Goal: Task Accomplishment & Management: Manage account settings

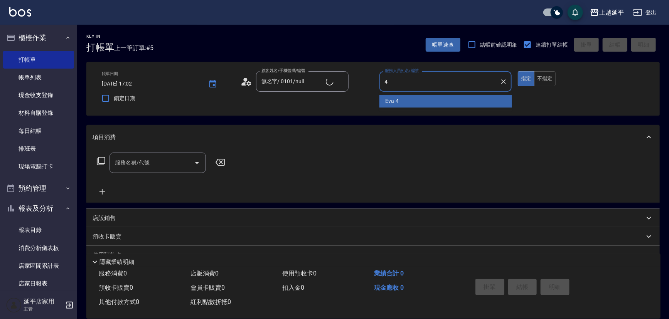
click at [442, 100] on div "[PERSON_NAME] -4" at bounding box center [446, 101] width 133 height 13
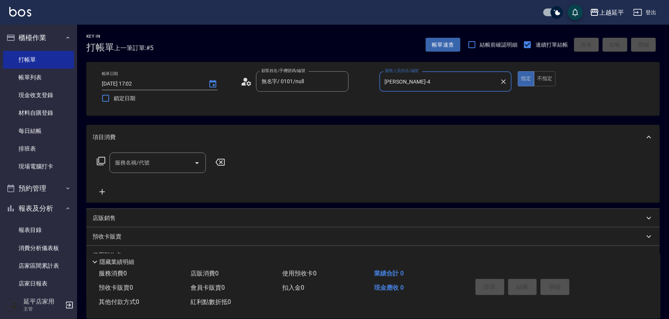
type input "[PERSON_NAME]-4"
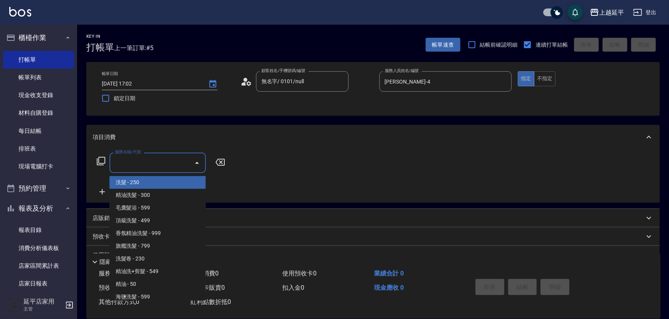
click at [169, 162] on input "服務名稱/代號" at bounding box center [152, 163] width 78 height 14
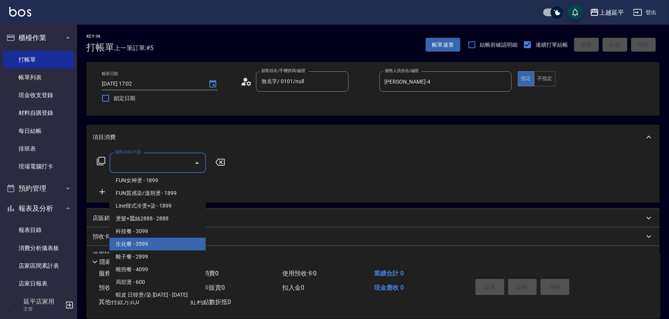
scroll to position [596, 0]
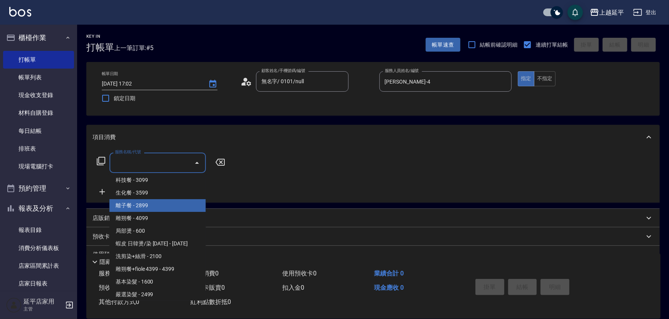
click at [152, 208] on span "離子餐 - 2899" at bounding box center [158, 205] width 96 height 13
type input "離子餐(323)"
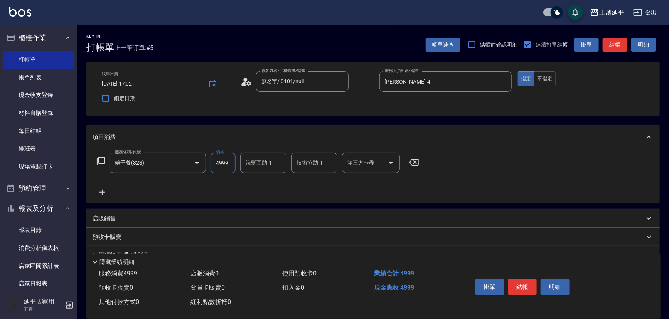
type input "4999"
click at [275, 163] on input "洗髮互助-1" at bounding box center [263, 163] width 39 height 14
click at [271, 176] on div "方彩姿 -34" at bounding box center [263, 182] width 46 height 13
type input "方彩姿-34"
click at [304, 165] on input "技術協助-1" at bounding box center [314, 163] width 39 height 14
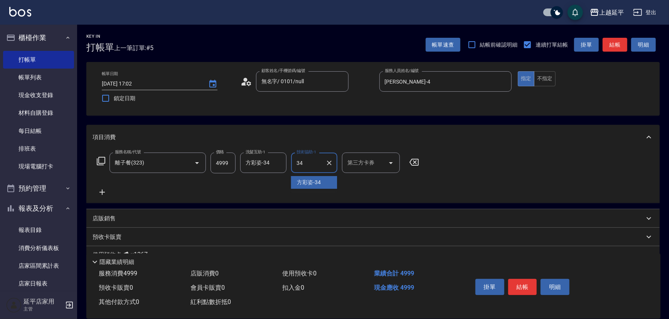
click at [306, 182] on span "方彩姿 -34" at bounding box center [309, 183] width 24 height 8
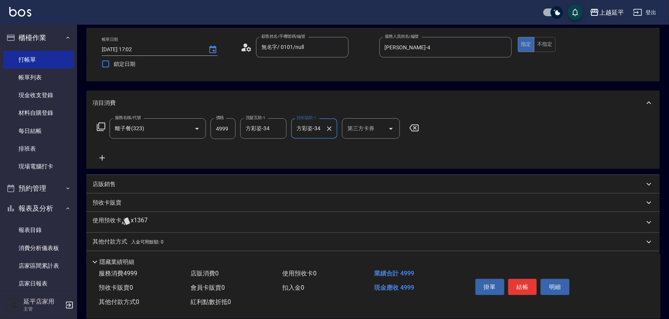
scroll to position [57, 0]
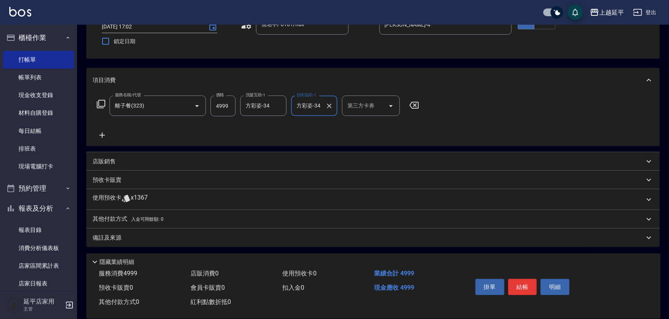
type input "方彩姿-34"
click at [241, 219] on div "其他付款方式 入金可用餘額: 0" at bounding box center [369, 219] width 552 height 8
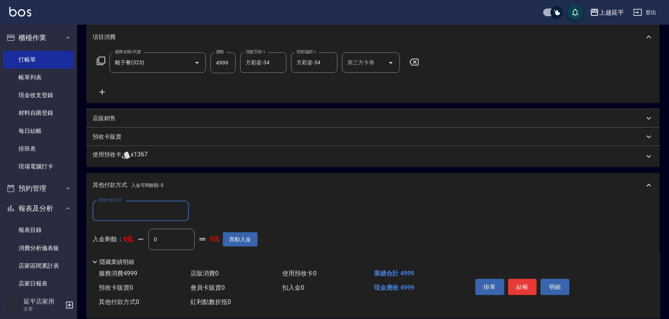
scroll to position [148, 0]
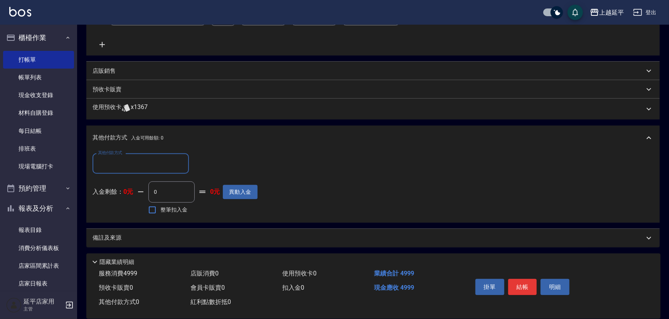
click at [174, 158] on input "其他付款方式" at bounding box center [140, 164] width 89 height 14
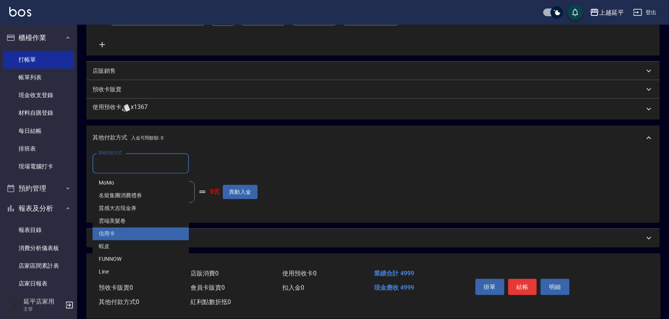
click at [151, 236] on span "信用卡" at bounding box center [141, 234] width 96 height 13
type input "信用卡"
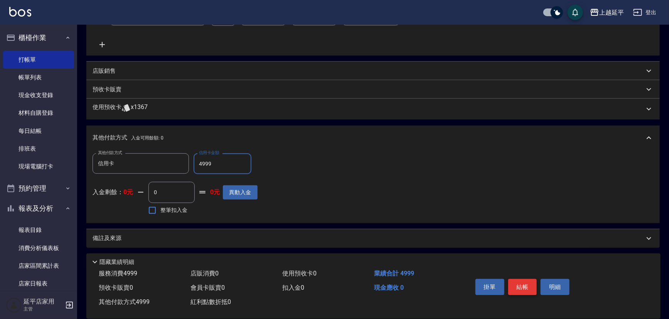
type input "4999"
click at [528, 286] on button "結帳" at bounding box center [522, 287] width 29 height 16
type input "2025/09/21 17:38"
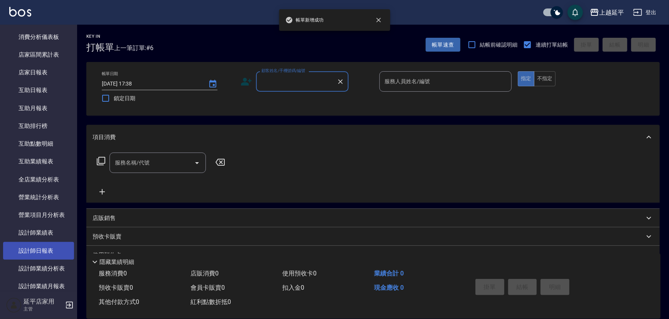
scroll to position [245, 0]
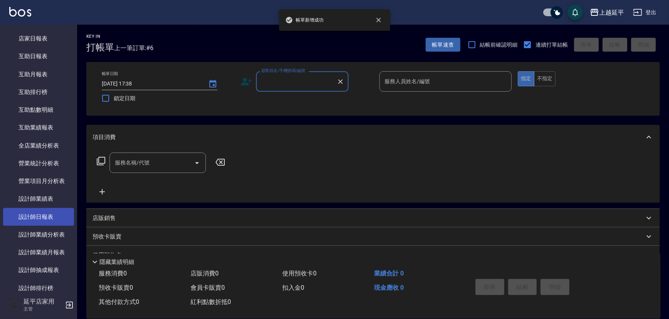
click at [53, 215] on link "設計師日報表" at bounding box center [38, 217] width 71 height 18
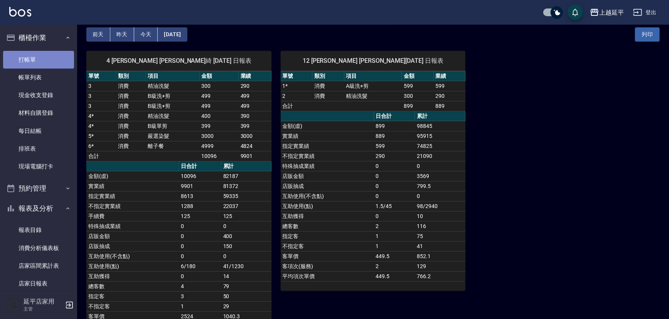
click at [42, 57] on link "打帳單" at bounding box center [38, 60] width 71 height 18
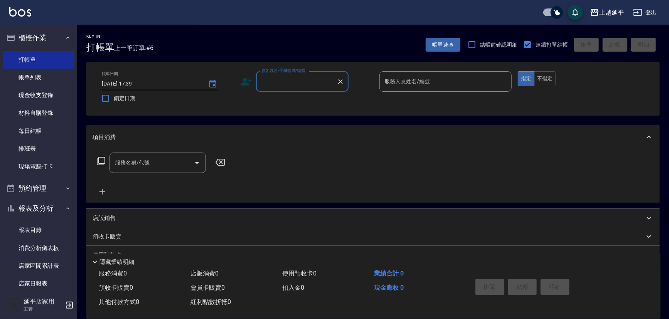
click at [278, 87] on input "顧客姓名/手機號碼/編號" at bounding box center [297, 82] width 74 height 14
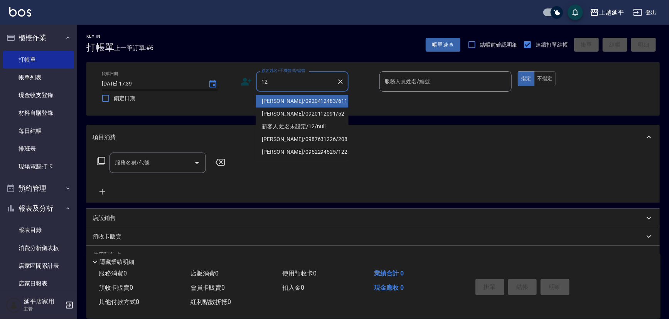
click at [287, 104] on li "范淑瑛/0920412483/611" at bounding box center [302, 101] width 93 height 13
type input "范淑瑛/0920412483/611"
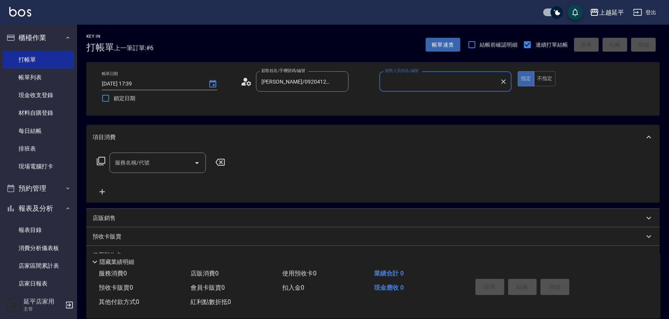
type input "Jessic-9"
drag, startPoint x: 504, startPoint y: 81, endPoint x: 485, endPoint y: 81, distance: 19.7
click at [504, 81] on icon "Clear" at bounding box center [503, 81] width 5 height 5
click at [471, 81] on input "服務人員姓名/編號" at bounding box center [446, 82] width 126 height 14
click at [442, 101] on div "Karen -12" at bounding box center [446, 101] width 133 height 13
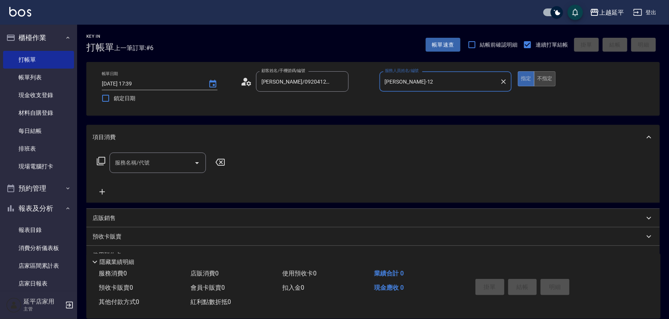
type input "Karen-12"
drag, startPoint x: 547, startPoint y: 80, endPoint x: 478, endPoint y: 98, distance: 71.9
click at [547, 80] on button "不指定" at bounding box center [545, 78] width 22 height 15
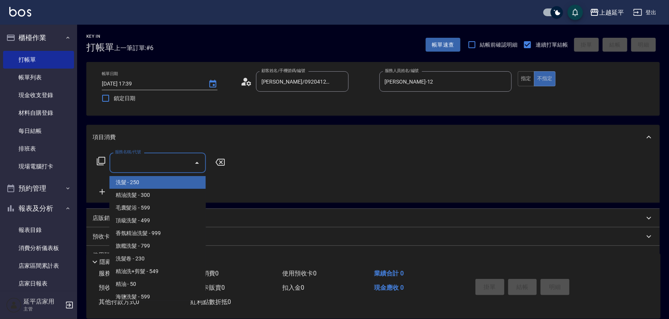
click at [164, 165] on input "服務名稱/代號" at bounding box center [152, 163] width 78 height 14
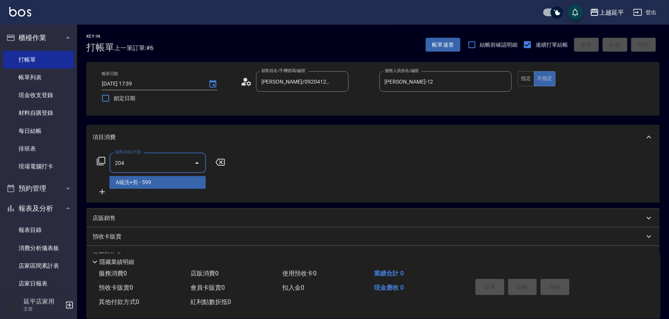
click at [164, 184] on span "A級洗+剪 - 599" at bounding box center [158, 182] width 96 height 13
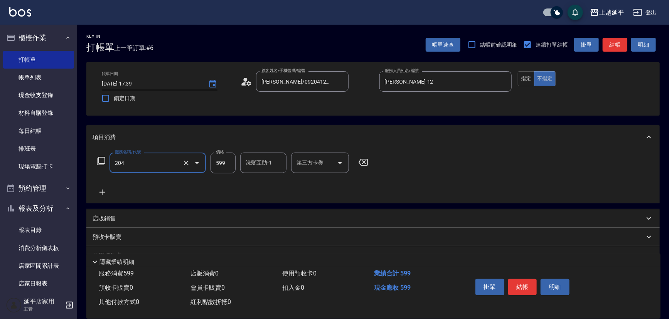
click at [228, 166] on input "599" at bounding box center [223, 163] width 25 height 21
type input "A級洗+剪(204)"
type input "499"
click at [609, 47] on button "結帳" at bounding box center [615, 45] width 25 height 14
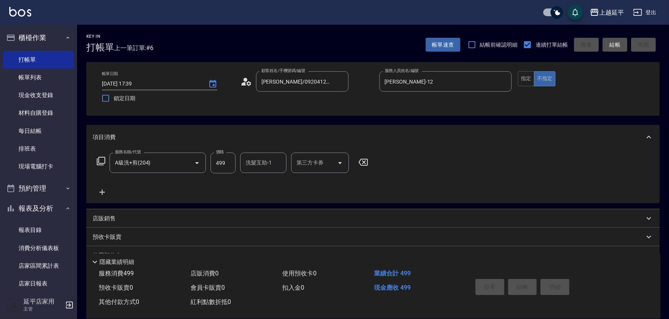
type input "2025/09/21 17:40"
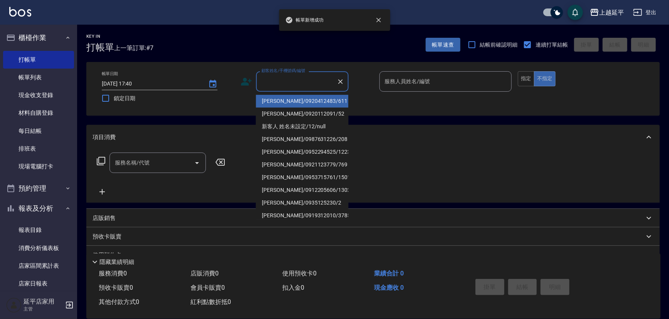
click at [314, 83] on input "顧客姓名/手機號碼/編號" at bounding box center [297, 82] width 74 height 14
click at [304, 100] on li "范淑瑛/0920412483/611" at bounding box center [302, 101] width 93 height 13
type input "范淑瑛/0920412483/611"
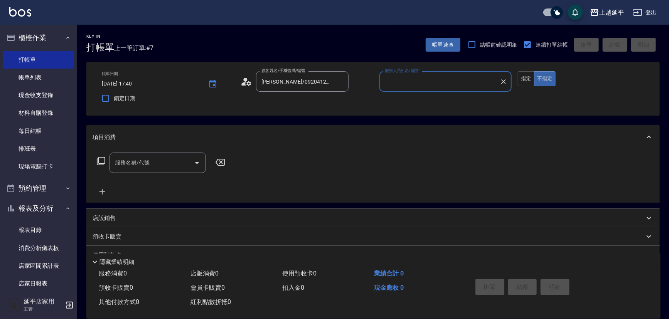
type input "Jessic-9"
click at [503, 83] on icon "Clear" at bounding box center [503, 81] width 5 height 5
click at [479, 82] on input "服務人員姓名/編號" at bounding box center [446, 82] width 126 height 14
click at [429, 100] on div "Karen -12" at bounding box center [446, 101] width 133 height 13
type input "Karen-12"
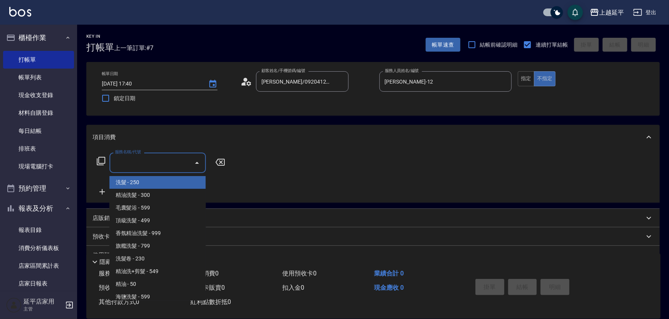
click at [174, 165] on input "服務名稱/代號" at bounding box center [152, 163] width 78 height 14
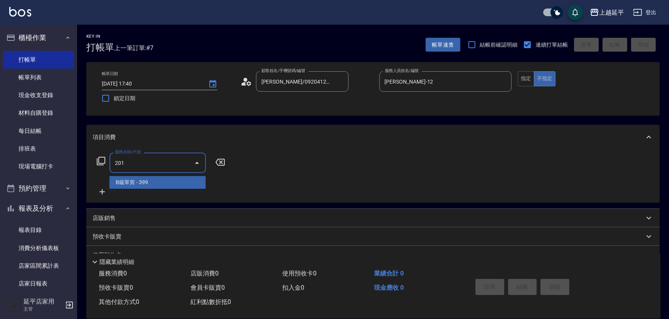
click at [169, 182] on span "B級單剪 - 399" at bounding box center [158, 182] width 96 height 13
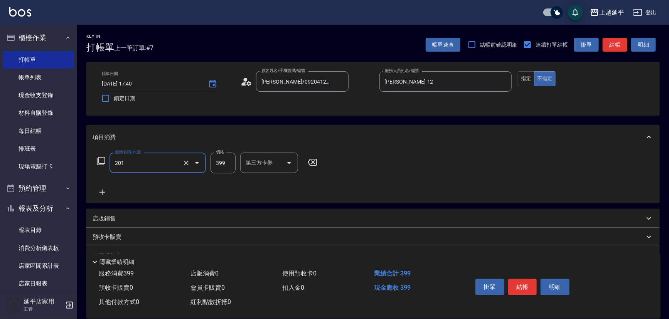
type input "B級單剪(201)"
click at [609, 47] on button "結帳" at bounding box center [615, 45] width 25 height 14
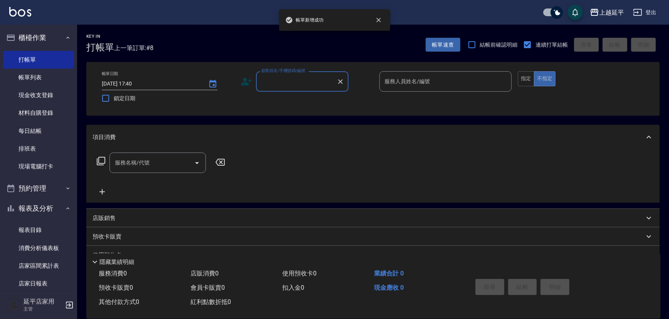
click at [306, 79] on input "顧客姓名/手機號碼/編號" at bounding box center [297, 82] width 74 height 14
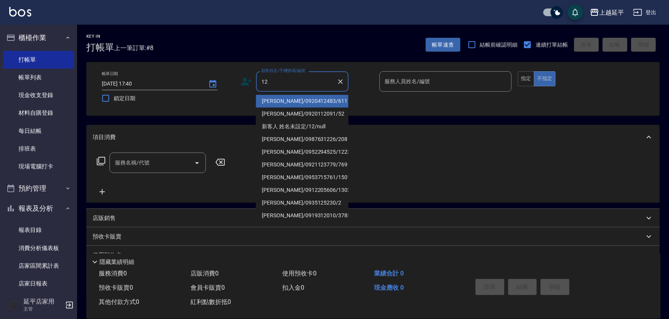
click at [301, 99] on li "范淑瑛/0920412483/611" at bounding box center [302, 101] width 93 height 13
type input "范淑瑛/0920412483/611"
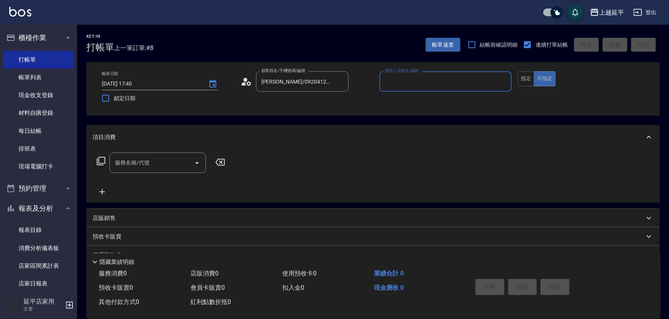
type input "Jessic-9"
click at [505, 82] on icon "Clear" at bounding box center [504, 82] width 8 height 8
click at [470, 84] on input "服務人員姓名/編號" at bounding box center [446, 82] width 126 height 14
drag, startPoint x: 463, startPoint y: 95, endPoint x: 476, endPoint y: 96, distance: 13.1
click at [458, 98] on div "Karen -12" at bounding box center [446, 101] width 133 height 13
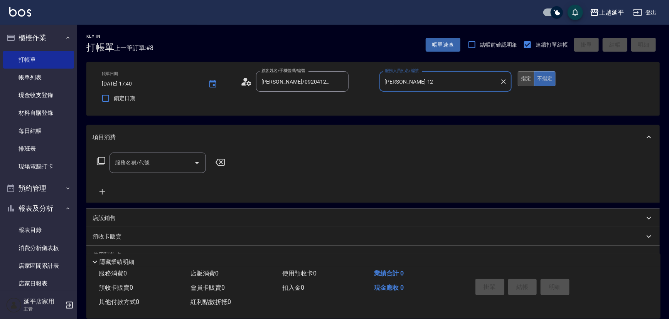
type input "Karen-12"
click at [522, 83] on button "指定" at bounding box center [526, 78] width 17 height 15
click at [177, 160] on input "服務名稱/代號" at bounding box center [152, 163] width 78 height 14
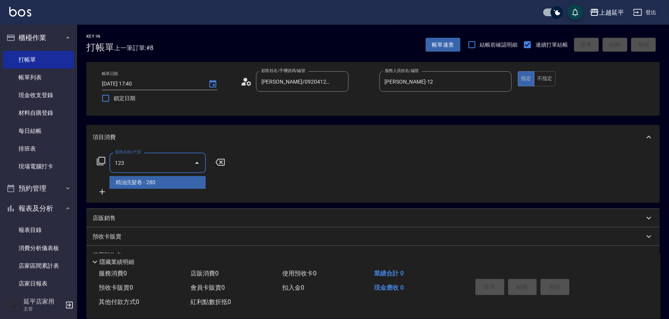
click at [179, 182] on span "精油洗髮卷 - 280" at bounding box center [158, 182] width 96 height 13
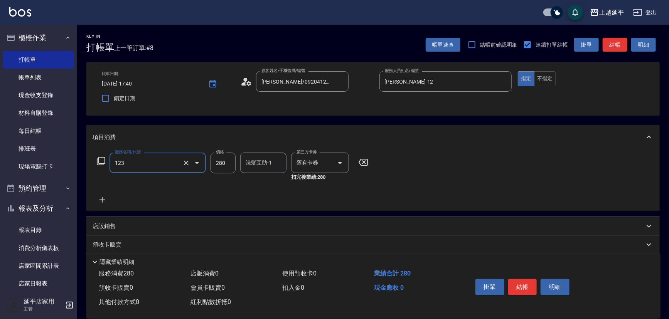
type input "精油洗髮卷(123)"
click at [615, 47] on button "結帳" at bounding box center [615, 45] width 25 height 14
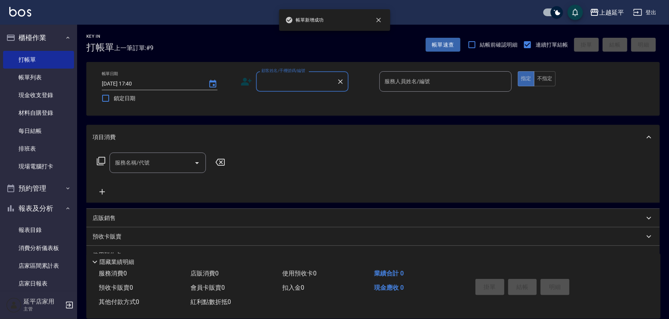
click at [307, 85] on input "顧客姓名/手機號碼/編號" at bounding box center [297, 82] width 74 height 14
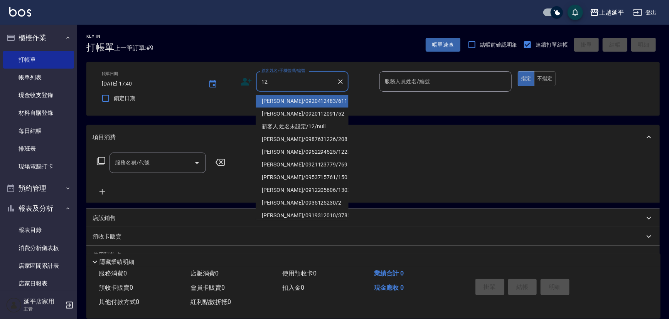
click at [302, 100] on li "范淑瑛/0920412483/611" at bounding box center [302, 101] width 93 height 13
type input "范淑瑛/0920412483/611"
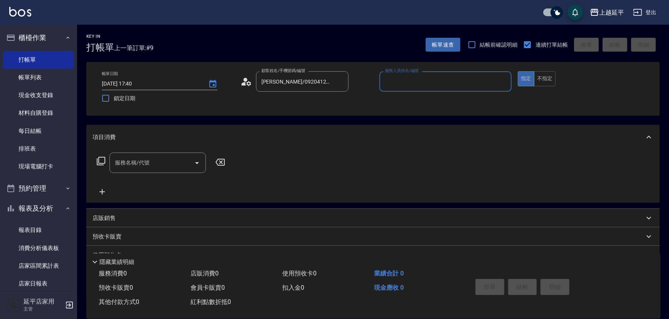
type input "Jessic-9"
click at [502, 82] on icon "Clear" at bounding box center [504, 82] width 8 height 8
click at [498, 81] on input "服務人員姓名/編號" at bounding box center [446, 82] width 126 height 14
click at [440, 94] on ul "Karen -12" at bounding box center [446, 101] width 133 height 19
click at [426, 100] on div "Karen -12" at bounding box center [446, 101] width 133 height 13
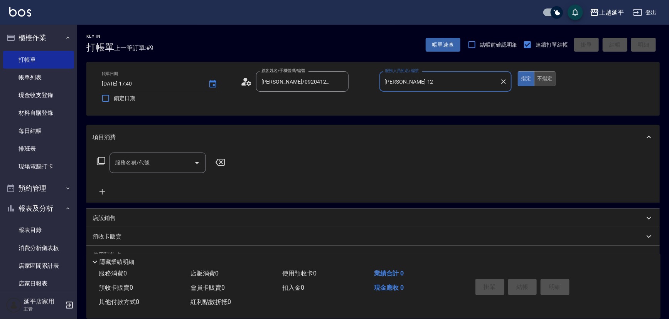
type input "Karen-12"
click at [548, 79] on button "不指定" at bounding box center [545, 78] width 22 height 15
click at [171, 159] on input "服務名稱/代號" at bounding box center [152, 163] width 78 height 14
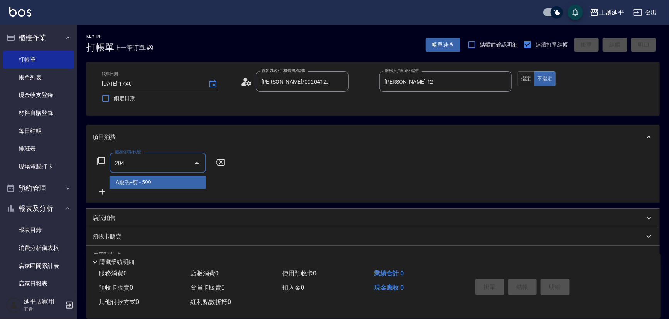
click at [173, 175] on ul "A級洗+剪 - 599" at bounding box center [158, 182] width 96 height 19
click at [186, 182] on span "A級洗+剪 - 599" at bounding box center [158, 182] width 96 height 13
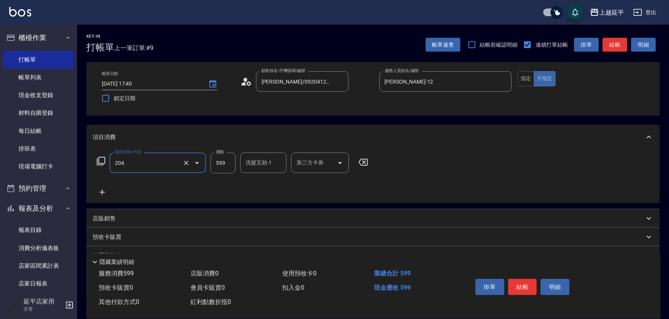
click at [231, 162] on input "599" at bounding box center [223, 163] width 25 height 21
type input "A級洗+剪(204)"
type input "499"
click at [524, 289] on button "結帳" at bounding box center [522, 287] width 29 height 16
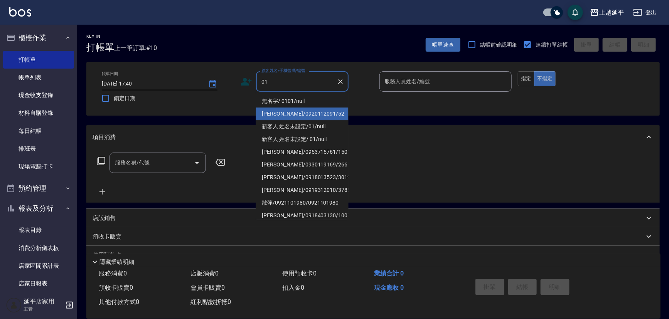
drag, startPoint x: 295, startPoint y: 98, endPoint x: 358, endPoint y: 92, distance: 63.1
click at [295, 98] on li "無名字/ 0101/null" at bounding box center [302, 101] width 93 height 13
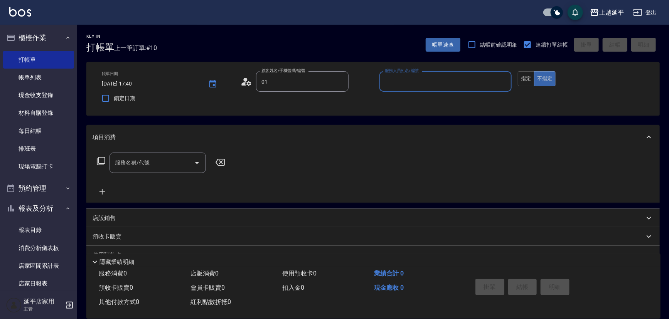
type input "無名字/ 0101/null"
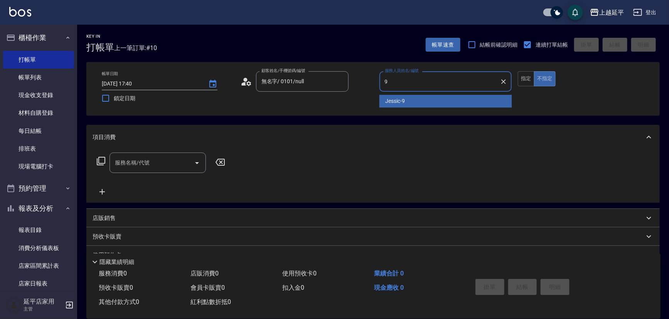
click at [413, 103] on div "Jessic -9" at bounding box center [446, 101] width 133 height 13
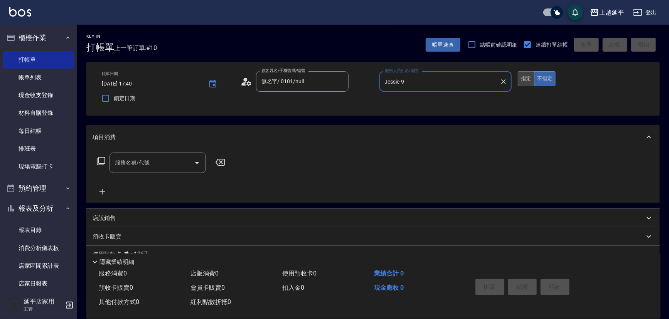
type input "Jessic-9"
click at [525, 76] on button "指定" at bounding box center [526, 78] width 17 height 15
click at [154, 159] on input "服務名稱/代號" at bounding box center [152, 163] width 78 height 14
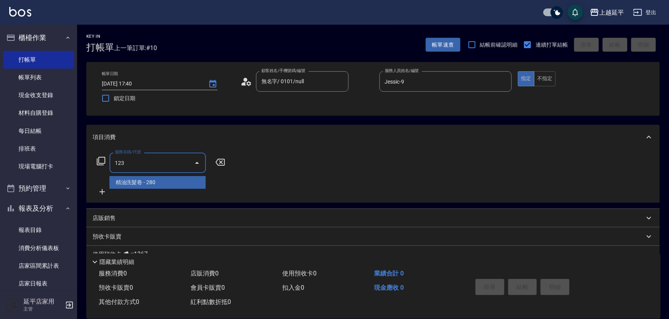
click at [160, 183] on span "精油洗髮卷 - 280" at bounding box center [158, 182] width 96 height 13
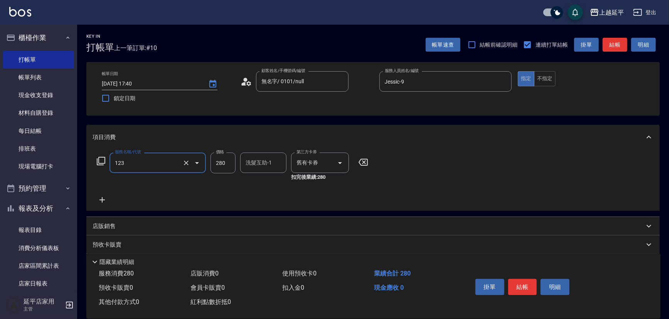
type input "精油洗髮卷(123)"
click at [252, 162] on div "洗髮互助-1 洗髮互助-1" at bounding box center [263, 163] width 46 height 20
click at [275, 180] on div "方彩姿 -34" at bounding box center [263, 182] width 46 height 13
type input "方彩姿-34"
click at [526, 285] on button "結帳" at bounding box center [522, 287] width 29 height 16
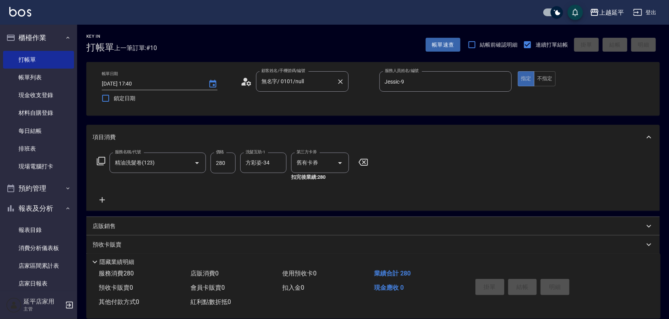
type input "2025/09/21 17:57"
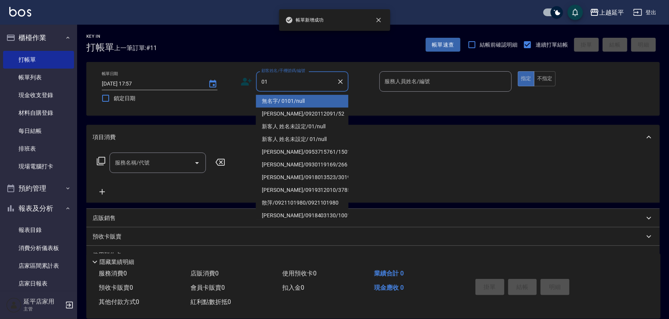
click at [292, 100] on li "無名字/ 0101/null" at bounding box center [302, 101] width 93 height 13
type input "無名字/ 0101/null"
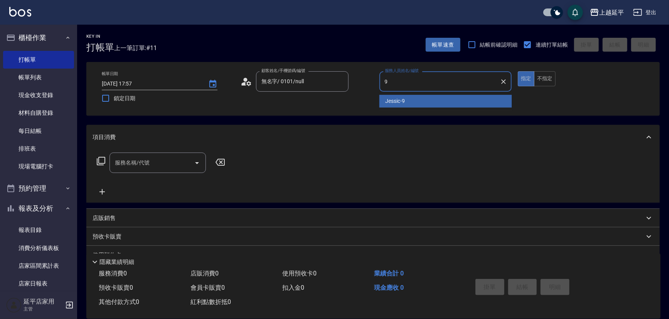
click at [429, 104] on div "Jessic -9" at bounding box center [446, 101] width 133 height 13
type input "Jessic-9"
click at [139, 163] on input "服務名稱/代號" at bounding box center [152, 163] width 78 height 14
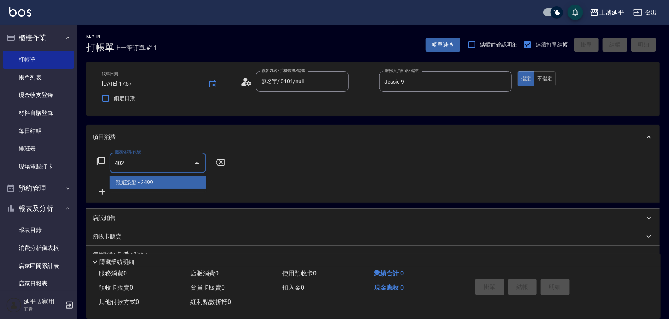
click at [144, 179] on span "嚴選染髮 - 2499" at bounding box center [158, 182] width 96 height 13
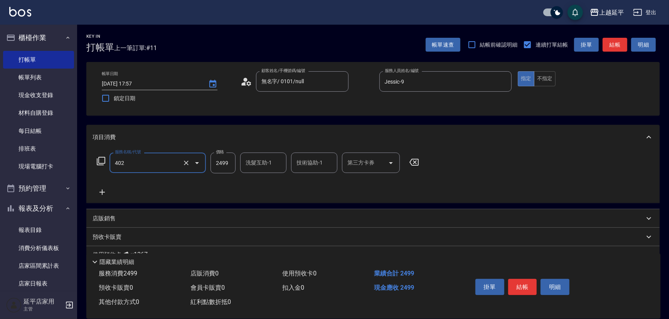
type input "嚴選染髮(402)"
click at [230, 165] on input "2499" at bounding box center [223, 163] width 25 height 21
type input "3099"
click at [254, 166] on input "洗髮互助-1" at bounding box center [263, 163] width 39 height 14
click at [260, 180] on span "恩恩 -23" at bounding box center [270, 183] width 49 height 8
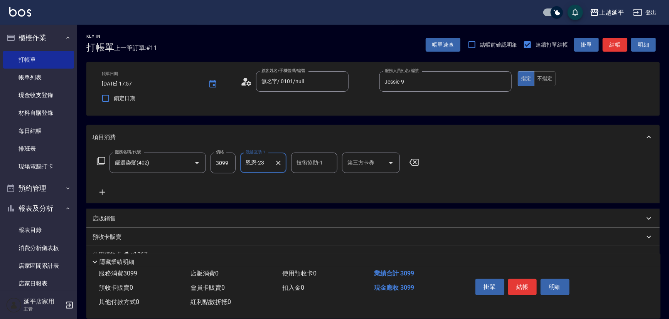
type input "恩恩-23"
click at [297, 163] on input "技術協助-1" at bounding box center [314, 163] width 39 height 14
click at [319, 182] on div "恩恩 -23" at bounding box center [314, 182] width 46 height 13
type input "恩恩-23"
click at [520, 282] on button "結帳" at bounding box center [522, 287] width 29 height 16
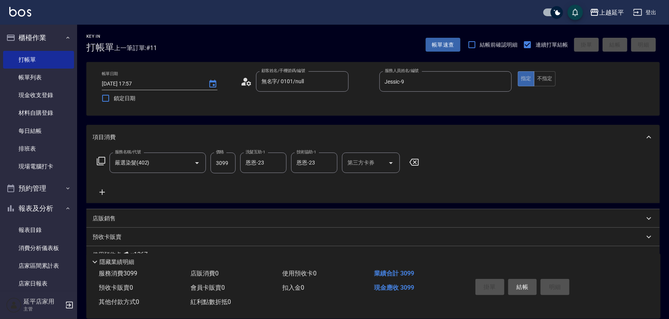
type input "2025/09/21 17:58"
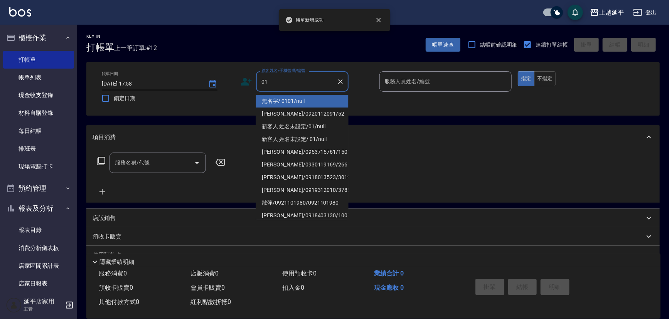
click at [282, 100] on li "無名字/ 0101/null" at bounding box center [302, 101] width 93 height 13
type input "無名字/ 0101/null"
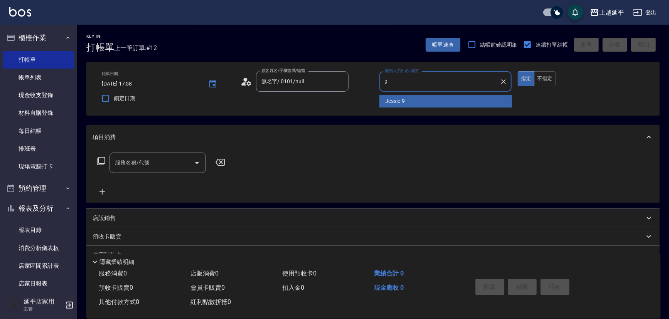
click at [396, 99] on span "Jessic -9" at bounding box center [396, 101] width 20 height 8
type input "Jessic-9"
click at [165, 160] on input "服務名稱/代號" at bounding box center [152, 163] width 78 height 14
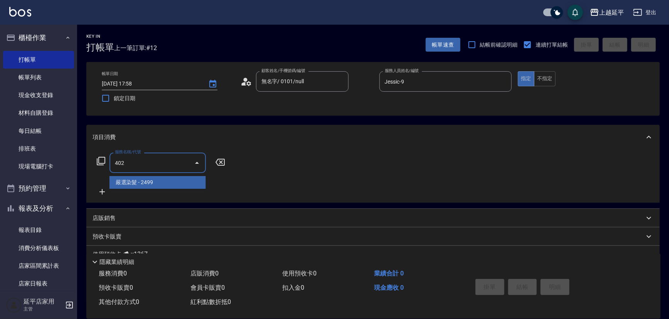
click at [181, 182] on span "嚴選染髮 - 2499" at bounding box center [158, 182] width 96 height 13
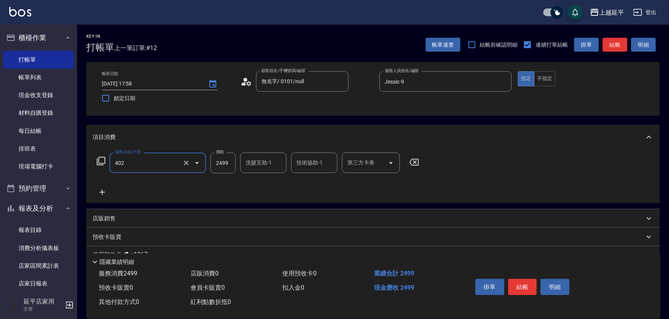
type input "嚴選染髮(402)"
click at [254, 168] on input "洗髮互助-1" at bounding box center [263, 163] width 39 height 14
click at [262, 181] on span "恩恩 -23" at bounding box center [270, 183] width 49 height 8
type input "恩恩-23"
click at [299, 160] on input "技術協助-1" at bounding box center [314, 163] width 39 height 14
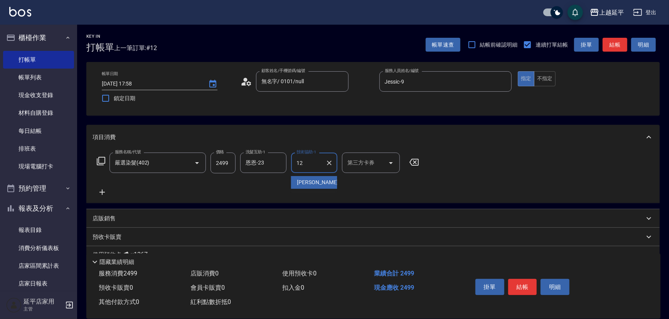
click at [299, 181] on span "Karen -12" at bounding box center [321, 183] width 49 height 8
type input "Karen-12"
click at [524, 285] on button "結帳" at bounding box center [522, 287] width 29 height 16
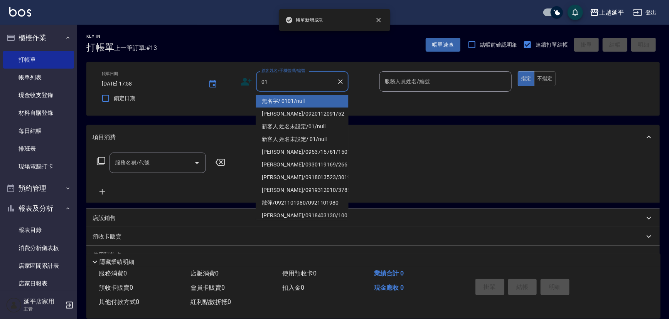
click at [297, 100] on li "無名字/ 0101/null" at bounding box center [302, 101] width 93 height 13
type input "無名字/ 0101/null"
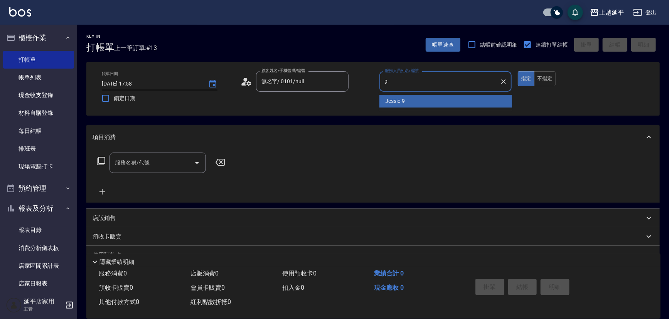
click at [388, 102] on span "Jessic -9" at bounding box center [396, 101] width 20 height 8
type input "Jessic-9"
click at [173, 162] on input "服務名稱/代號" at bounding box center [152, 163] width 78 height 14
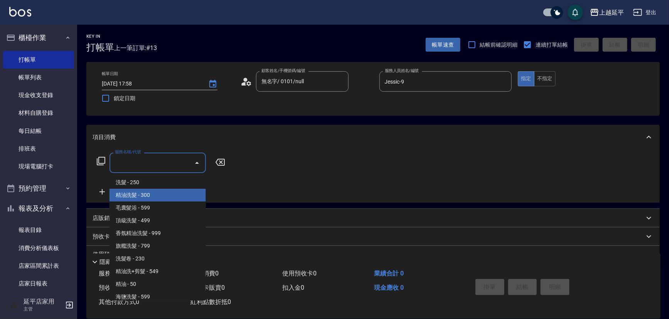
click at [174, 193] on span "精油洗髮 - 300" at bounding box center [158, 195] width 96 height 13
type input "精油洗髮(102)"
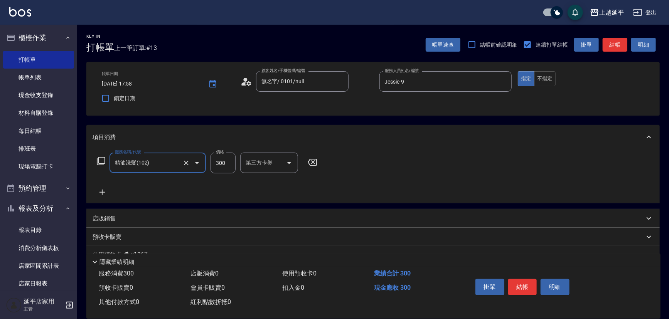
click at [225, 162] on input "300" at bounding box center [223, 163] width 25 height 21
type input "700"
click at [513, 287] on button "結帳" at bounding box center [522, 287] width 29 height 16
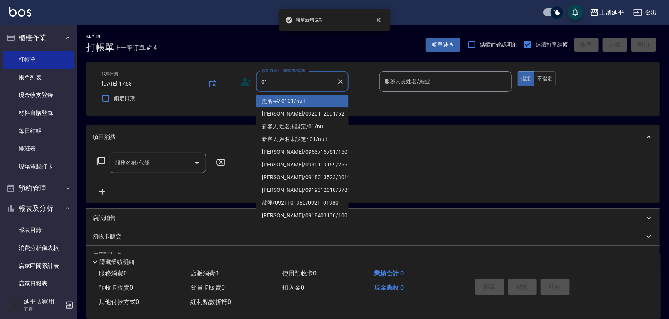
click at [304, 101] on li "無名字/ 0101/null" at bounding box center [302, 101] width 93 height 13
type input "無名字/ 0101/null"
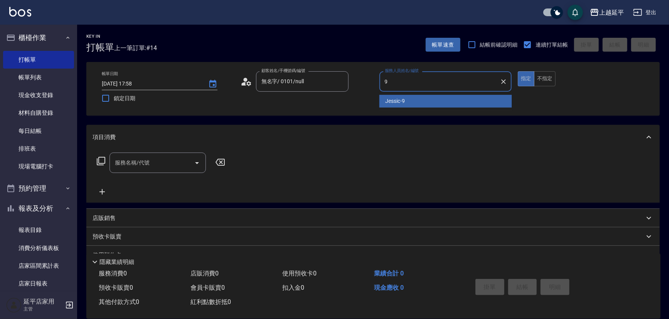
click at [401, 101] on span "Jessic -9" at bounding box center [396, 101] width 20 height 8
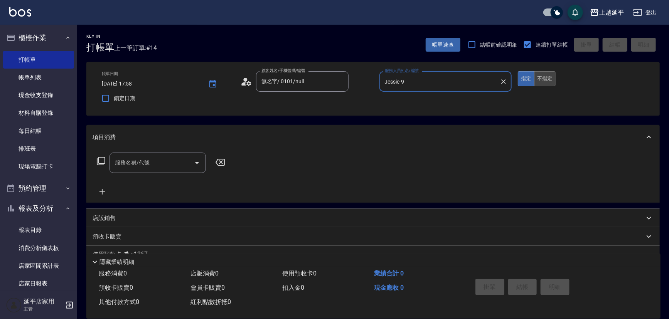
type input "Jessic-9"
click at [544, 80] on button "不指定" at bounding box center [545, 78] width 22 height 15
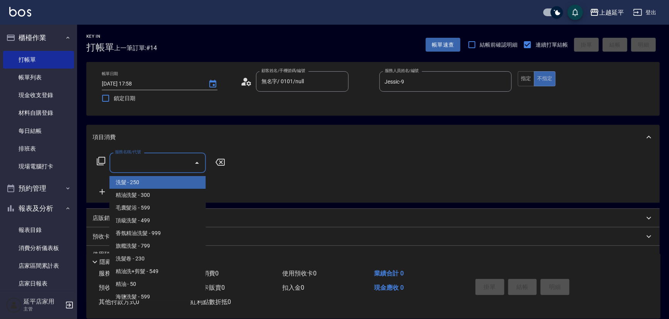
click at [162, 160] on input "服務名稱/代號" at bounding box center [152, 163] width 78 height 14
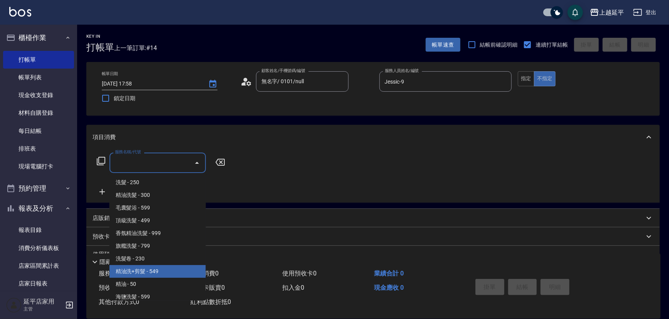
click at [165, 266] on span "精油洗+剪髮 - 549" at bounding box center [158, 271] width 96 height 13
type input "精油洗+剪髮(108)"
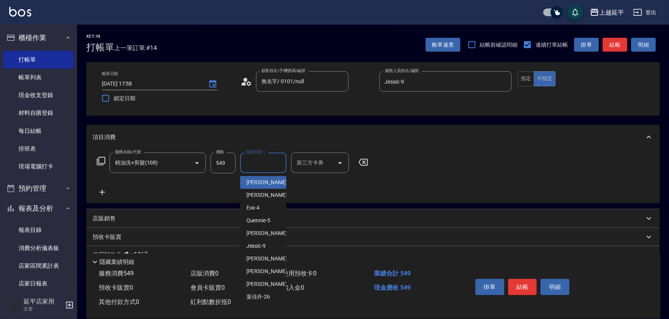
click at [251, 163] on input "洗髮互助-1" at bounding box center [263, 163] width 39 height 14
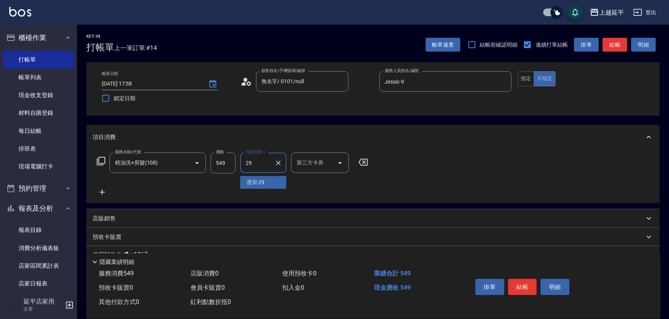
click at [263, 182] on span "丞宗 -29" at bounding box center [255, 183] width 19 height 8
type input "丞宗-29"
click at [528, 288] on button "結帳" at bounding box center [522, 287] width 29 height 16
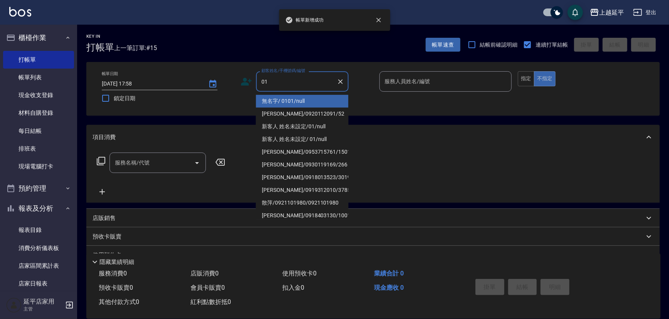
click at [280, 100] on li "無名字/ 0101/null" at bounding box center [302, 101] width 93 height 13
type input "無名字/ 0101/null"
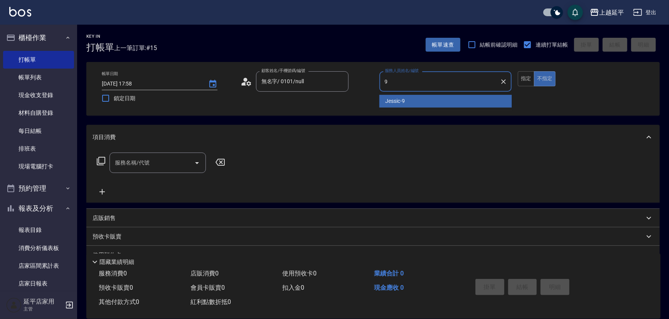
click at [410, 102] on div "Jessic -9" at bounding box center [446, 101] width 133 height 13
type input "Jessic-9"
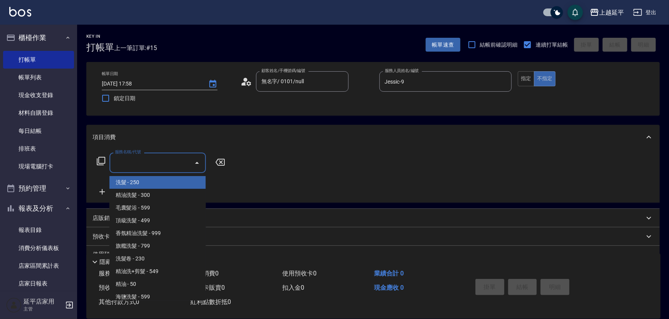
click at [140, 166] on input "服務名稱/代號" at bounding box center [152, 163] width 78 height 14
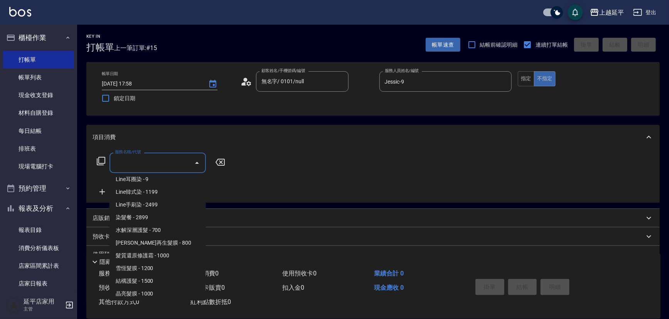
scroll to position [772, 0]
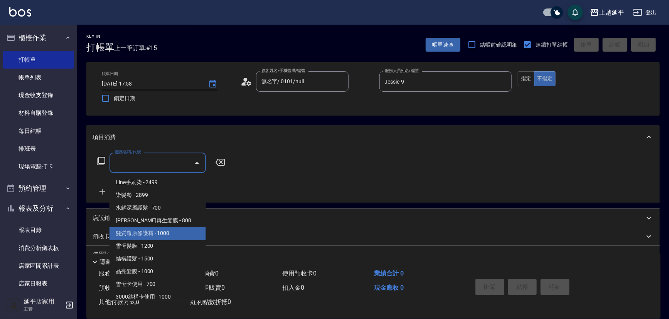
click at [165, 231] on span "髮質還原修護霜 - 1000" at bounding box center [158, 234] width 96 height 13
type input "髮質還原修護霜(503)"
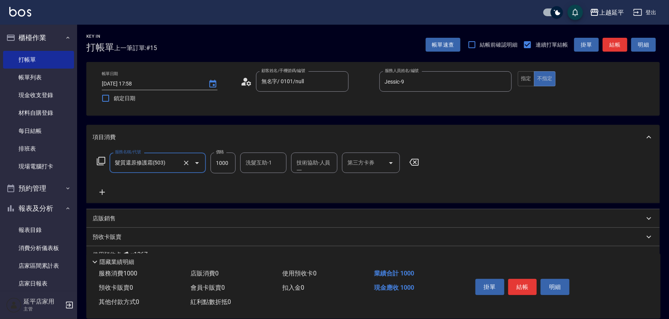
click at [225, 165] on input "1000" at bounding box center [223, 163] width 25 height 21
type input "1100"
click at [251, 164] on input "洗髮互助-1" at bounding box center [263, 163] width 39 height 14
click at [260, 180] on span "恩恩 -23" at bounding box center [270, 183] width 49 height 8
type input "恩恩-23"
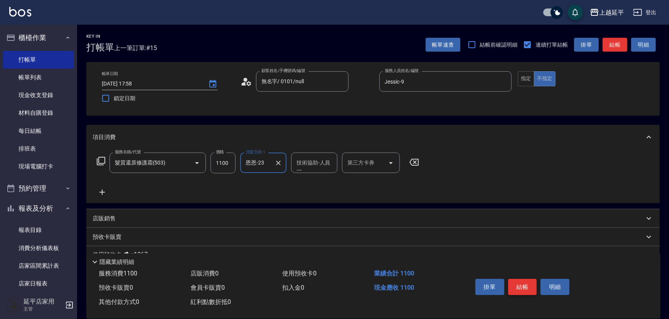
click at [523, 286] on button "結帳" at bounding box center [522, 287] width 29 height 16
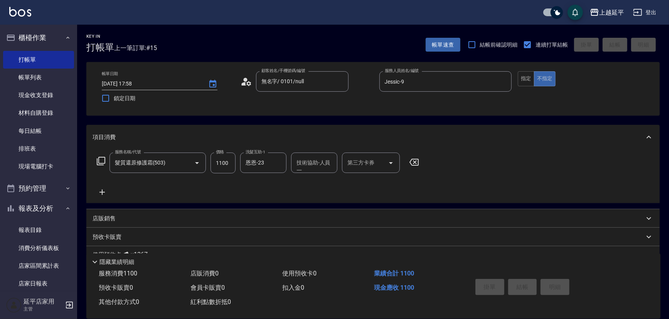
type input "2025/09/21 17:59"
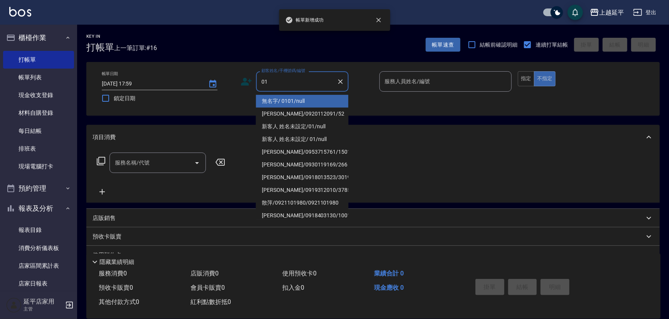
click at [278, 96] on li "無名字/ 0101/null" at bounding box center [302, 101] width 93 height 13
type input "無名字/ 0101/null"
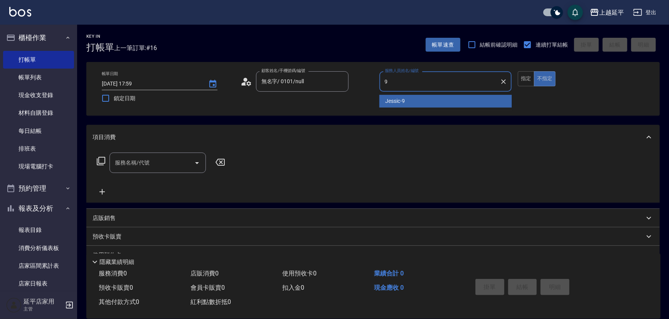
click at [393, 104] on span "Jessic -9" at bounding box center [396, 101] width 20 height 8
type input "Jessic-9"
click at [174, 162] on input "服務名稱/代號" at bounding box center [152, 163] width 78 height 14
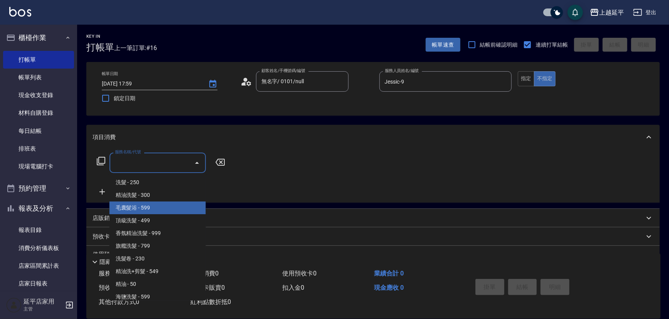
click at [166, 208] on span "毛囊髮浴 - 599" at bounding box center [158, 208] width 96 height 13
type input "毛囊髮浴(103)"
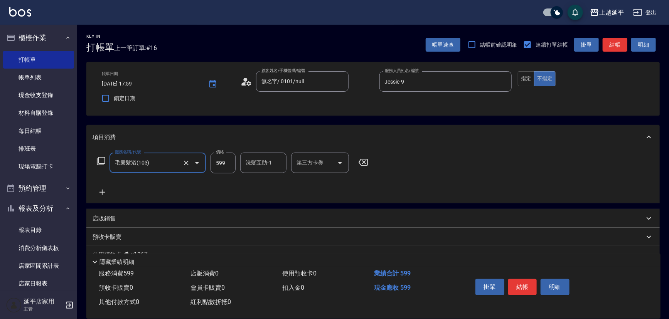
click at [247, 165] on div "洗髮互助-1 洗髮互助-1" at bounding box center [263, 163] width 46 height 20
drag, startPoint x: 255, startPoint y: 180, endPoint x: 258, endPoint y: 177, distance: 4.4
click at [255, 179] on span "方彩姿 -34" at bounding box center [258, 183] width 24 height 8
type input "方彩姿-34"
click at [527, 285] on button "結帳" at bounding box center [522, 287] width 29 height 16
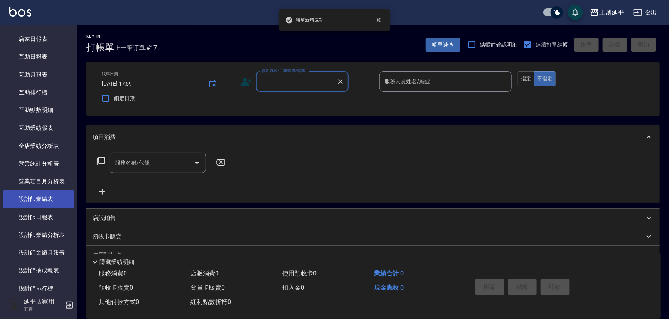
scroll to position [245, 0]
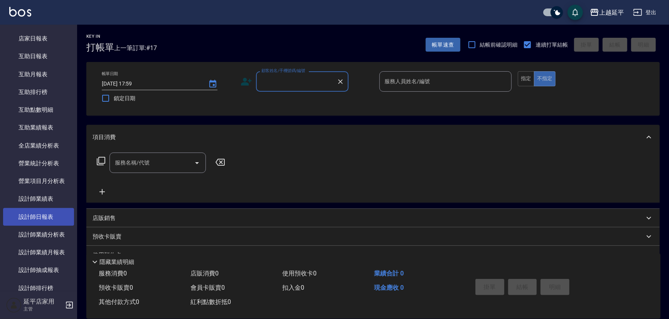
click at [50, 216] on link "設計師日報表" at bounding box center [38, 217] width 71 height 18
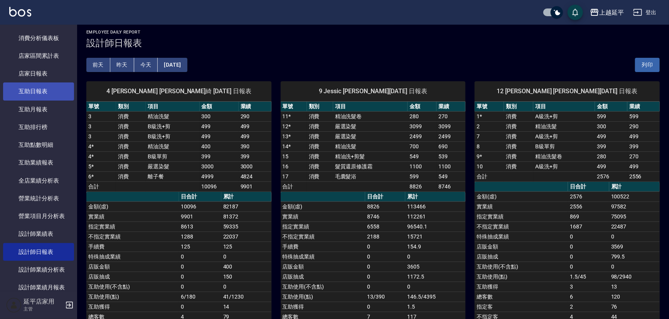
scroll to position [4, 0]
click at [38, 69] on link "店家日報表" at bounding box center [38, 74] width 71 height 18
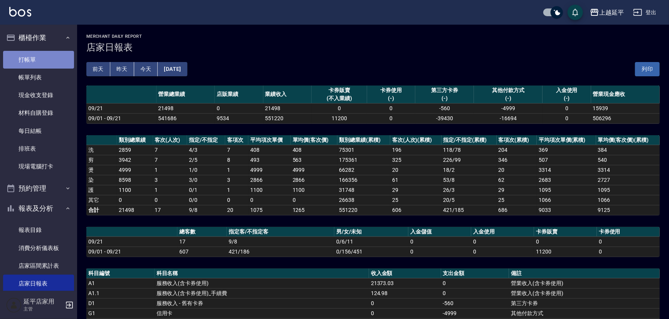
click at [40, 57] on link "打帳單" at bounding box center [38, 60] width 71 height 18
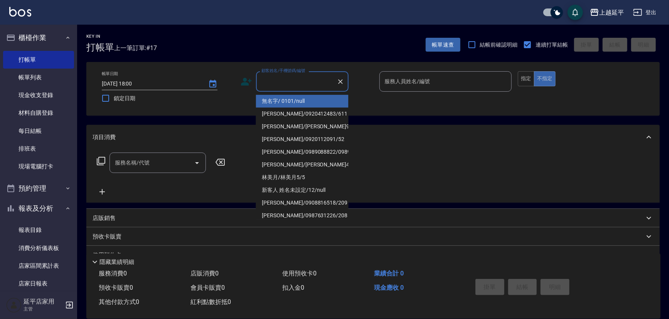
click at [303, 80] on input "顧客姓名/手機號碼/編號" at bounding box center [297, 82] width 74 height 14
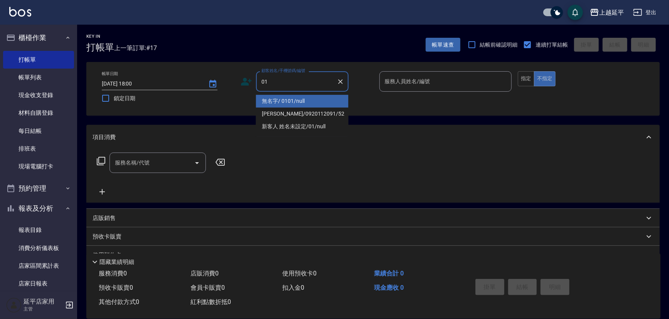
click at [305, 101] on li "無名字/ 0101/null" at bounding box center [302, 101] width 93 height 13
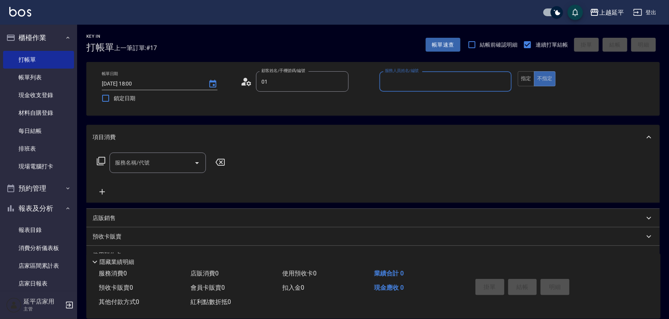
type input "無名字/ 0101/null"
click at [401, 76] on input "服務人員姓名/編號" at bounding box center [446, 82] width 126 height 14
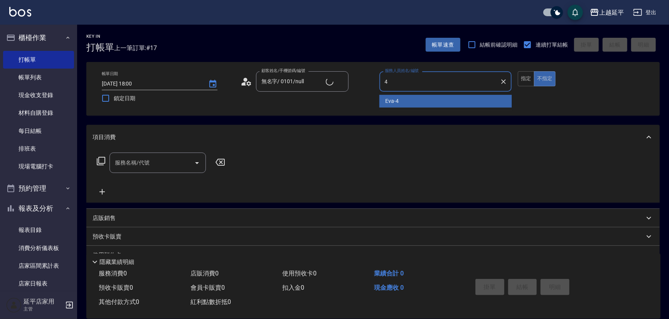
click at [399, 100] on div "Eva -4" at bounding box center [446, 101] width 133 height 13
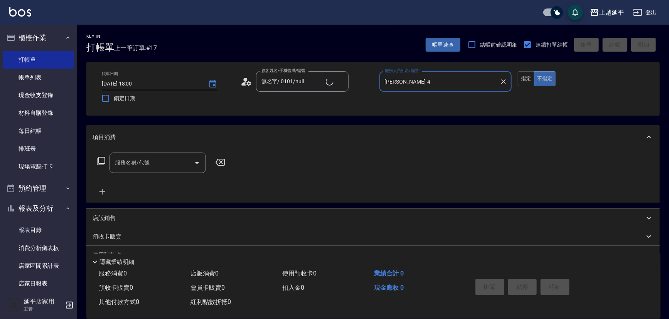
type input "Eva-4"
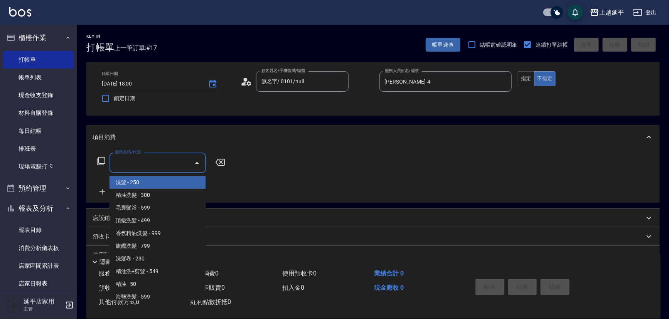
click at [156, 164] on input "服務名稱/代號" at bounding box center [152, 163] width 78 height 14
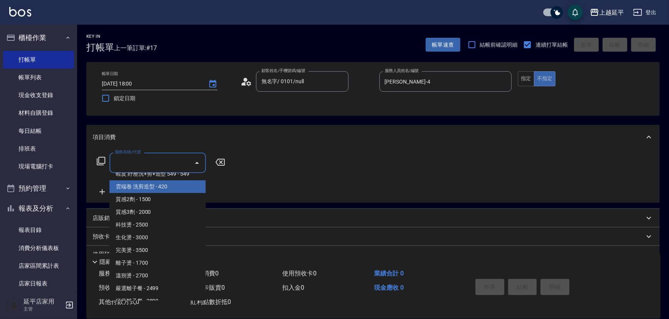
scroll to position [351, 0]
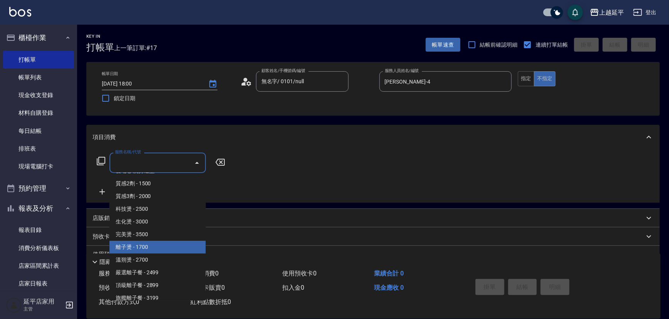
click at [167, 246] on span "離子燙 - 1700" at bounding box center [158, 247] width 96 height 13
type input "離子燙(306)"
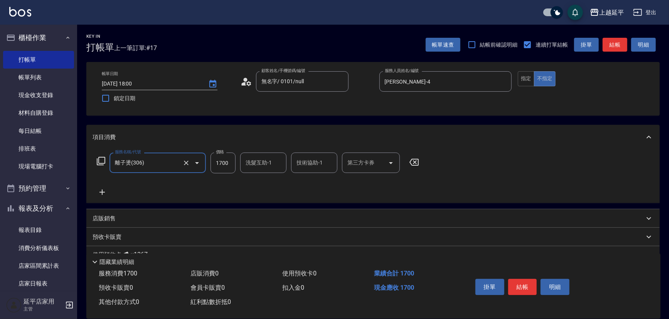
click at [214, 164] on input "1700" at bounding box center [223, 163] width 25 height 21
type input "2499"
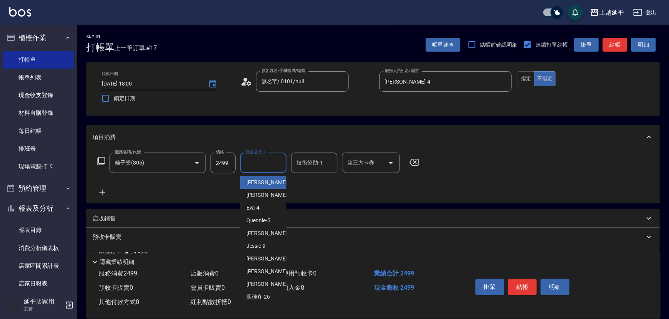
click at [258, 162] on input "洗髮互助-1" at bounding box center [263, 163] width 39 height 14
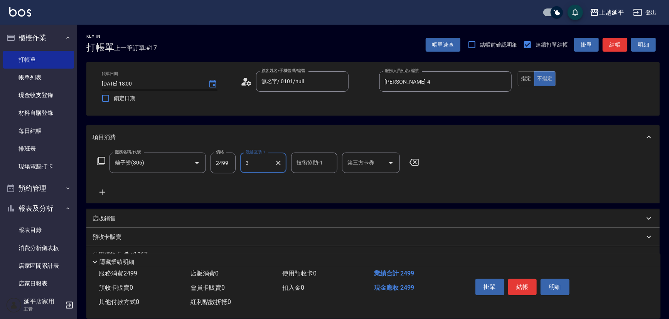
type input "34"
click at [277, 163] on icon "Clear" at bounding box center [279, 163] width 8 height 8
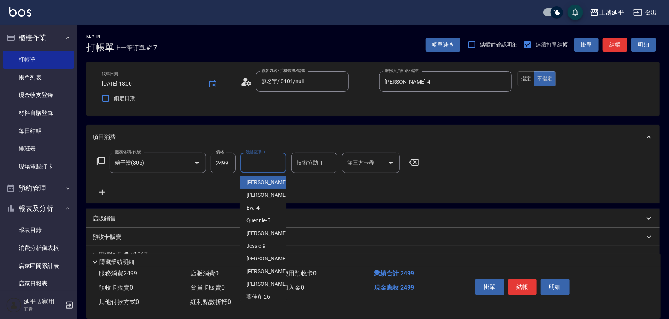
click at [334, 196] on div "服務名稱/代號 離子燙(306) 服務名稱/代號 價格 2499 價格 洗髮互助-1 洗髮互助-1 技術協助-1 技術協助-1 第三方卡券 第三方卡券" at bounding box center [258, 175] width 331 height 44
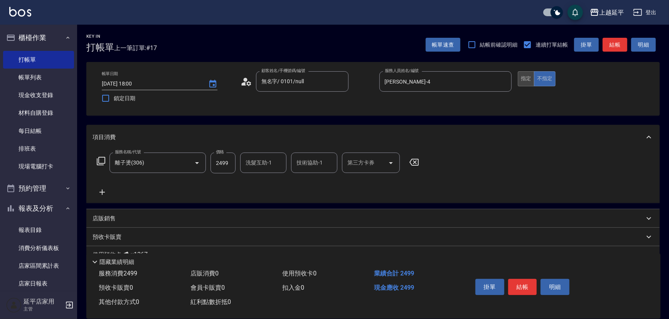
click at [520, 73] on button "指定" at bounding box center [526, 78] width 17 height 15
click at [611, 44] on button "結帳" at bounding box center [615, 45] width 25 height 14
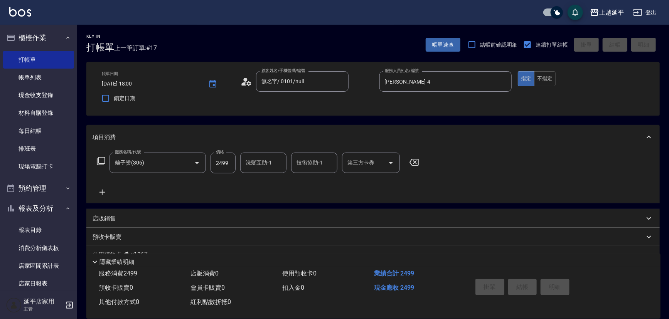
type input "2025/09/21 18:21"
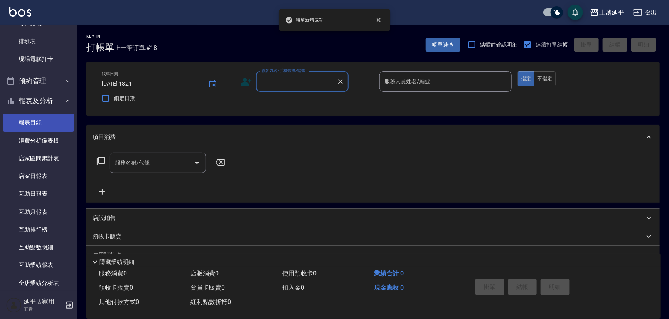
scroll to position [35, 0]
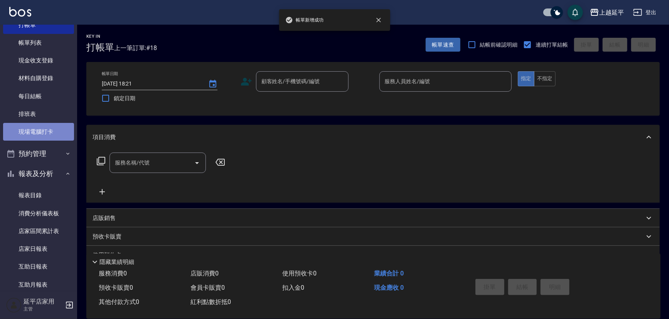
click at [47, 128] on link "現場電腦打卡" at bounding box center [38, 132] width 71 height 18
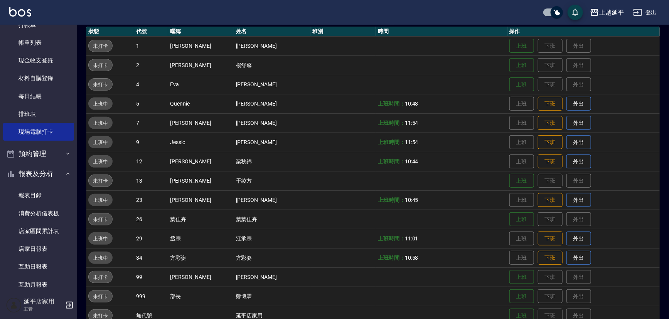
scroll to position [105, 0]
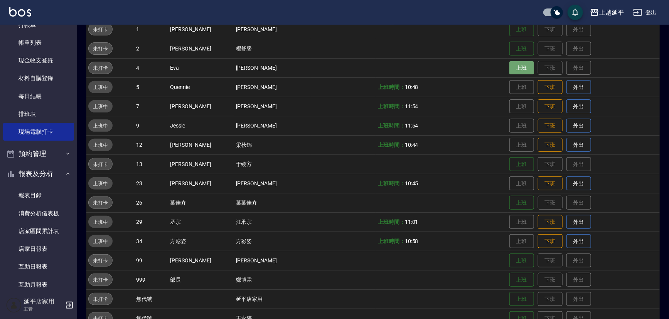
drag, startPoint x: 506, startPoint y: 66, endPoint x: 510, endPoint y: 69, distance: 4.4
click at [510, 67] on button "上班" at bounding box center [522, 68] width 25 height 14
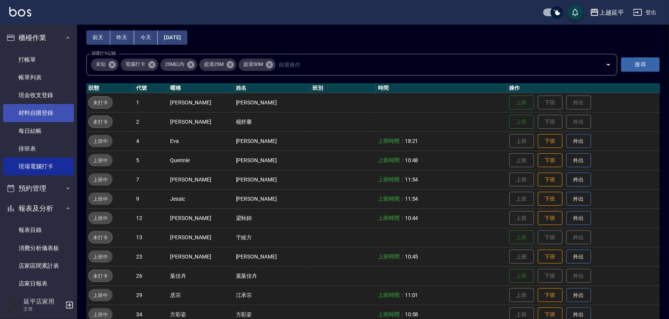
scroll to position [0, 0]
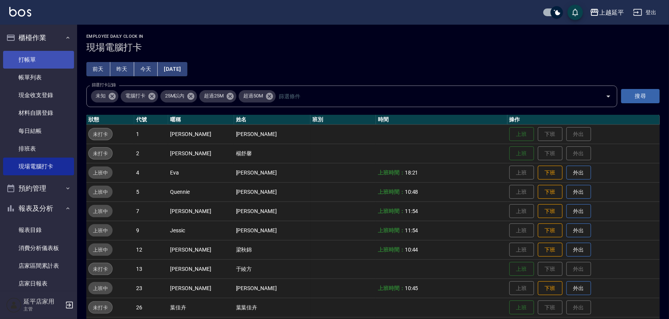
click at [48, 62] on link "打帳單" at bounding box center [38, 60] width 71 height 18
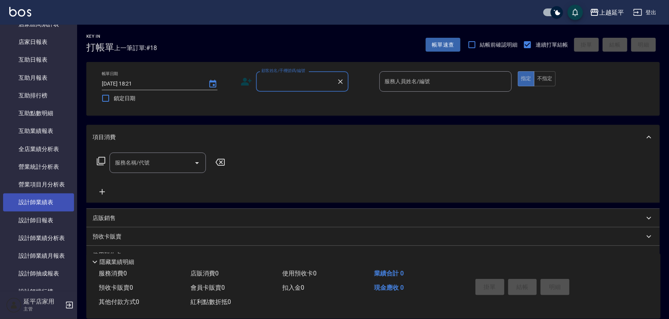
scroll to position [245, 0]
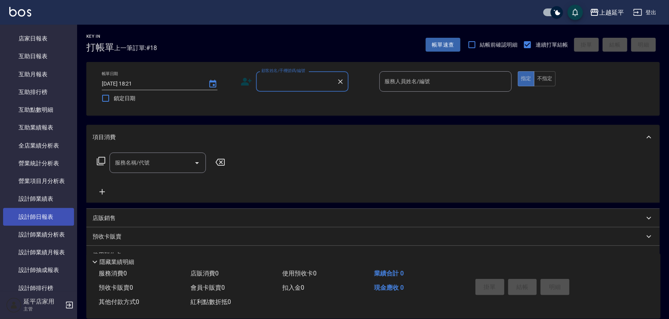
click at [43, 214] on link "設計師日報表" at bounding box center [38, 217] width 71 height 18
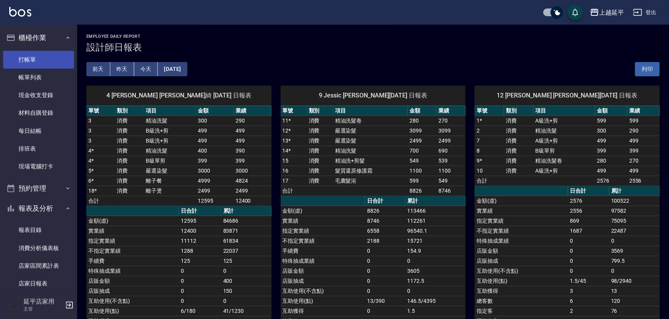
click at [46, 56] on link "打帳單" at bounding box center [38, 60] width 71 height 18
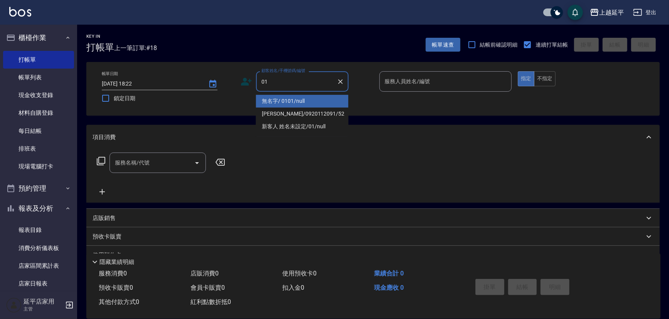
click at [296, 99] on li "無名字/ 0101/null" at bounding box center [302, 101] width 93 height 13
type input "無名字/ 0101/null"
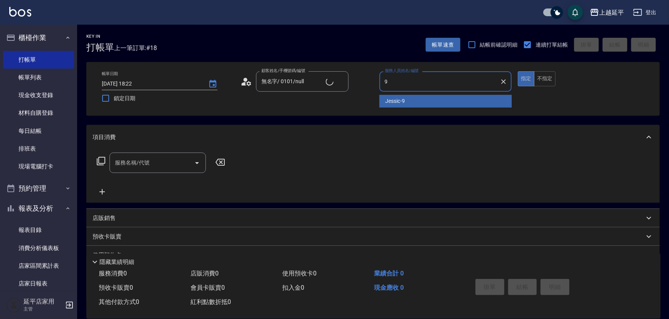
click at [416, 100] on div "Jessic -9" at bounding box center [446, 101] width 133 height 13
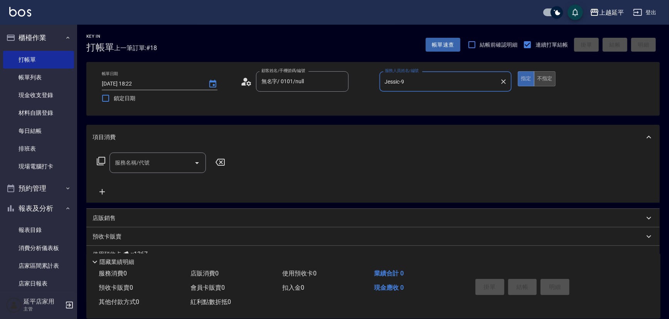
type input "Jessic-9"
click at [543, 79] on button "不指定" at bounding box center [545, 78] width 22 height 15
click at [154, 165] on input "服務名稱/代號" at bounding box center [152, 163] width 78 height 14
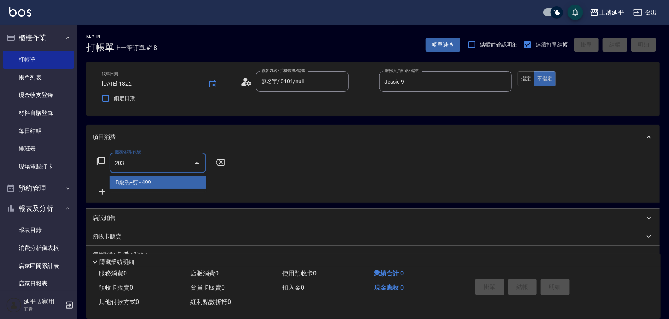
click at [167, 183] on span "B級洗+剪 - 499" at bounding box center [158, 182] width 96 height 13
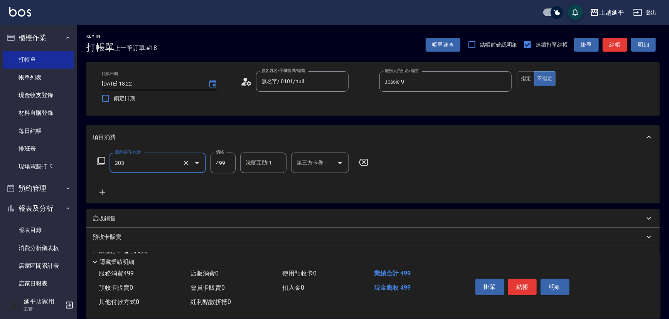
type input "B級洗+剪(203)"
click at [254, 161] on div "洗髮互助-1 洗髮互助-1" at bounding box center [263, 163] width 46 height 20
click at [264, 184] on span "方彩姿 -34" at bounding box center [258, 183] width 24 height 8
type input "方彩姿-34"
click at [521, 286] on button "結帳" at bounding box center [522, 287] width 29 height 16
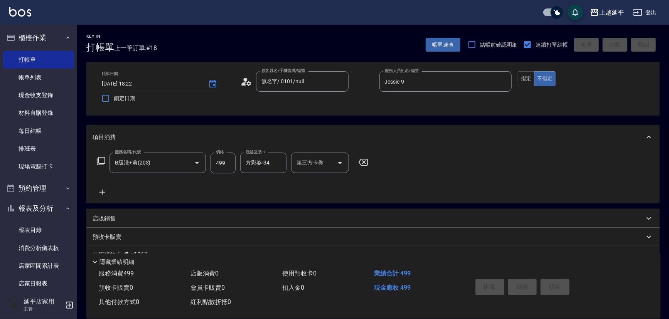
type input "2025/09/21 18:38"
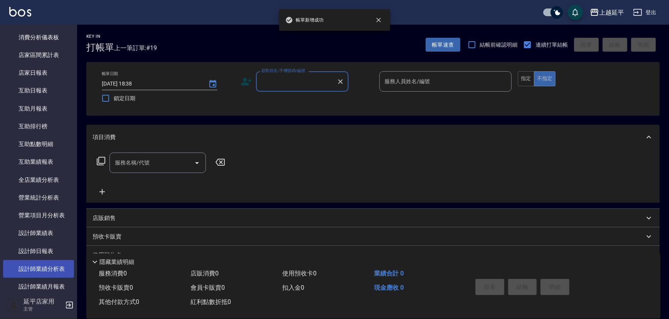
scroll to position [245, 0]
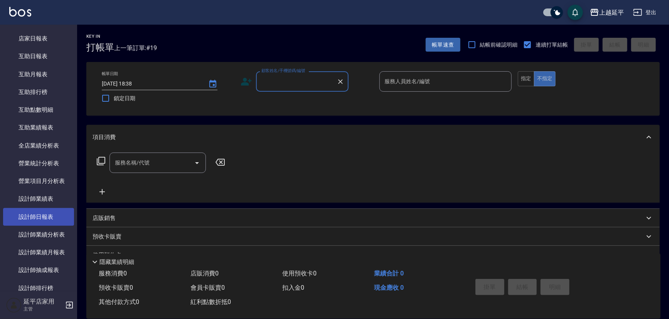
click at [53, 222] on link "設計師日報表" at bounding box center [38, 217] width 71 height 18
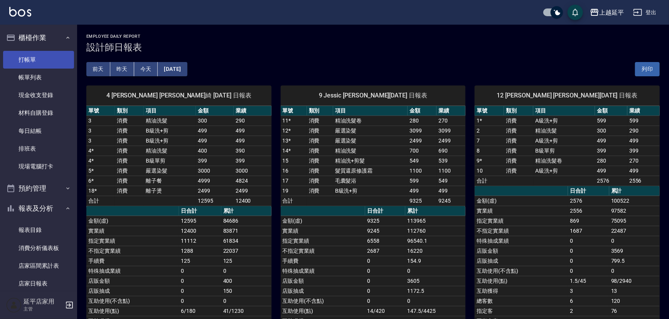
click at [26, 57] on link "打帳單" at bounding box center [38, 60] width 71 height 18
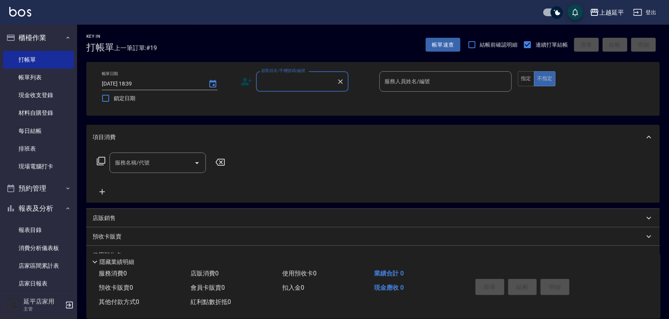
click at [373, 168] on div "服務名稱/代號 服務名稱/代號" at bounding box center [373, 176] width 574 height 53
drag, startPoint x: 371, startPoint y: 183, endPoint x: 371, endPoint y: 209, distance: 25.9
click at [371, 185] on div "服務名稱/代號 服務名稱/代號" at bounding box center [373, 176] width 574 height 53
drag, startPoint x: 371, startPoint y: 209, endPoint x: 375, endPoint y: 228, distance: 19.1
click at [372, 223] on div "項目消費 服務名稱/代號 服務名稱/代號 店販銷售 服務人員姓名/編號 服務人員姓名/編號 商品代號/名稱 商品代號/名稱 預收卡販賣 卡券名稱/代號 卡券名…" at bounding box center [373, 213] width 574 height 177
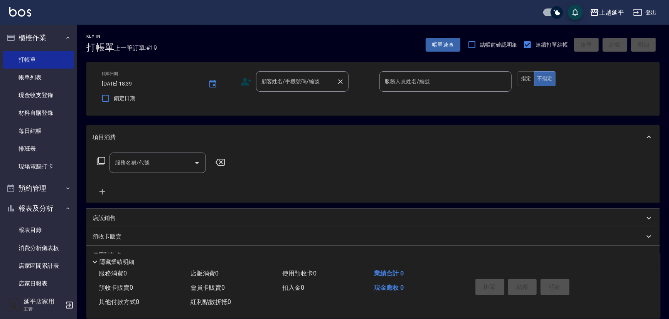
click at [297, 84] on input "顧客姓名/手機號碼/編號" at bounding box center [297, 82] width 74 height 14
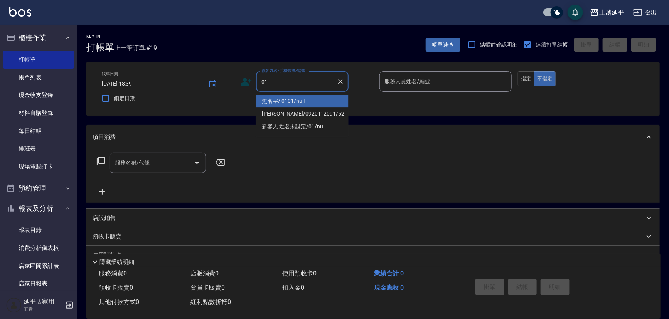
click at [299, 99] on li "無名字/ 0101/null" at bounding box center [302, 101] width 93 height 13
type input "無名字/ 0101/null"
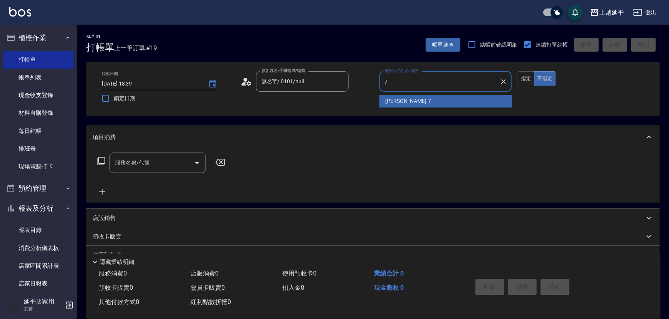
click at [394, 101] on span "許沁瑜 -7" at bounding box center [409, 101] width 46 height 8
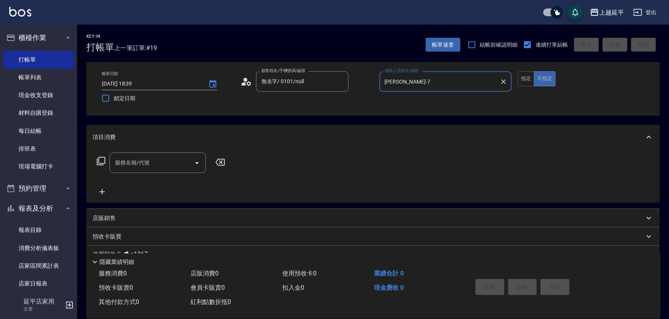
type input "許沁瑜-7"
click at [149, 165] on div "服務名稱/代號 服務名稱/代號" at bounding box center [158, 163] width 96 height 20
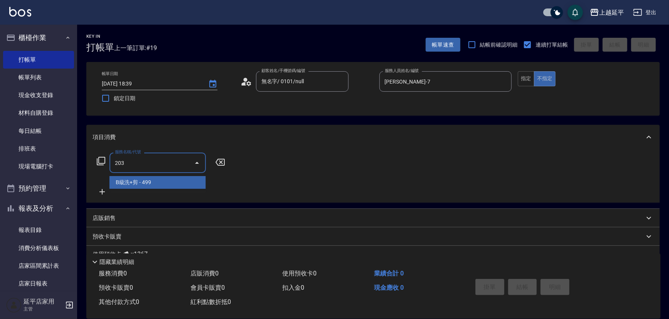
click at [154, 183] on span "B級洗+剪 - 499" at bounding box center [158, 182] width 96 height 13
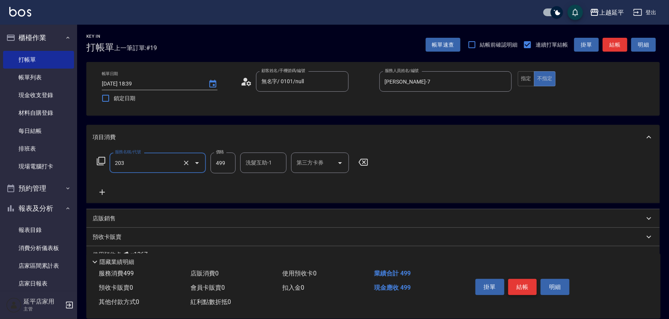
type input "B級洗+剪(203)"
click at [514, 284] on button "結帳" at bounding box center [522, 287] width 29 height 16
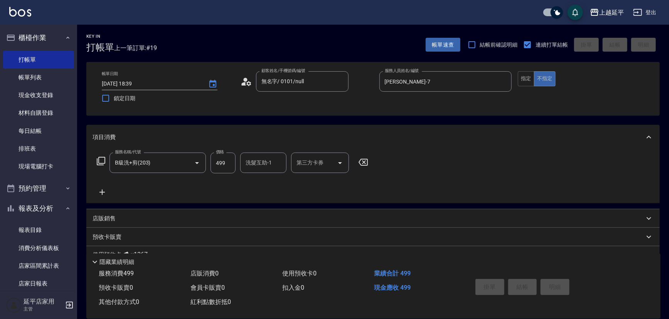
type input "2025/09/21 18:52"
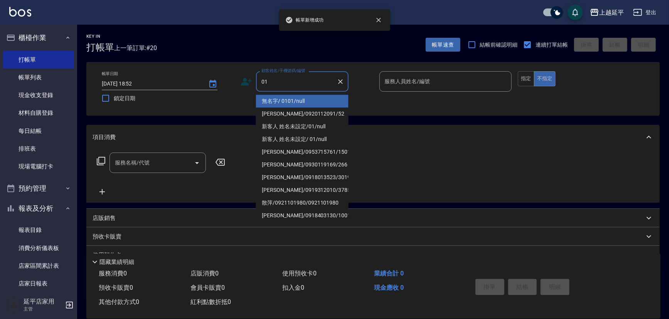
click at [306, 97] on li "無名字/ 0101/null" at bounding box center [302, 101] width 93 height 13
type input "無名字/ 0101/null"
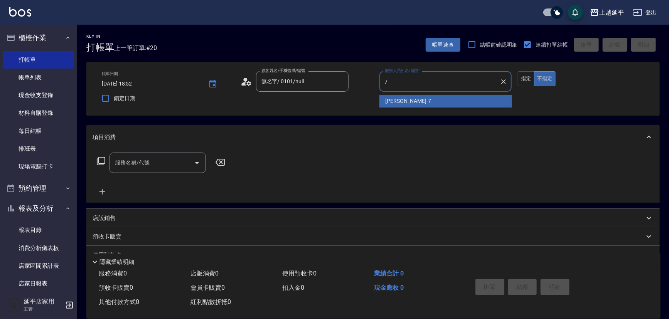
click at [413, 103] on div "許沁瑜 -7" at bounding box center [446, 101] width 133 height 13
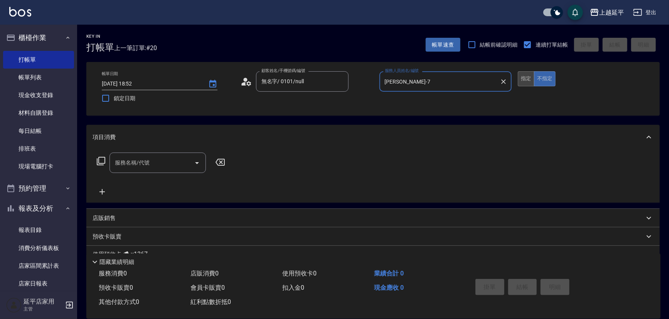
type input "許沁瑜-7"
click at [520, 78] on button "指定" at bounding box center [526, 78] width 17 height 15
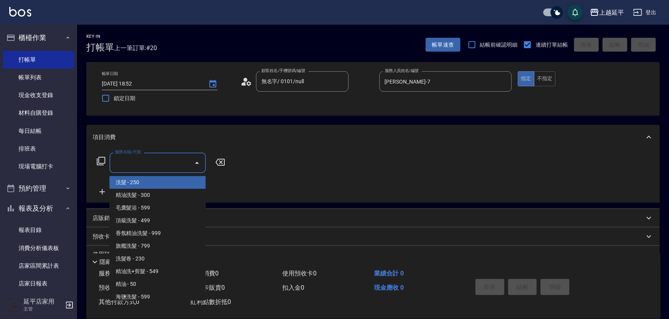
click at [150, 162] on input "服務名稱/代號" at bounding box center [152, 163] width 78 height 14
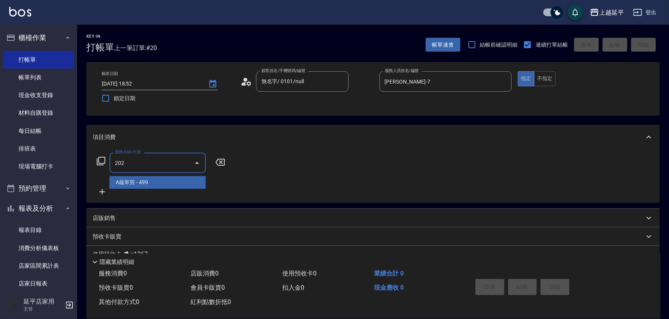
click at [156, 183] on span "A級單剪 - 499" at bounding box center [158, 182] width 96 height 13
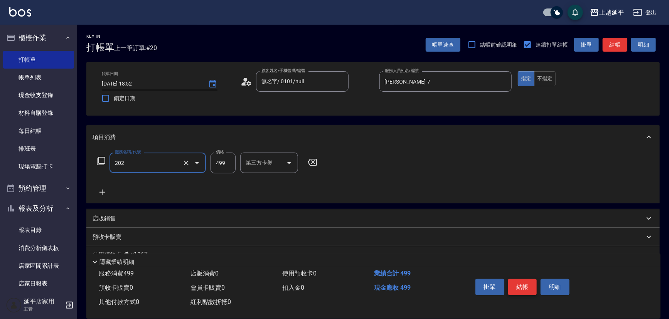
type input "A級單剪(202)"
click at [514, 286] on button "結帳" at bounding box center [522, 287] width 29 height 16
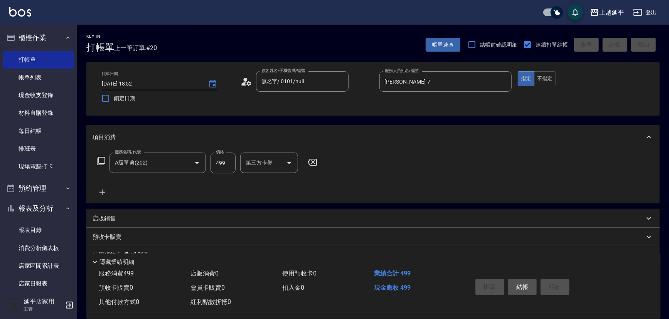
type input "2025/09/21 18:53"
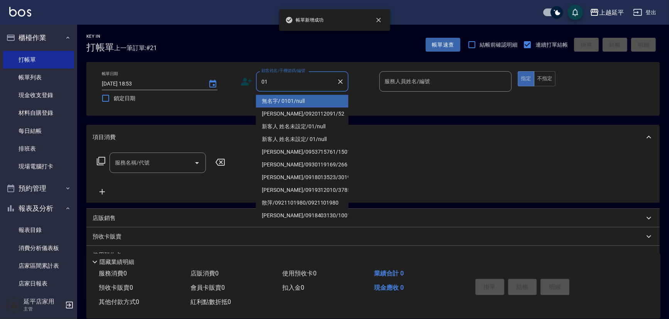
click at [299, 97] on li "無名字/ 0101/null" at bounding box center [302, 101] width 93 height 13
type input "無名字/ 0101/null"
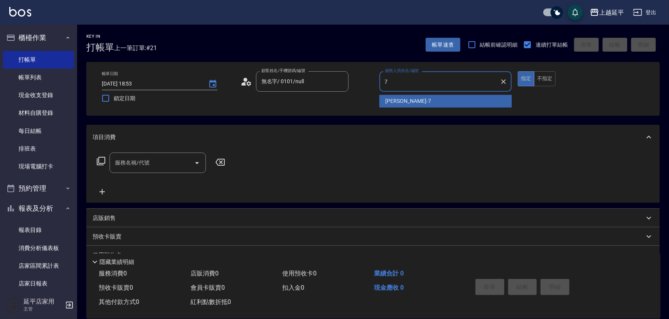
click at [447, 101] on div "許沁瑜 -7" at bounding box center [446, 101] width 133 height 13
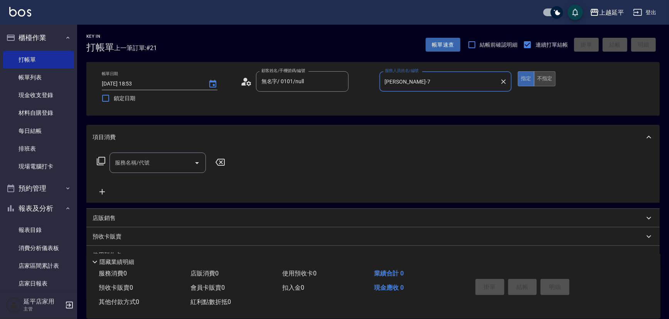
type input "許沁瑜-7"
click at [542, 71] on button "不指定" at bounding box center [545, 78] width 22 height 15
click at [163, 165] on input "服務名稱/代號" at bounding box center [152, 163] width 78 height 14
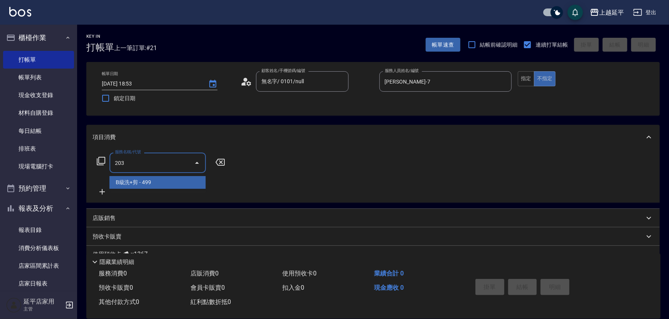
click at [172, 184] on span "B級洗+剪 - 499" at bounding box center [158, 182] width 96 height 13
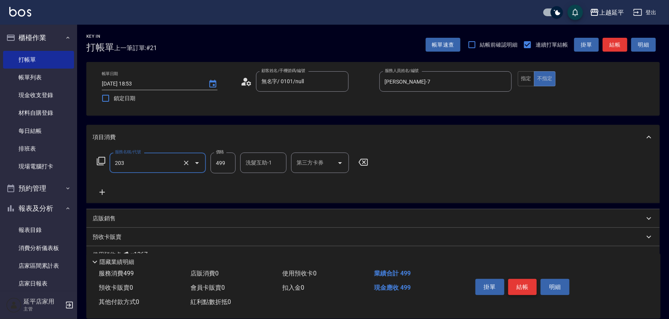
type input "B級洗+剪(203)"
click at [518, 282] on button "結帳" at bounding box center [522, 287] width 29 height 16
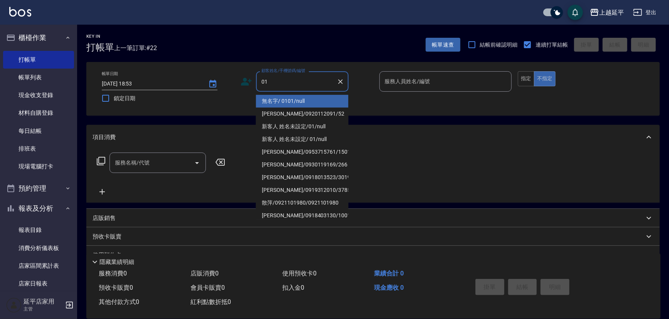
click at [299, 100] on li "無名字/ 0101/null" at bounding box center [302, 101] width 93 height 13
type input "無名字/ 0101/null"
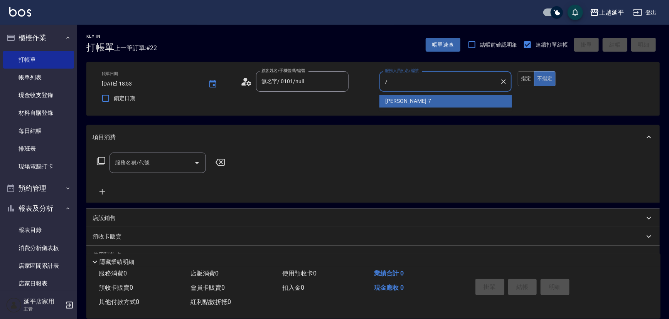
click at [403, 101] on span "許沁瑜 -7" at bounding box center [409, 101] width 46 height 8
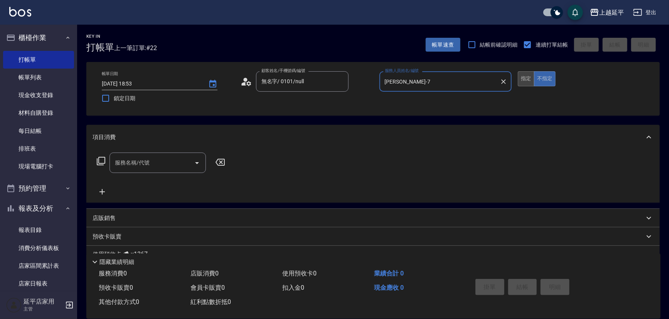
type input "許沁瑜-7"
click at [525, 78] on button "指定" at bounding box center [526, 78] width 17 height 15
click at [151, 169] on input "服務名稱/代號" at bounding box center [152, 163] width 78 height 14
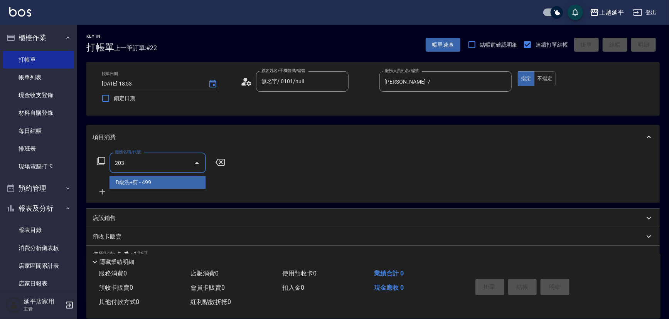
click at [166, 186] on span "B級洗+剪 - 499" at bounding box center [158, 182] width 96 height 13
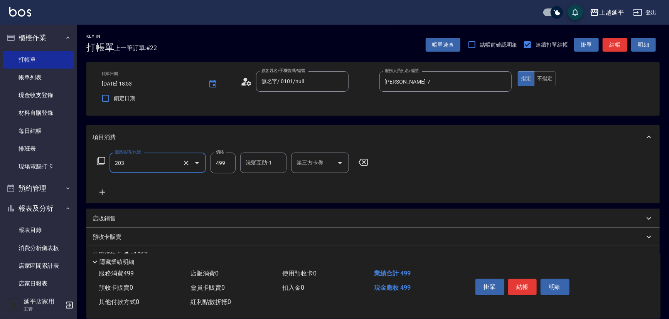
type input "B級洗+剪(203)"
click at [259, 167] on input "洗髮互助-1" at bounding box center [263, 163] width 39 height 14
click at [255, 184] on span "恩恩 -23" at bounding box center [270, 183] width 49 height 8
type input "恩恩-23"
click at [515, 284] on button "結帳" at bounding box center [522, 287] width 29 height 16
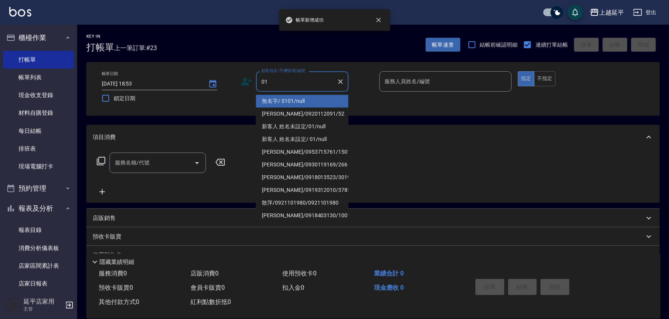
click at [317, 101] on li "無名字/ 0101/null" at bounding box center [302, 101] width 93 height 13
type input "無名字/ 0101/null"
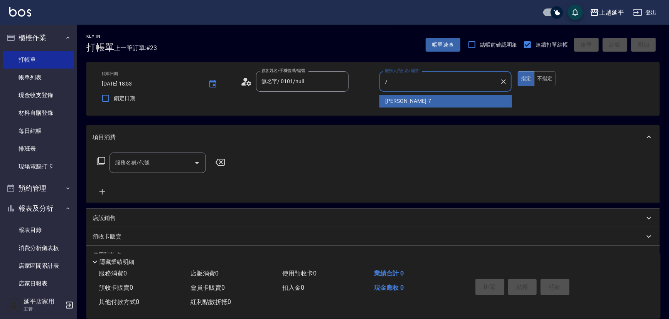
click at [386, 104] on span "許沁瑜 -7" at bounding box center [409, 101] width 46 height 8
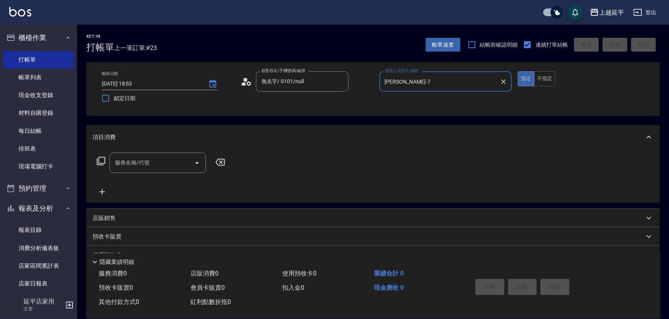
type input "許沁瑜-7"
click at [151, 174] on div "服務名稱/代號 服務名稱/代號" at bounding box center [161, 175] width 137 height 44
click at [152, 170] on div "服務名稱/代號" at bounding box center [158, 163] width 96 height 20
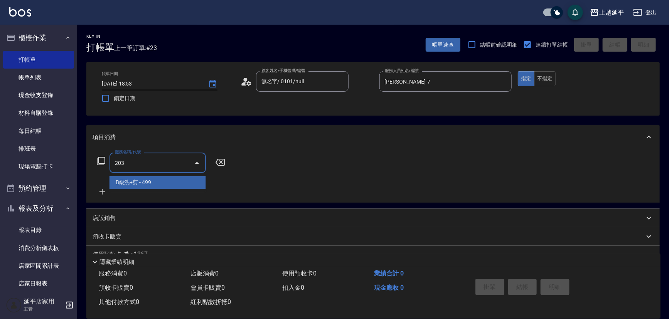
click at [164, 181] on span "B級洗+剪 - 499" at bounding box center [158, 182] width 96 height 13
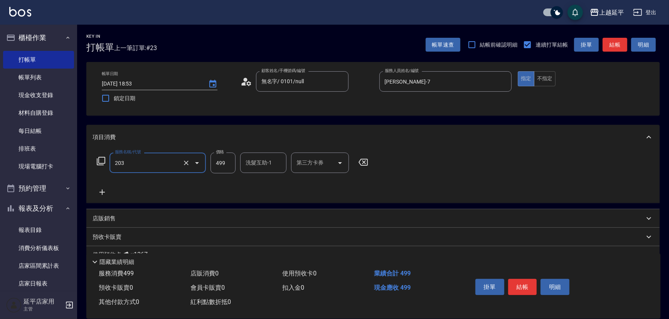
type input "B級洗+剪(203)"
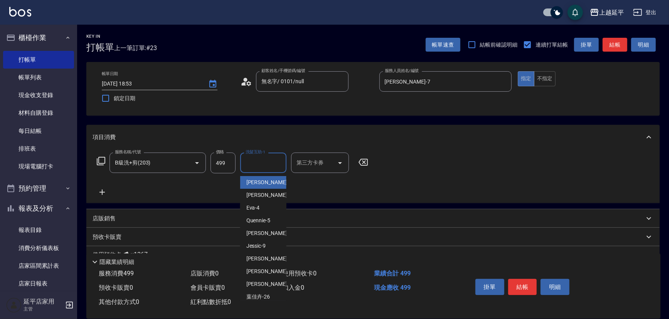
click at [253, 163] on input "洗髮互助-1" at bounding box center [263, 163] width 39 height 14
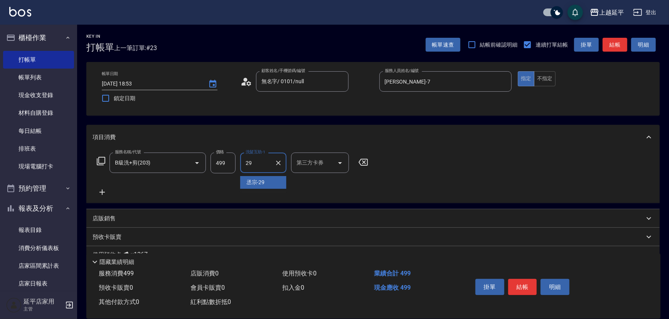
click at [273, 182] on div "丞宗 -29" at bounding box center [263, 182] width 46 height 13
type input "丞宗-29"
click at [528, 287] on button "結帳" at bounding box center [522, 287] width 29 height 16
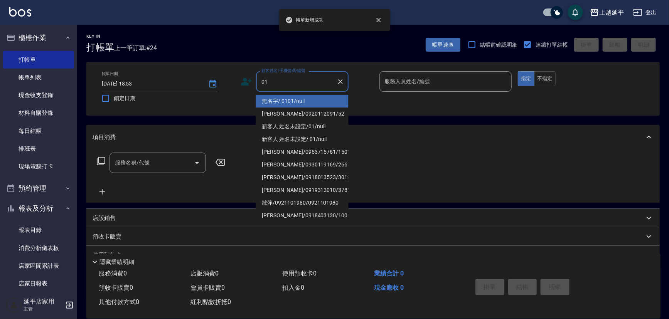
click at [322, 103] on li "無名字/ 0101/null" at bounding box center [302, 101] width 93 height 13
type input "無名字/ 0101/null"
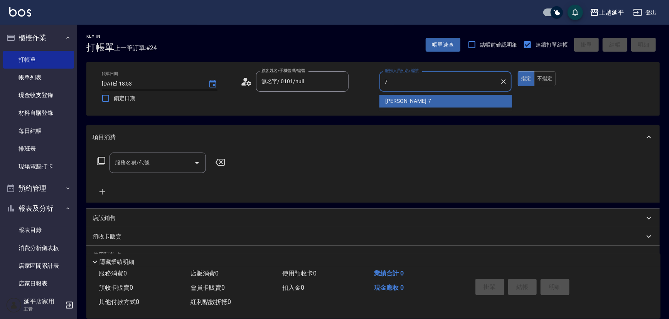
click at [401, 103] on span "許沁瑜 -7" at bounding box center [409, 101] width 46 height 8
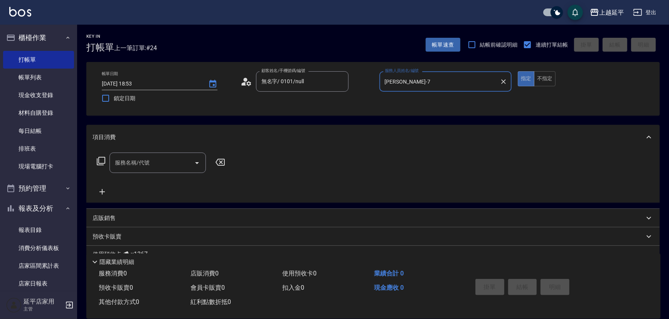
type input "許沁瑜-7"
click at [169, 159] on input "服務名稱/代號" at bounding box center [152, 163] width 78 height 14
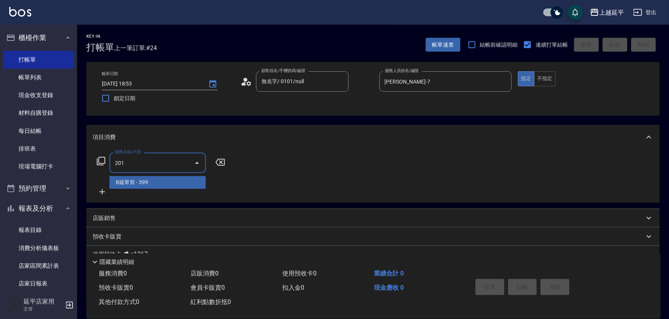
click at [175, 181] on span "B級單剪 - 399" at bounding box center [158, 182] width 96 height 13
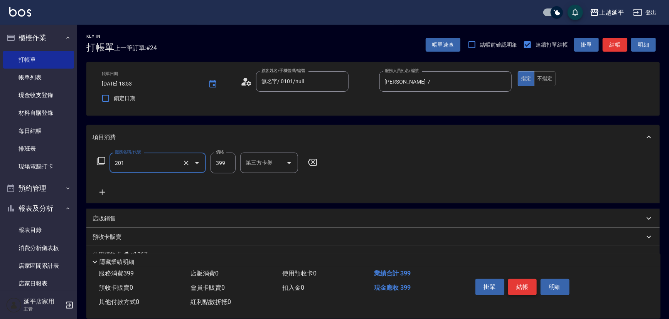
type input "B級單剪(201)"
click at [509, 283] on button "結帳" at bounding box center [522, 287] width 29 height 16
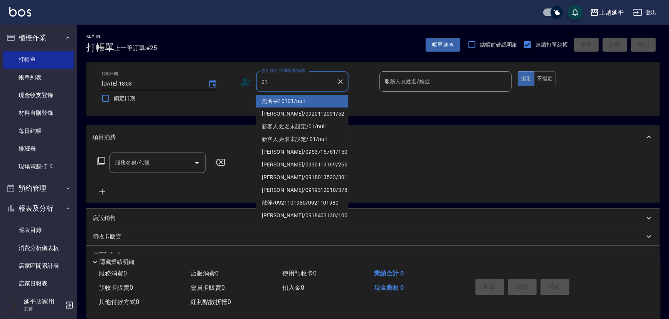
click at [294, 105] on li "無名字/ 0101/null" at bounding box center [302, 101] width 93 height 13
type input "無名字/ 0101/null"
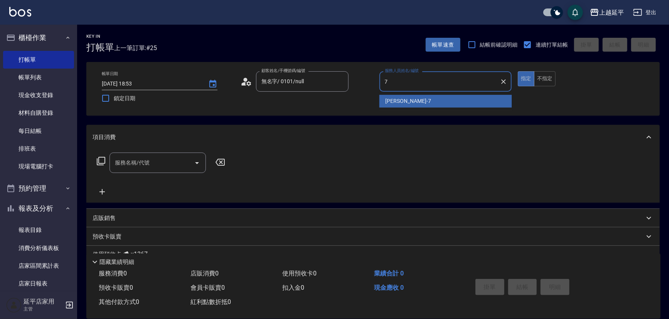
click at [393, 105] on span "許沁瑜 -7" at bounding box center [409, 101] width 46 height 8
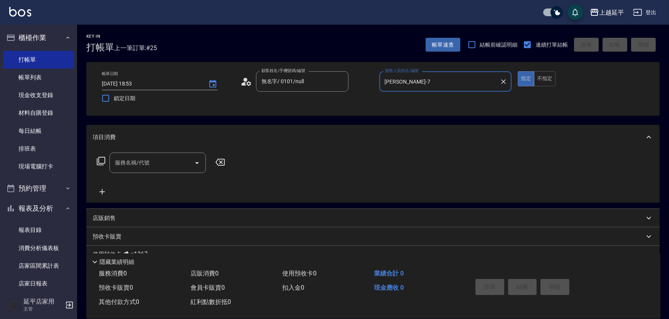
type input "許沁瑜-7"
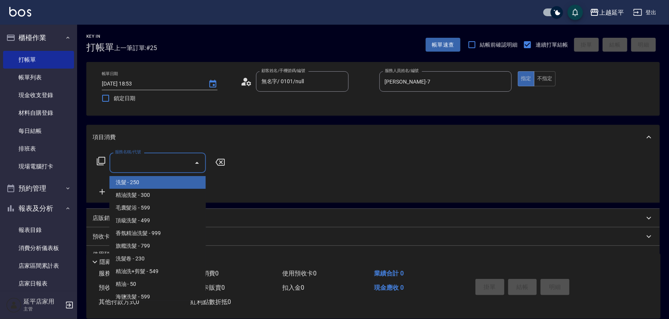
click at [136, 162] on div "服務名稱/代號 服務名稱/代號" at bounding box center [158, 163] width 96 height 20
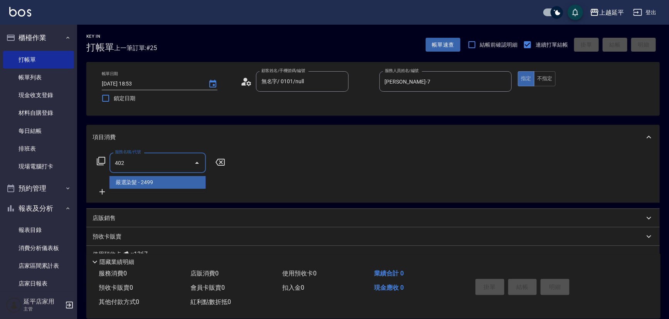
click at [147, 182] on span "嚴選染髮 - 2499" at bounding box center [158, 182] width 96 height 13
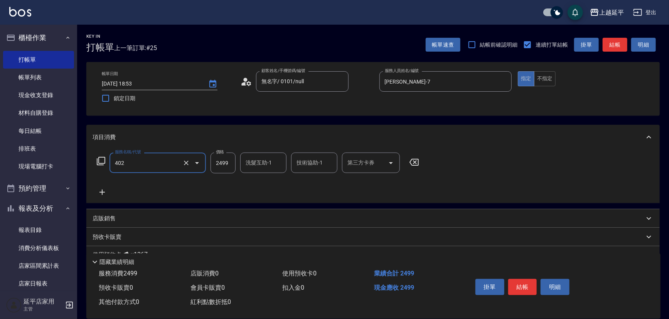
type input "嚴選染髮(402)"
click at [228, 160] on input "2499" at bounding box center [223, 163] width 25 height 21
type input "2899"
click at [257, 162] on input "洗髮互助-1" at bounding box center [263, 163] width 39 height 14
click at [257, 186] on span "丞宗 -29" at bounding box center [255, 183] width 19 height 8
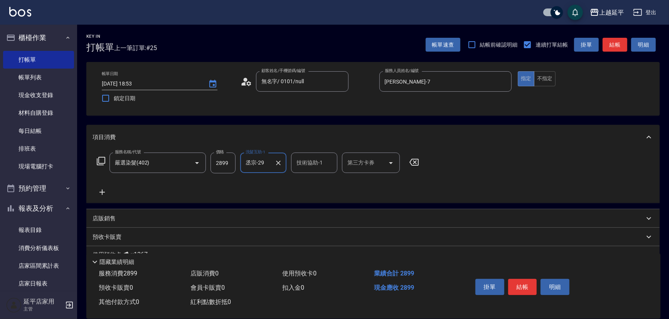
type input "丞宗-29"
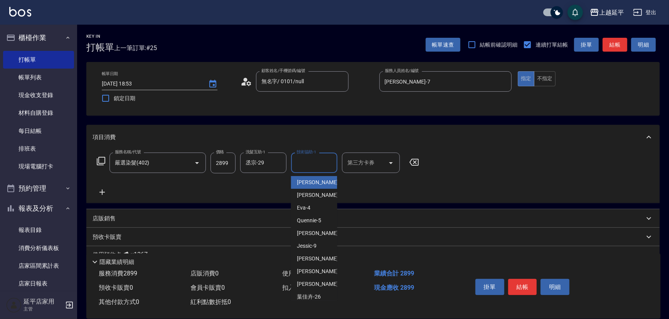
click at [317, 164] on input "技術協助-1" at bounding box center [314, 163] width 39 height 14
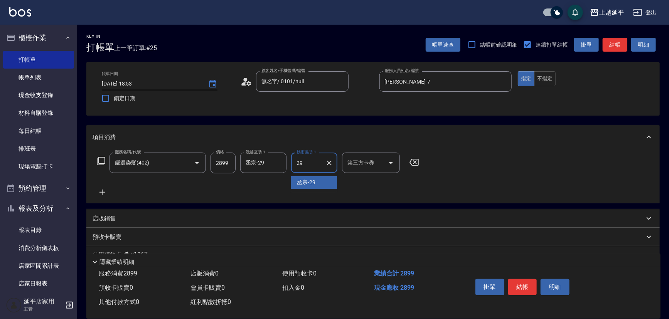
click at [311, 181] on span "丞宗 -29" at bounding box center [306, 183] width 19 height 8
type input "丞宗-29"
click at [520, 282] on button "結帳" at bounding box center [522, 287] width 29 height 16
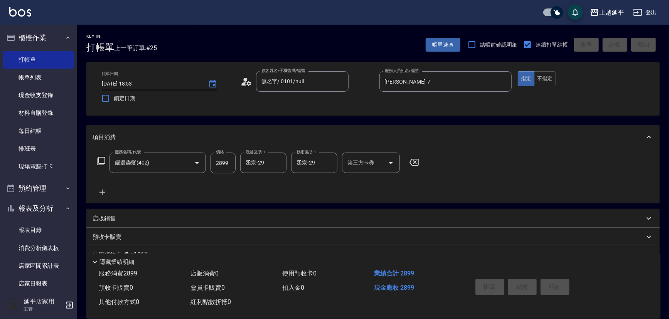
type input "2025/09/21 18:54"
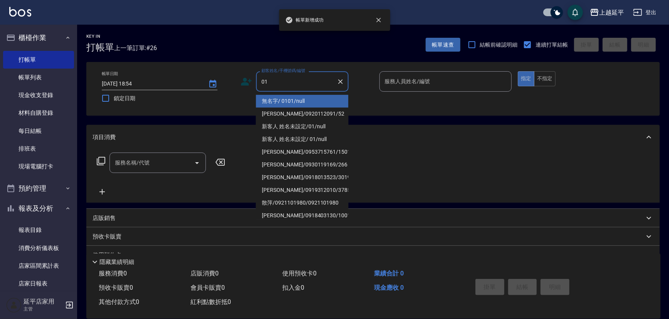
click at [289, 104] on li "無名字/ 0101/null" at bounding box center [302, 101] width 93 height 13
type input "無名字/ 0101/null"
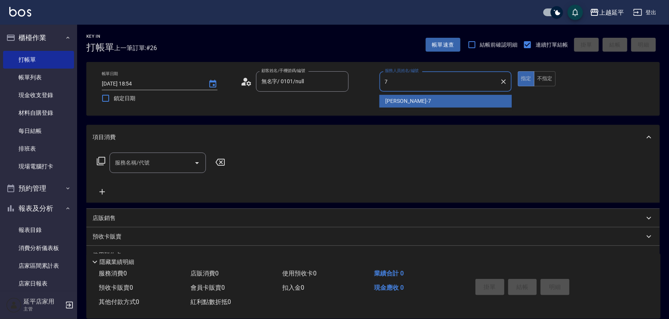
click at [402, 101] on span "許沁瑜 -7" at bounding box center [409, 101] width 46 height 8
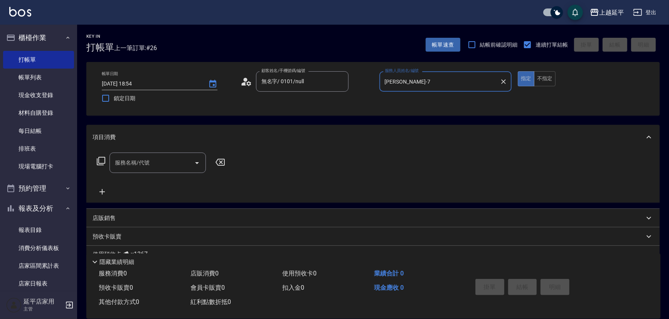
type input "許沁瑜-7"
click at [171, 167] on input "服務名稱/代號" at bounding box center [152, 163] width 78 height 14
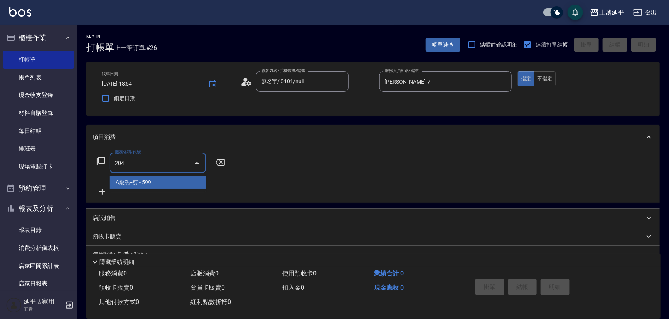
drag, startPoint x: 177, startPoint y: 185, endPoint x: 181, endPoint y: 181, distance: 5.5
click at [179, 184] on span "A級洗+剪 - 599" at bounding box center [158, 182] width 96 height 13
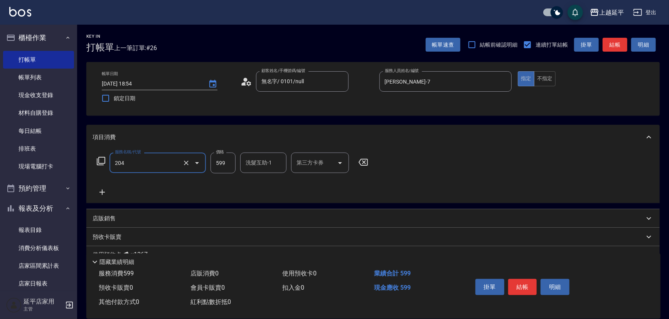
type input "A級洗+剪(204)"
click at [264, 167] on input "洗髮互助-1" at bounding box center [263, 163] width 39 height 14
click at [259, 183] on span "丞宗 -29" at bounding box center [255, 183] width 19 height 8
type input "丞宗-29"
click at [517, 284] on button "結帳" at bounding box center [522, 287] width 29 height 16
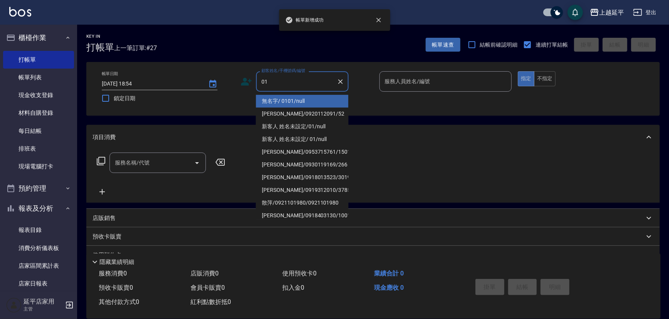
drag, startPoint x: 318, startPoint y: 98, endPoint x: 376, endPoint y: 112, distance: 59.6
click at [318, 98] on li "無名字/ 0101/null" at bounding box center [302, 101] width 93 height 13
type input "無名字/ 0101/null"
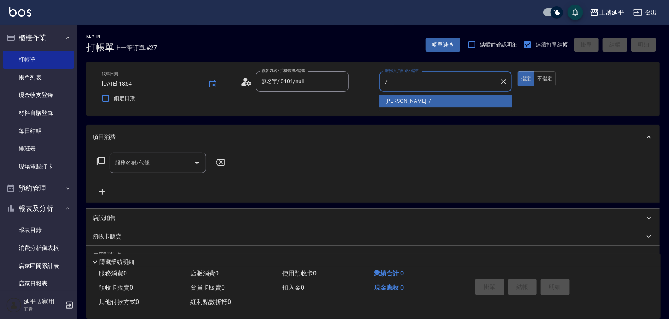
click at [384, 96] on div "許沁瑜 -7" at bounding box center [446, 101] width 133 height 13
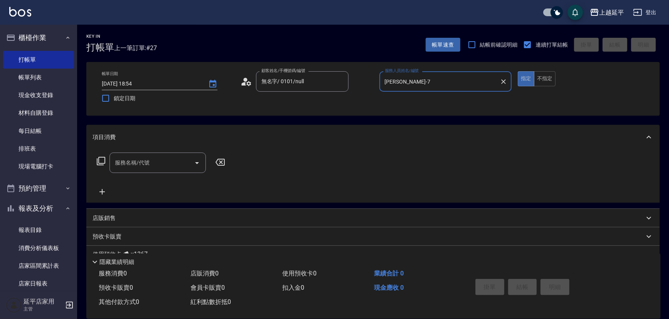
type input "許沁瑜-7"
click at [156, 166] on input "服務名稱/代號" at bounding box center [152, 163] width 78 height 14
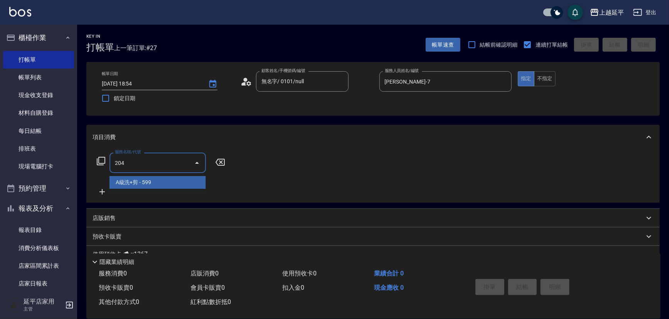
click at [156, 182] on span "A級洗+剪 - 599" at bounding box center [158, 182] width 96 height 13
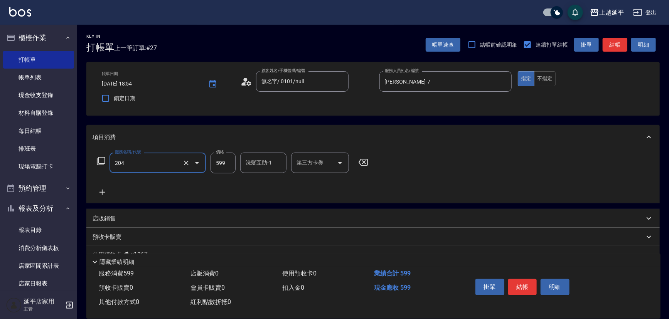
type input "A級洗+剪(204)"
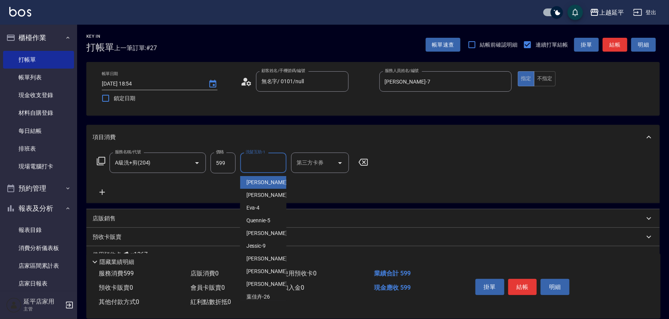
click at [251, 168] on input "洗髮互助-1" at bounding box center [263, 163] width 39 height 14
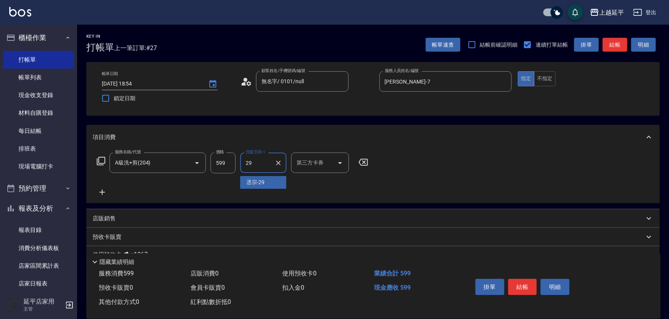
click at [247, 184] on span "丞宗 -29" at bounding box center [255, 183] width 19 height 8
type input "丞宗-29"
click at [515, 287] on button "結帳" at bounding box center [522, 287] width 29 height 16
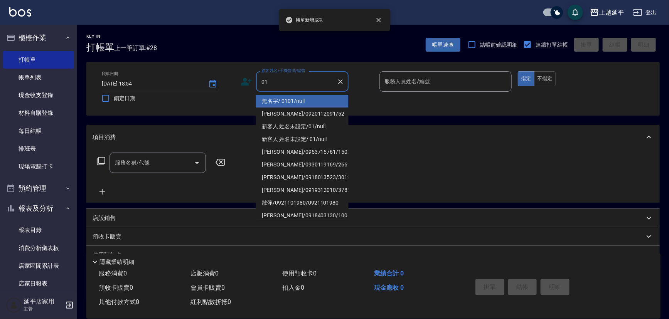
click at [305, 101] on li "無名字/ 0101/null" at bounding box center [302, 101] width 93 height 13
type input "無名字/ 0101/null"
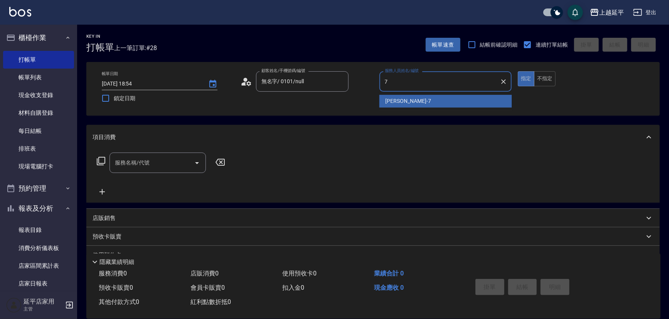
click at [397, 104] on span "許沁瑜 -7" at bounding box center [409, 101] width 46 height 8
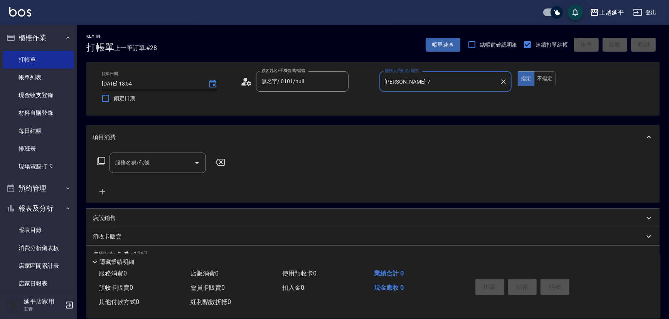
type input "許沁瑜-7"
click at [159, 163] on input "服務名稱/代號" at bounding box center [152, 163] width 78 height 14
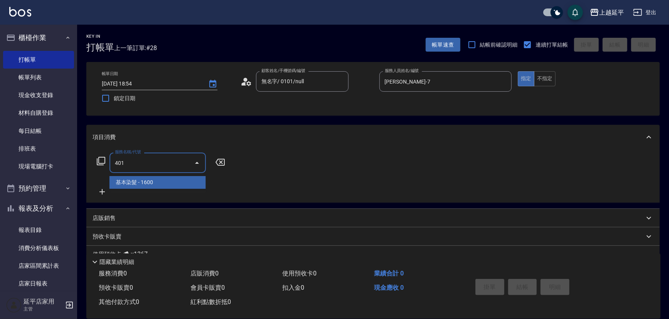
click at [172, 183] on span "基本染髮 - 1600" at bounding box center [158, 182] width 96 height 13
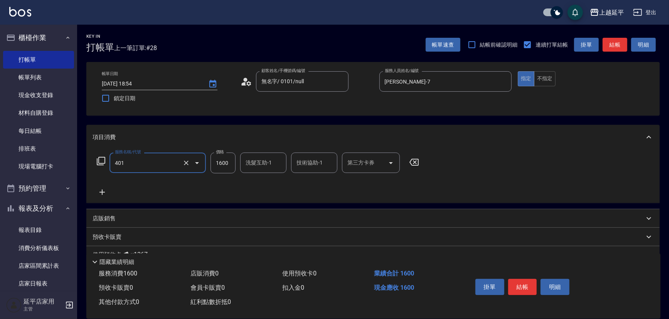
type input "基本染髮(401)"
click at [219, 164] on input "1600" at bounding box center [223, 163] width 25 height 21
type input "2300"
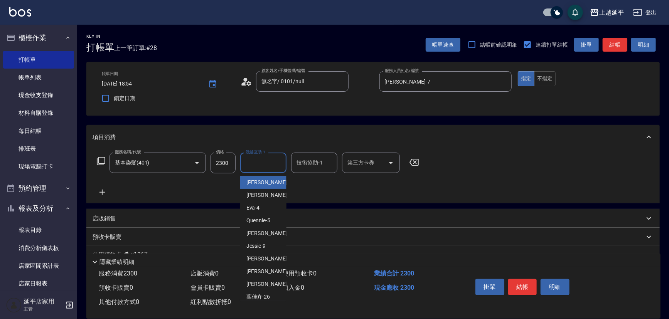
click at [263, 169] on input "洗髮互助-1" at bounding box center [263, 163] width 39 height 14
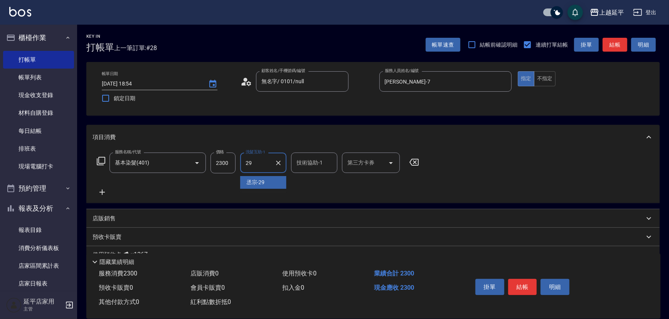
click at [270, 186] on div "丞宗 -29" at bounding box center [263, 182] width 46 height 13
type input "丞宗-29"
click at [319, 165] on input "技術協助-1" at bounding box center [314, 163] width 39 height 14
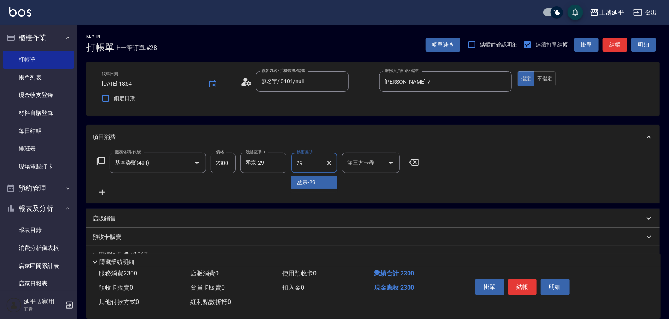
click at [300, 181] on span "丞宗 -29" at bounding box center [306, 183] width 19 height 8
type input "丞宗-29"
click at [514, 287] on button "結帳" at bounding box center [522, 287] width 29 height 16
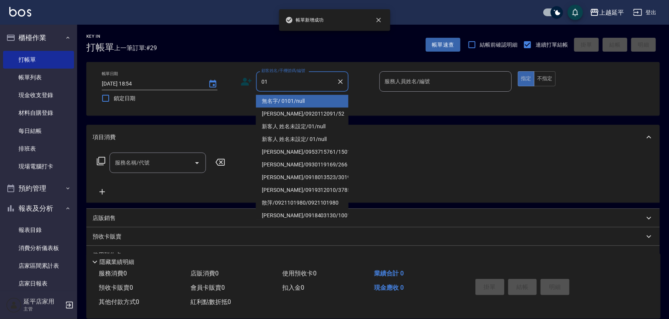
click at [279, 102] on li "無名字/ 0101/null" at bounding box center [302, 101] width 93 height 13
type input "無名字/ 0101/null"
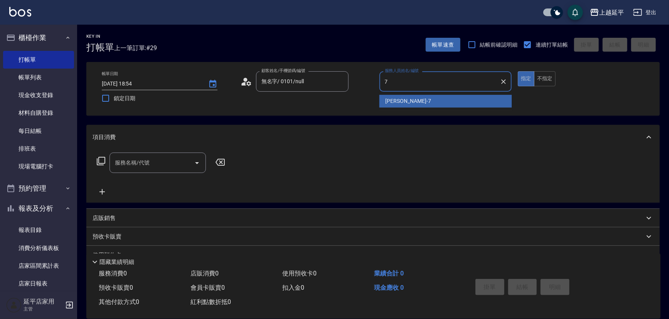
click at [402, 98] on span "許沁瑜 -7" at bounding box center [409, 101] width 46 height 8
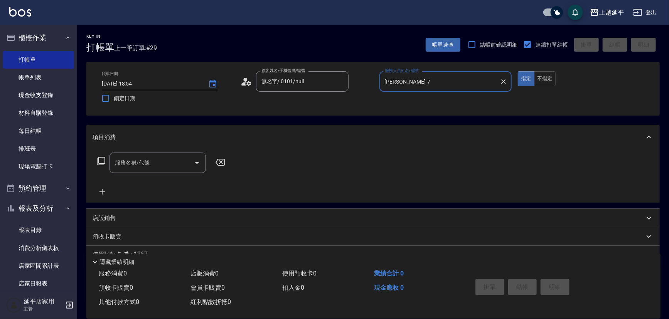
type input "許沁瑜-7"
click at [162, 165] on input "服務名稱/代號" at bounding box center [152, 163] width 78 height 14
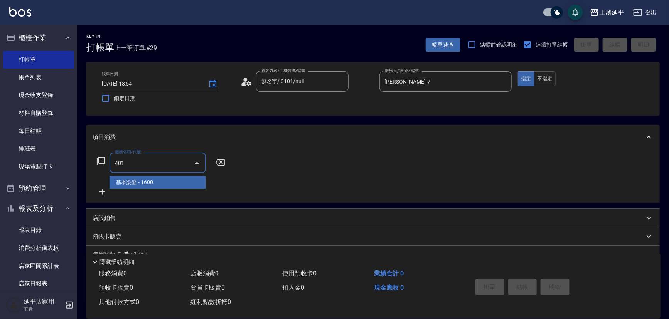
click at [177, 184] on span "基本染髮 - 1600" at bounding box center [158, 182] width 96 height 13
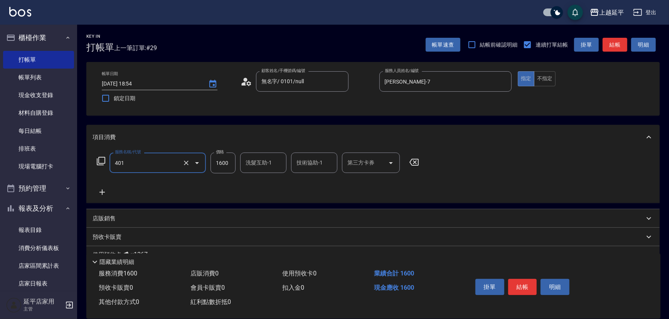
type input "基本染髮(401)"
click at [223, 165] on input "1600" at bounding box center [223, 163] width 25 height 21
type input "2300"
click at [261, 165] on input "洗髮互助-1" at bounding box center [263, 163] width 39 height 14
drag, startPoint x: 265, startPoint y: 184, endPoint x: 267, endPoint y: 180, distance: 4.0
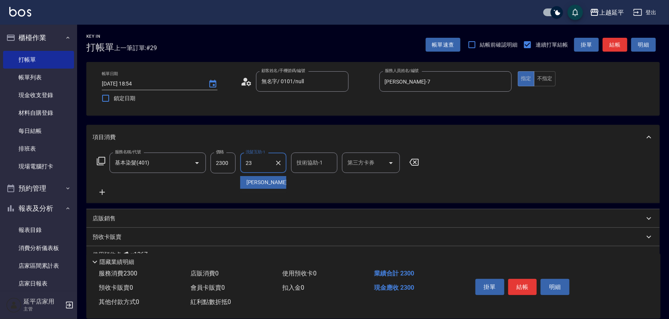
click at [265, 183] on div "恩恩 -23" at bounding box center [263, 182] width 46 height 13
type input "恩恩-23"
click at [305, 163] on input "技術協助-1" at bounding box center [314, 163] width 39 height 14
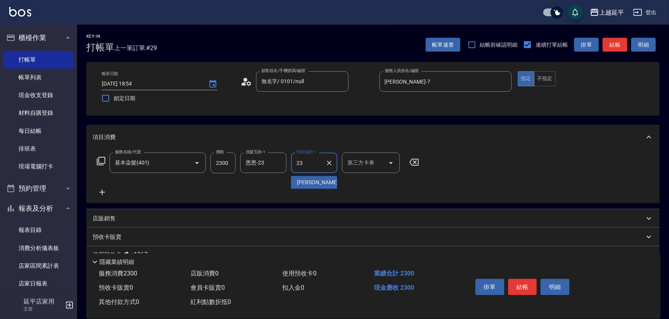
click at [303, 180] on span "恩恩 -23" at bounding box center [321, 183] width 49 height 8
type input "恩恩-23"
click at [524, 284] on button "結帳" at bounding box center [522, 287] width 29 height 16
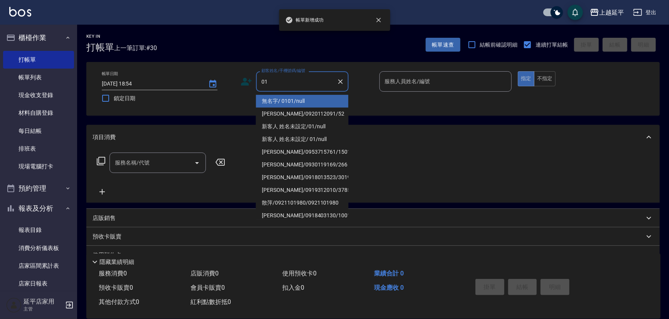
click at [278, 104] on li "無名字/ 0101/null" at bounding box center [302, 101] width 93 height 13
type input "無名字/ 0101/null"
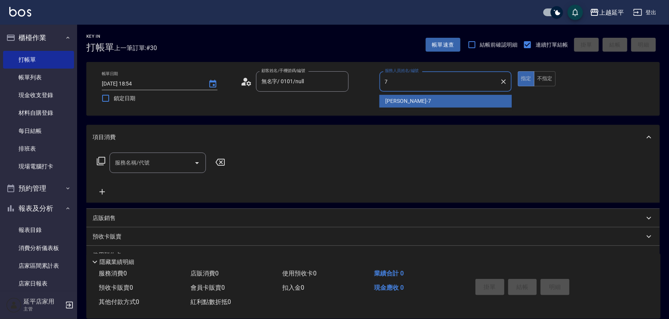
click at [393, 101] on span "許沁瑜 -7" at bounding box center [409, 101] width 46 height 8
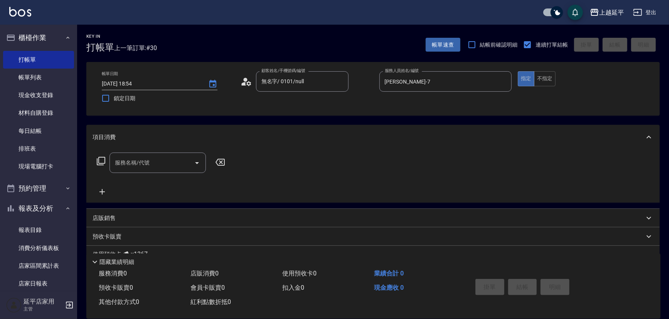
click at [100, 164] on icon at bounding box center [100, 161] width 9 height 9
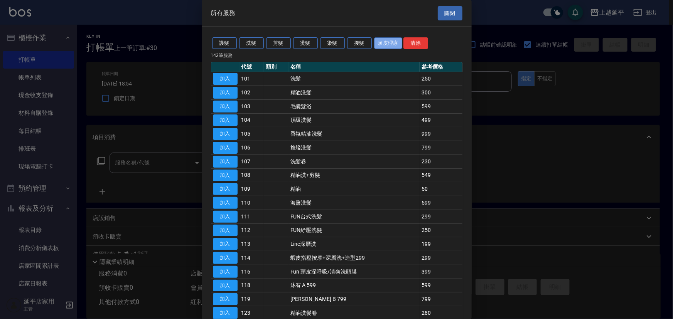
click at [380, 46] on button "頭皮理療" at bounding box center [388, 43] width 29 height 12
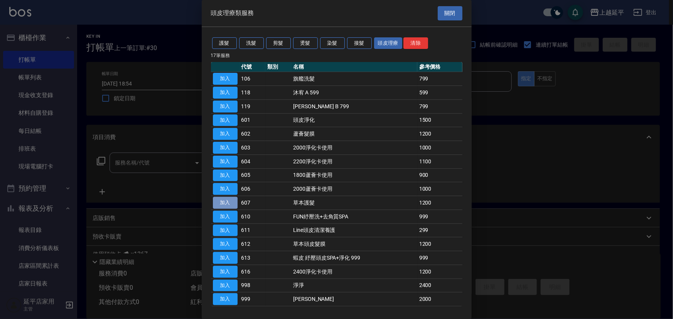
click at [229, 203] on button "加入" at bounding box center [225, 203] width 25 height 12
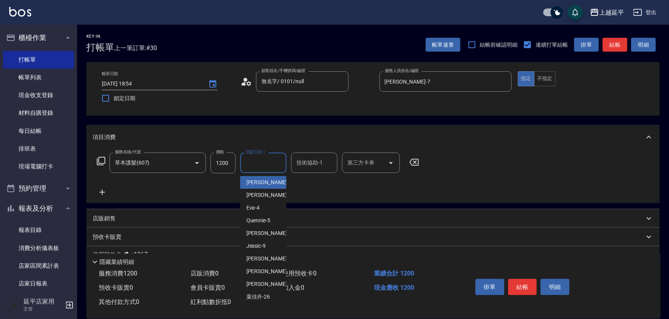
click at [264, 164] on div "洗髮互助-1 洗髮互助-1" at bounding box center [263, 163] width 46 height 20
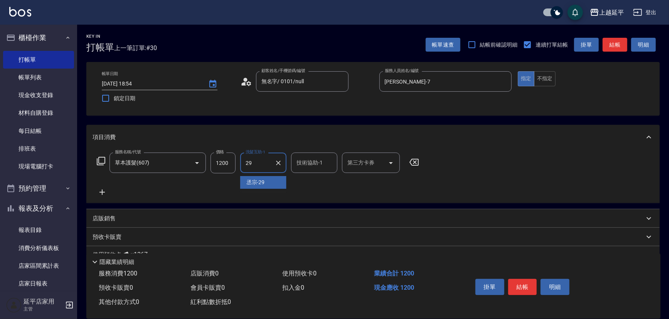
click at [257, 189] on ul "丞宗 -29" at bounding box center [263, 182] width 46 height 19
click at [260, 184] on span "丞宗 -29" at bounding box center [255, 183] width 19 height 8
click at [302, 160] on div "技術協助-1 技術協助-1" at bounding box center [314, 163] width 46 height 20
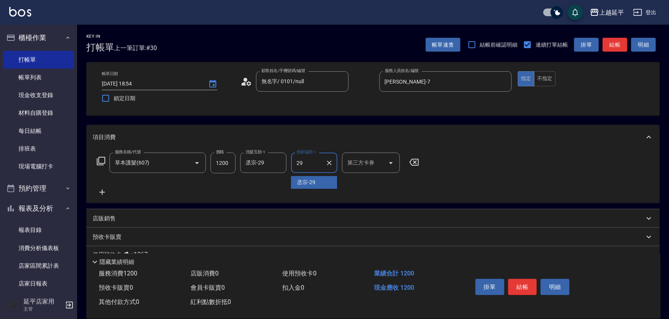
drag, startPoint x: 299, startPoint y: 180, endPoint x: 312, endPoint y: 185, distance: 13.9
click at [299, 181] on span "丞宗 -29" at bounding box center [306, 183] width 19 height 8
click at [519, 285] on button "結帳" at bounding box center [522, 287] width 29 height 16
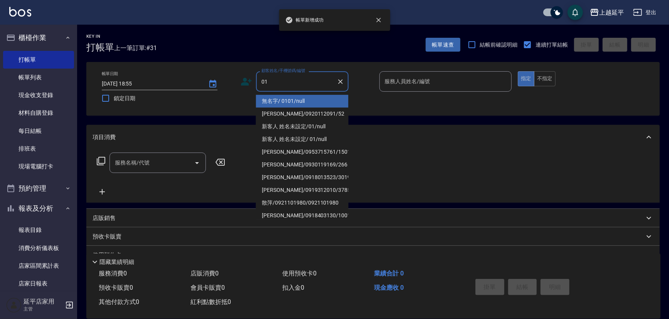
click at [333, 103] on li "無名字/ 0101/null" at bounding box center [302, 101] width 93 height 13
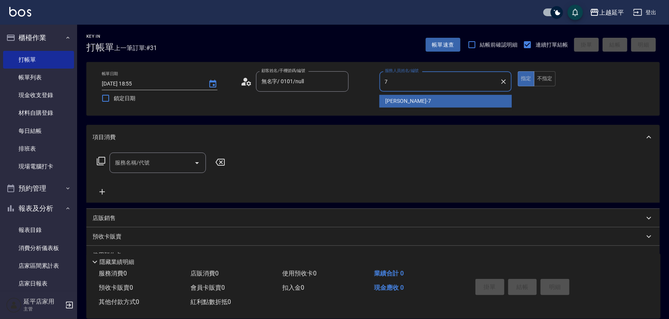
click at [403, 100] on span "許沁瑜 -7" at bounding box center [409, 101] width 46 height 8
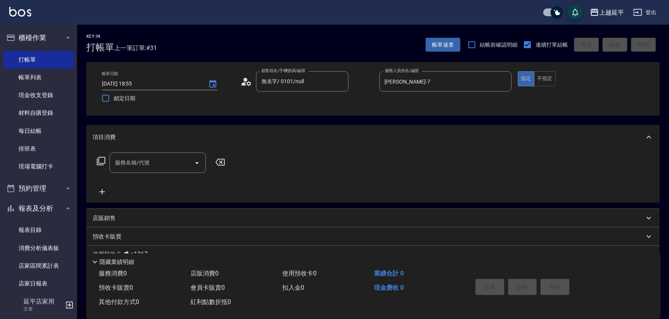
click at [101, 164] on icon at bounding box center [100, 161] width 9 height 9
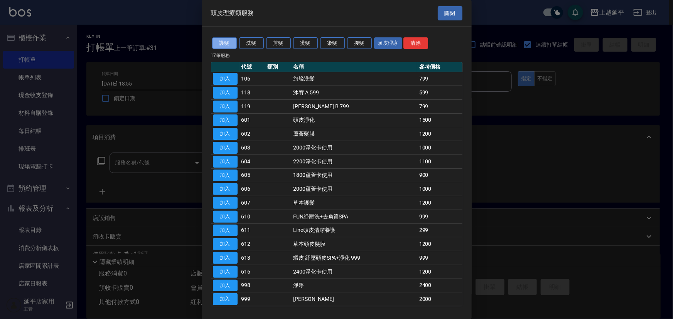
click at [219, 46] on button "護髮" at bounding box center [224, 43] width 25 height 12
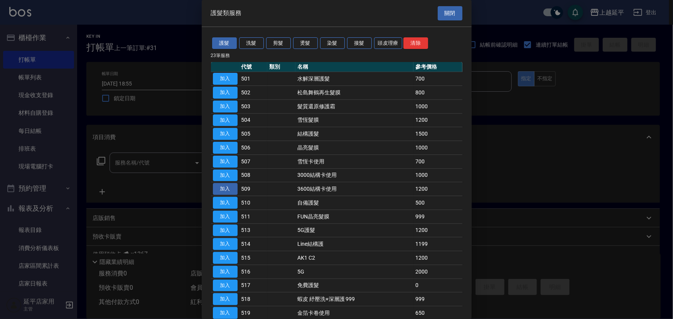
click at [226, 191] on button "加入" at bounding box center [225, 189] width 25 height 12
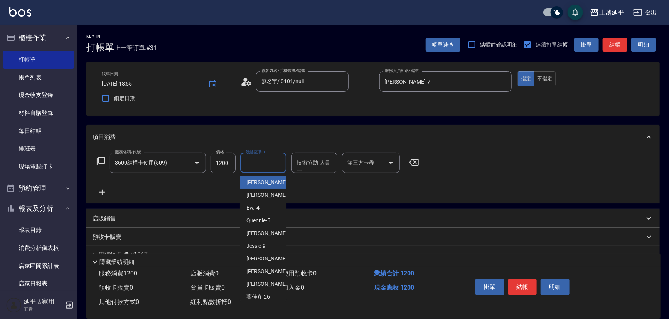
click at [260, 163] on input "洗髮互助-1" at bounding box center [263, 163] width 39 height 14
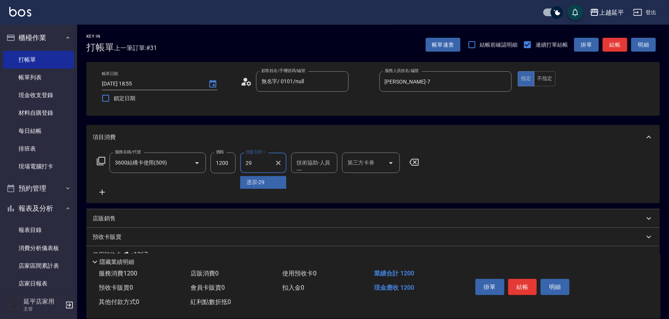
drag, startPoint x: 261, startPoint y: 184, endPoint x: 281, endPoint y: 172, distance: 23.4
click at [262, 181] on span "丞宗 -29" at bounding box center [255, 183] width 19 height 8
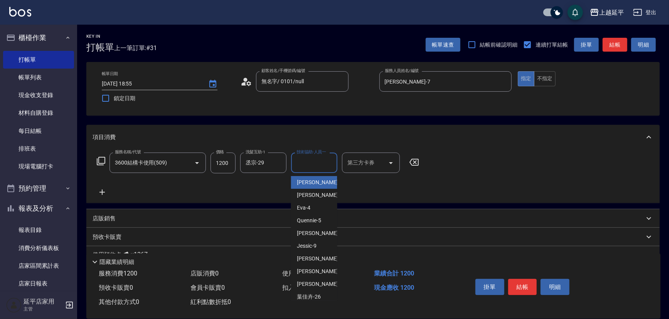
click at [296, 167] on input "技術協助-人員一" at bounding box center [314, 163] width 39 height 14
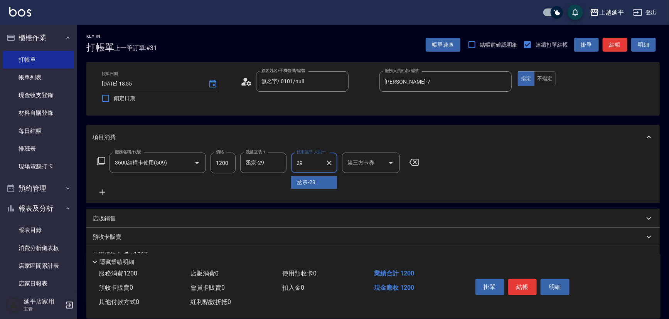
click at [322, 183] on div "丞宗 -29" at bounding box center [314, 182] width 46 height 13
click at [392, 161] on icon "Open" at bounding box center [391, 163] width 9 height 9
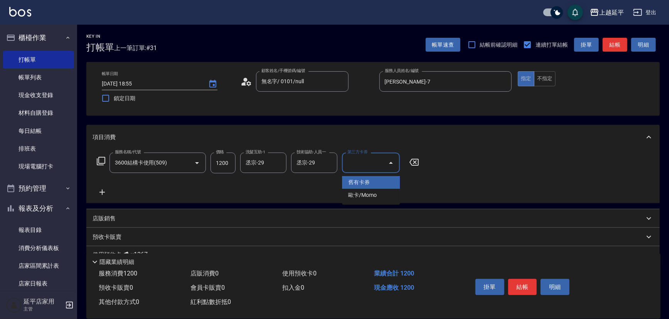
click at [378, 184] on span "舊有卡券" at bounding box center [371, 182] width 58 height 13
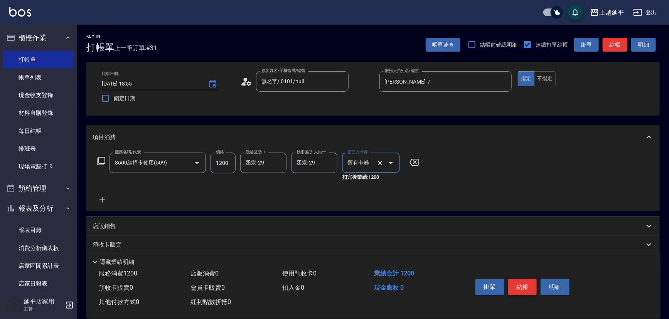
click at [521, 285] on button "結帳" at bounding box center [522, 287] width 29 height 16
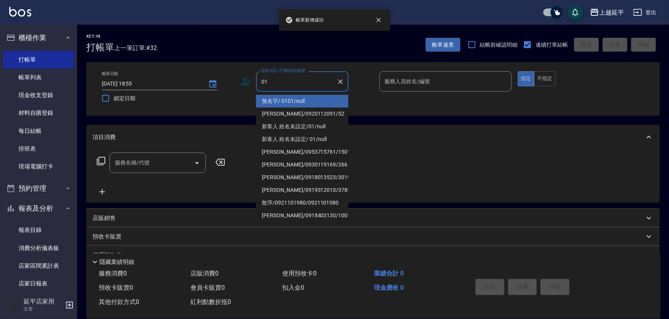
click at [331, 99] on li "無名字/ 0101/null" at bounding box center [302, 101] width 93 height 13
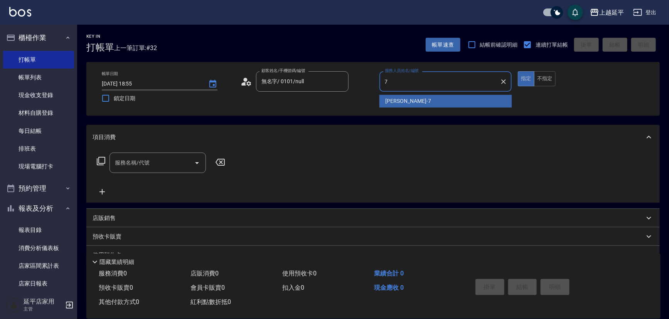
click at [411, 104] on div "許沁瑜 -7" at bounding box center [446, 101] width 133 height 13
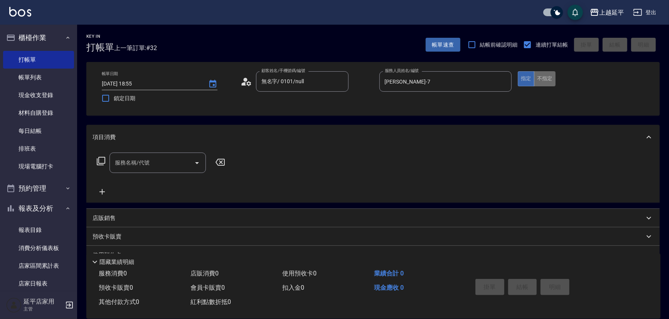
click at [550, 78] on button "不指定" at bounding box center [545, 78] width 22 height 15
click at [172, 168] on input "服務名稱/代號" at bounding box center [152, 163] width 78 height 14
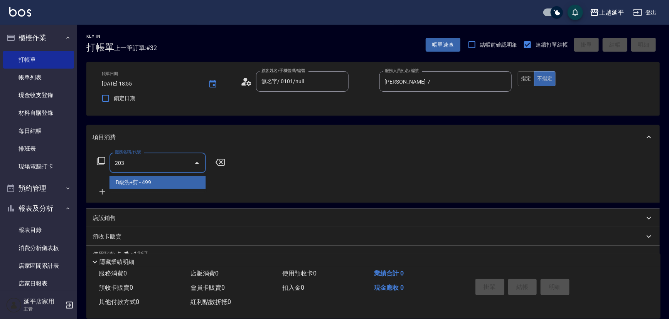
click at [181, 178] on span "B級洗+剪 - 499" at bounding box center [158, 182] width 96 height 13
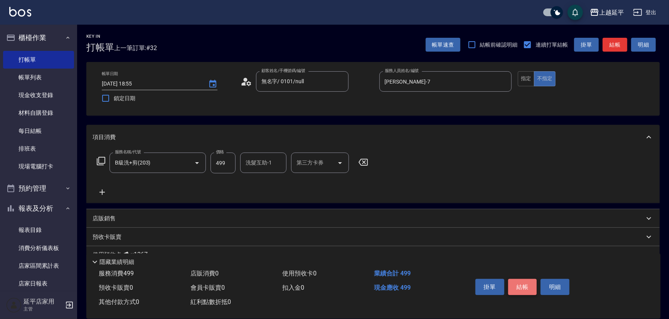
click at [517, 284] on button "結帳" at bounding box center [522, 287] width 29 height 16
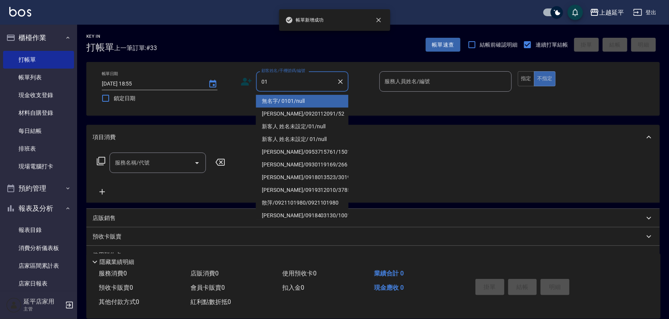
click at [298, 102] on li "無名字/ 0101/null" at bounding box center [302, 101] width 93 height 13
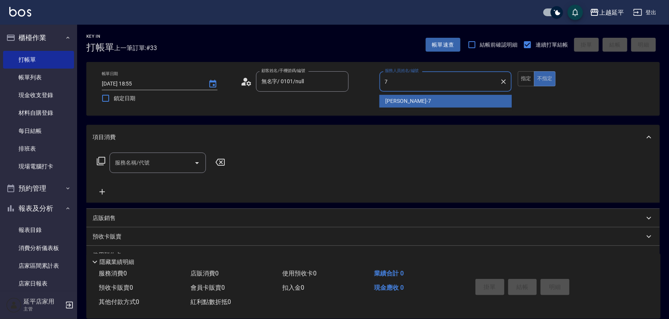
drag, startPoint x: 428, startPoint y: 97, endPoint x: 421, endPoint y: 99, distance: 7.6
click at [427, 97] on div "許沁瑜 -7" at bounding box center [446, 101] width 133 height 13
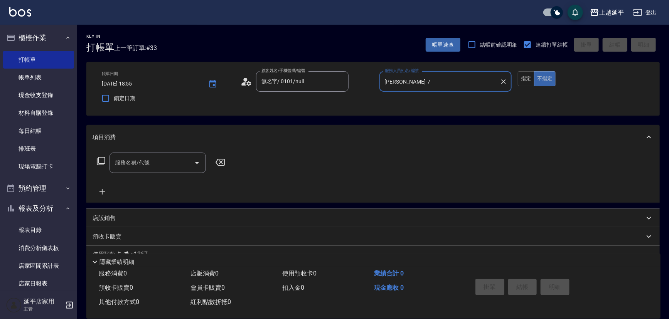
click at [162, 159] on input "服務名稱/代號" at bounding box center [152, 163] width 78 height 14
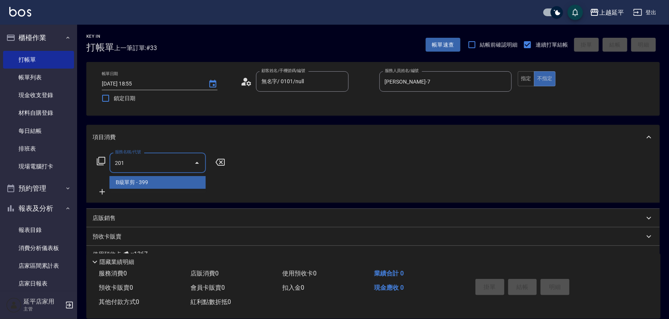
click at [165, 180] on span "B級單剪 - 399" at bounding box center [158, 182] width 96 height 13
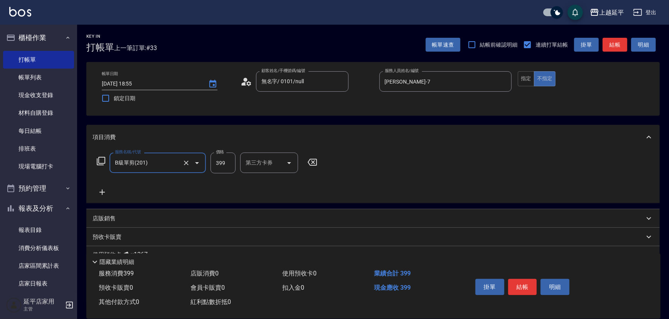
click at [230, 157] on input "399" at bounding box center [223, 163] width 25 height 21
click at [518, 279] on button "結帳" at bounding box center [522, 287] width 29 height 16
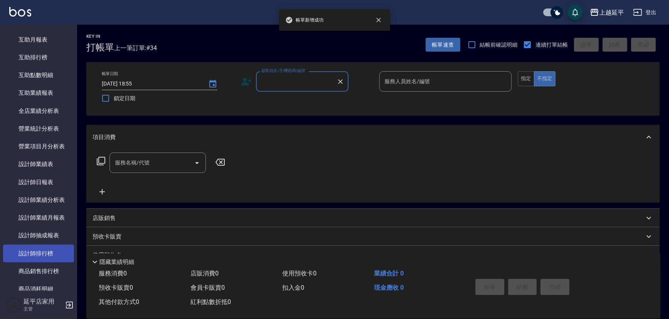
scroll to position [280, 0]
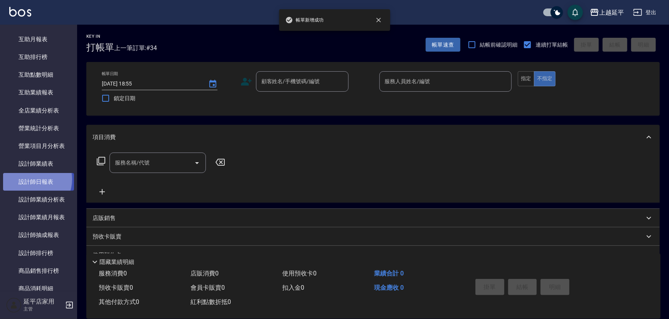
click at [33, 179] on link "設計師日報表" at bounding box center [38, 182] width 71 height 18
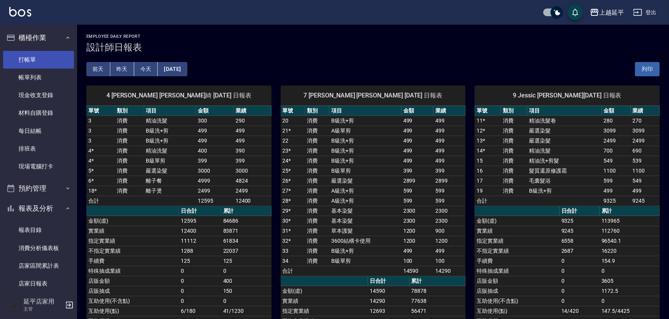
click at [40, 58] on link "打帳單" at bounding box center [38, 60] width 71 height 18
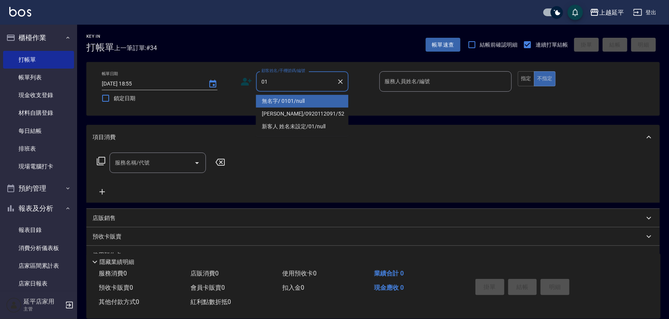
click at [296, 104] on li "無名字/ 0101/null" at bounding box center [302, 101] width 93 height 13
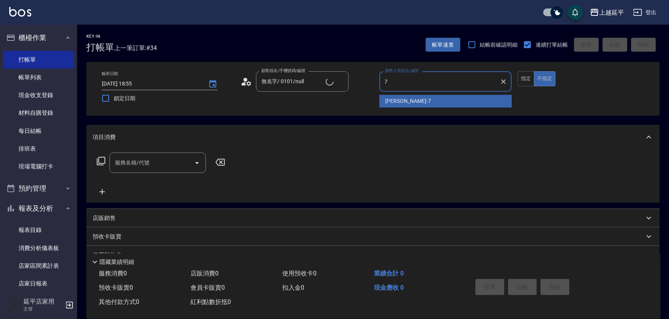
click at [412, 98] on div "許沁瑜 -7" at bounding box center [446, 101] width 133 height 13
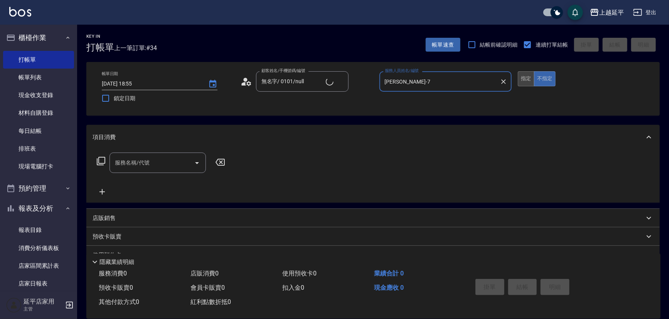
click at [522, 83] on button "指定" at bounding box center [526, 78] width 17 height 15
click at [201, 166] on icon "Open" at bounding box center [196, 163] width 9 height 9
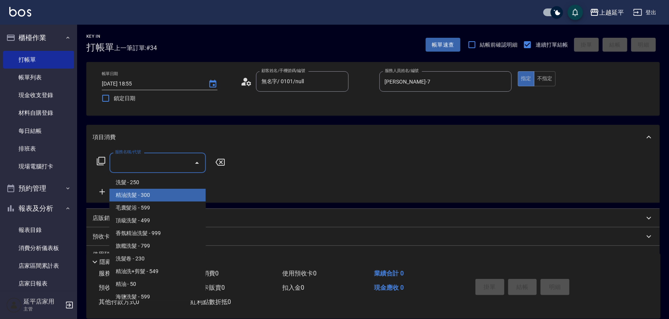
click at [189, 189] on span "精油洗髮 - 300" at bounding box center [158, 195] width 96 height 13
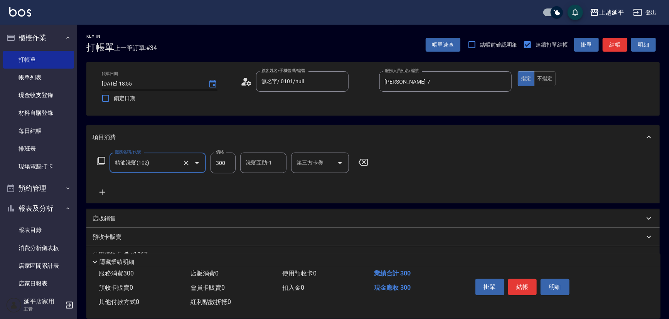
click at [255, 167] on input "洗髮互助-1" at bounding box center [263, 163] width 39 height 14
click at [270, 184] on div "恩恩 -23" at bounding box center [263, 182] width 46 height 13
click at [525, 287] on button "結帳" at bounding box center [522, 287] width 29 height 16
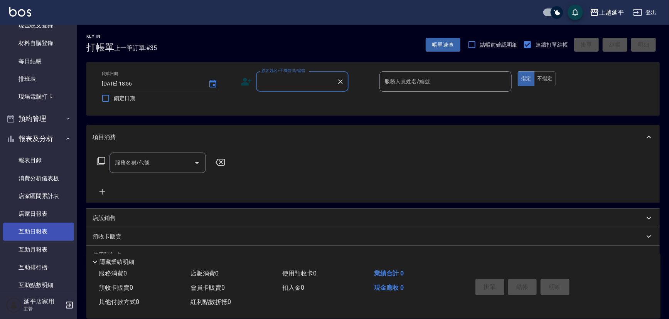
scroll to position [105, 0]
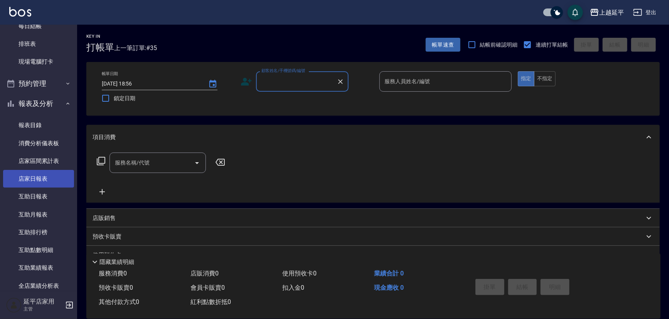
click at [41, 178] on link "店家日報表" at bounding box center [38, 179] width 71 height 18
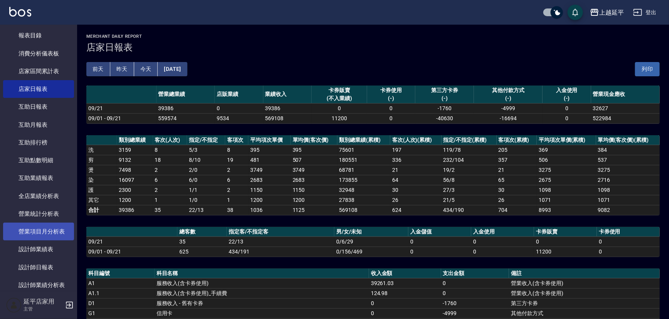
scroll to position [245, 0]
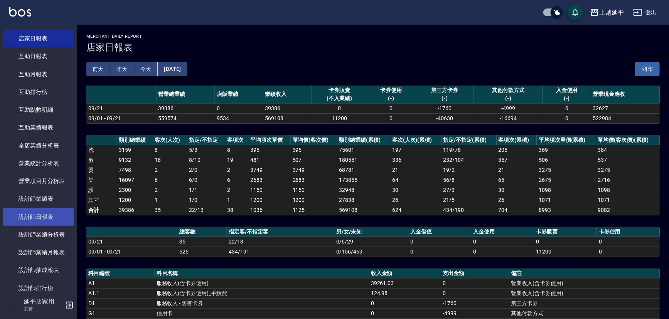
click at [57, 216] on link "設計師日報表" at bounding box center [38, 217] width 71 height 18
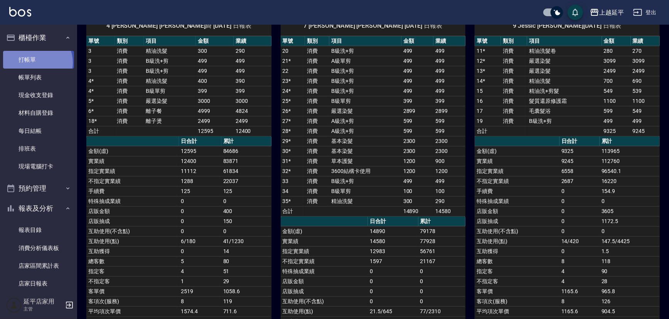
click at [36, 62] on link "打帳單" at bounding box center [38, 60] width 71 height 18
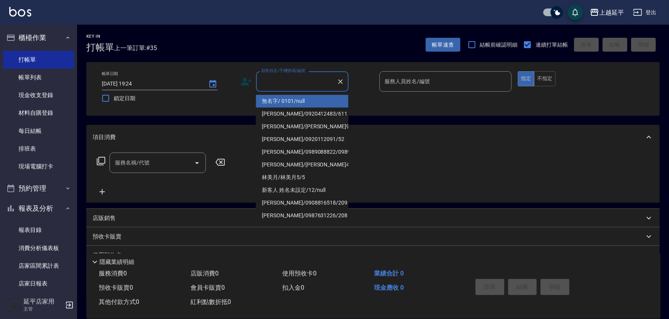
click at [299, 85] on input "顧客姓名/手機號碼/編號" at bounding box center [297, 82] width 74 height 14
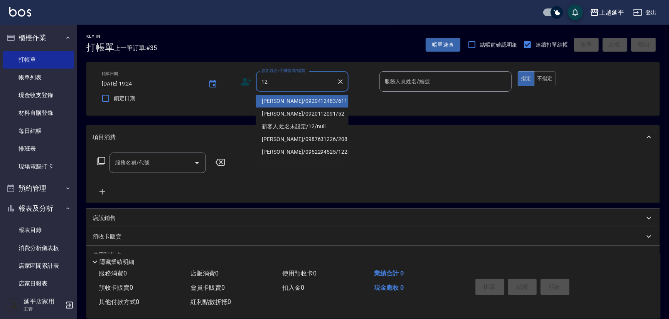
click at [300, 99] on li "范淑瑛/0920412483/611" at bounding box center [302, 101] width 93 height 13
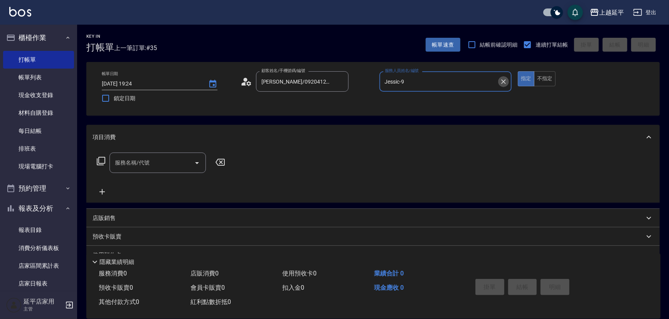
click at [504, 78] on icon "Clear" at bounding box center [504, 82] width 8 height 8
click at [478, 83] on input "服務人員姓名/編號" at bounding box center [446, 82] width 126 height 14
click at [429, 100] on div "Karen -12" at bounding box center [446, 101] width 133 height 13
click at [546, 77] on button "不指定" at bounding box center [545, 78] width 22 height 15
click at [505, 80] on icon "Clear" at bounding box center [503, 81] width 5 height 5
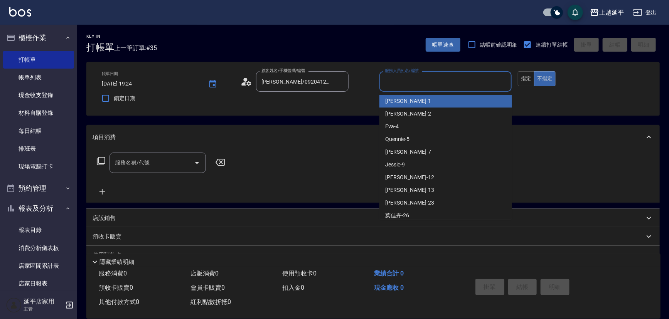
click at [489, 81] on input "服務人員姓名/編號" at bounding box center [446, 82] width 126 height 14
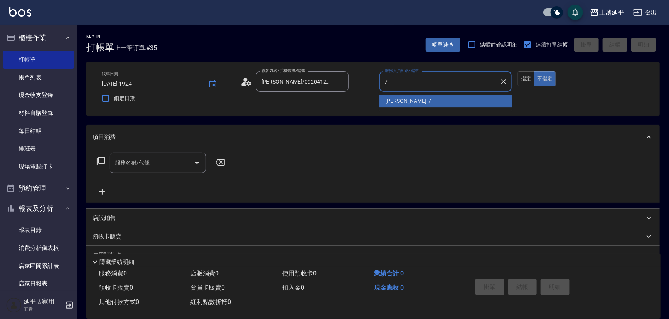
click at [431, 101] on div "許沁瑜 -7" at bounding box center [446, 101] width 133 height 13
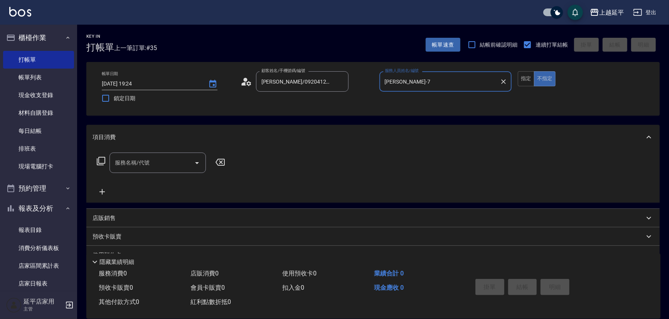
click at [169, 164] on input "服務名稱/代號" at bounding box center [152, 163] width 78 height 14
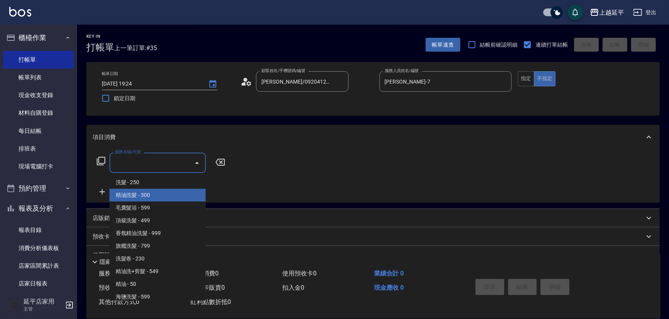
click at [152, 193] on span "精油洗髮 - 300" at bounding box center [158, 195] width 96 height 13
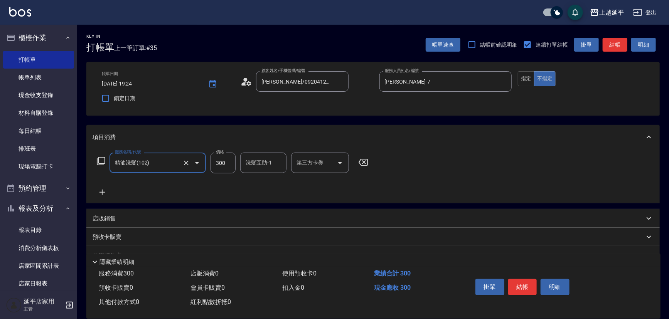
click at [227, 165] on input "300" at bounding box center [223, 163] width 25 height 21
click at [255, 164] on div "洗髮互助-1 洗髮互助-1" at bounding box center [263, 163] width 46 height 20
click at [262, 181] on span "方彩姿 -34" at bounding box center [258, 183] width 24 height 8
click at [614, 46] on button "結帳" at bounding box center [615, 45] width 25 height 14
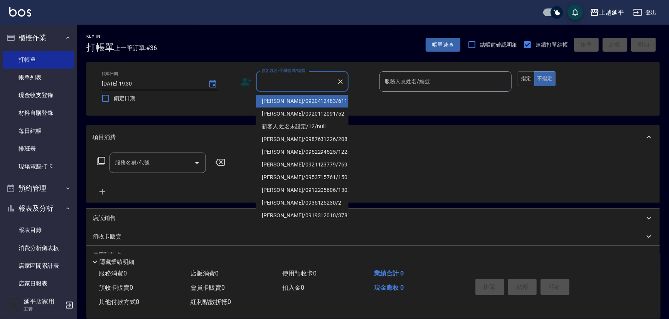
click at [316, 81] on input "顧客姓名/手機號碼/編號" at bounding box center [297, 82] width 74 height 14
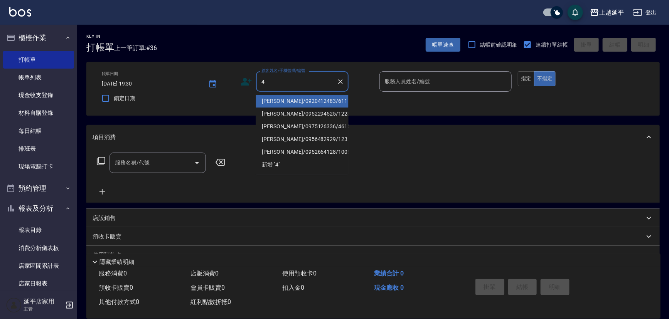
click at [307, 100] on li "范淑瑛/0920412483/611" at bounding box center [302, 101] width 93 height 13
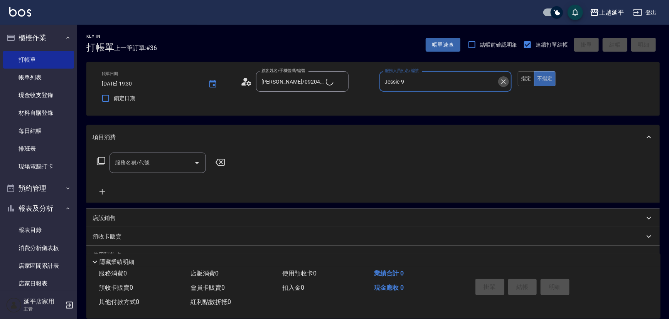
click at [501, 80] on icon "Clear" at bounding box center [504, 82] width 8 height 8
click at [494, 79] on input "服務人員姓名/編號" at bounding box center [446, 82] width 126 height 14
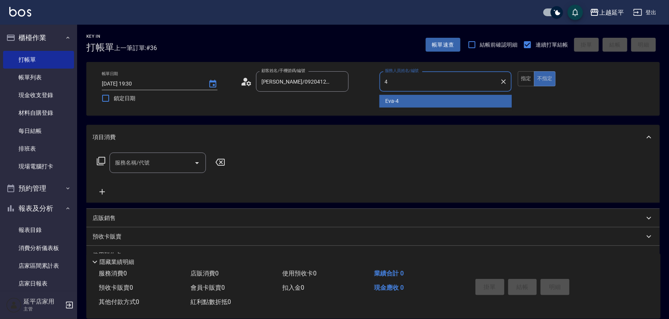
click at [405, 106] on div "Eva -4" at bounding box center [446, 101] width 133 height 13
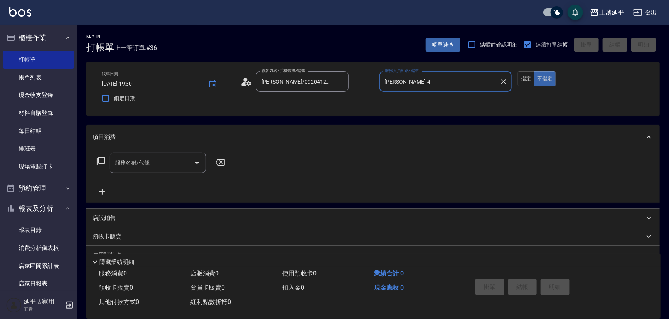
click at [176, 164] on input "服務名稱/代號" at bounding box center [152, 163] width 78 height 14
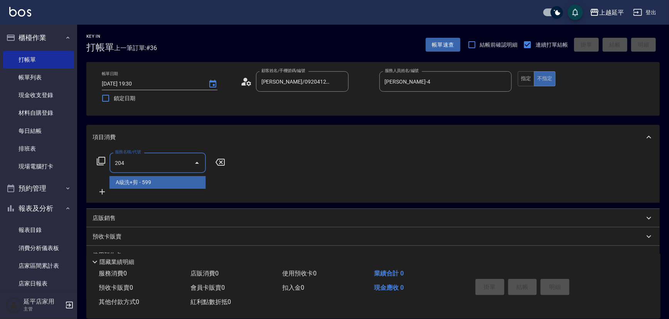
click at [196, 179] on span "A級洗+剪 - 599" at bounding box center [158, 182] width 96 height 13
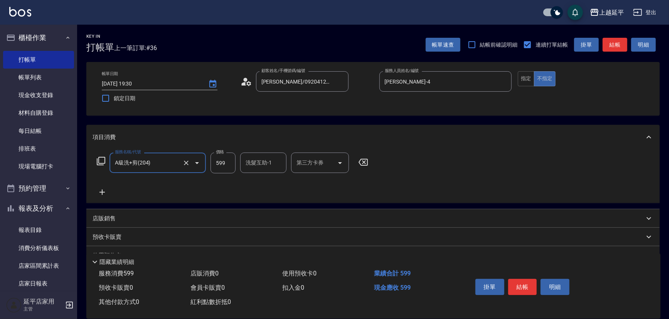
click at [225, 165] on input "599" at bounding box center [223, 163] width 25 height 21
click at [524, 282] on button "結帳" at bounding box center [522, 287] width 29 height 16
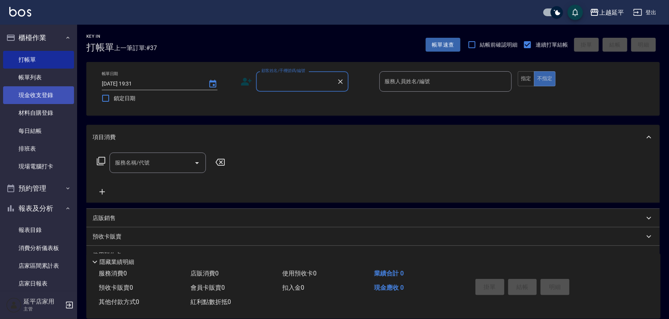
click at [31, 93] on link "現金收支登錄" at bounding box center [38, 95] width 71 height 18
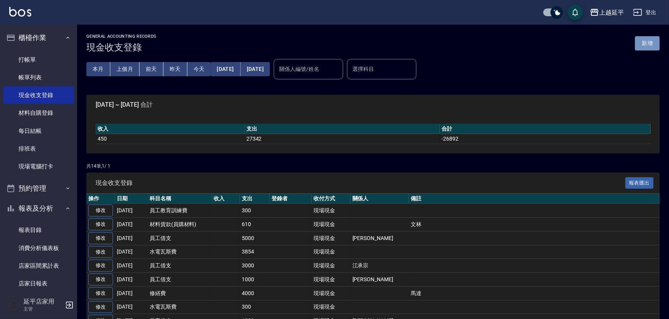
click at [644, 46] on button "新增" at bounding box center [647, 43] width 25 height 14
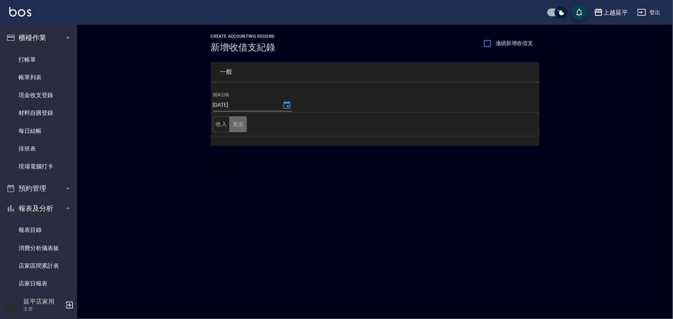
drag, startPoint x: 240, startPoint y: 121, endPoint x: 241, endPoint y: 131, distance: 10.1
click at [241, 122] on button "支出" at bounding box center [238, 124] width 17 height 16
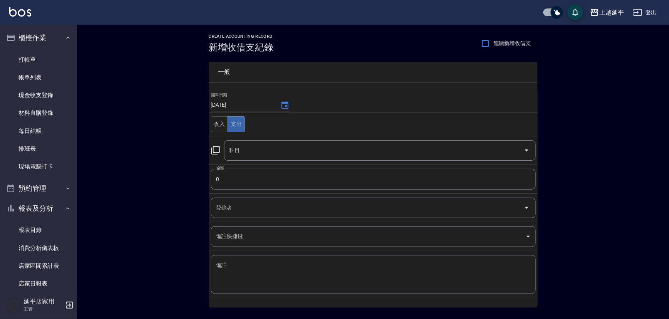
click at [215, 149] on icon at bounding box center [215, 150] width 9 height 9
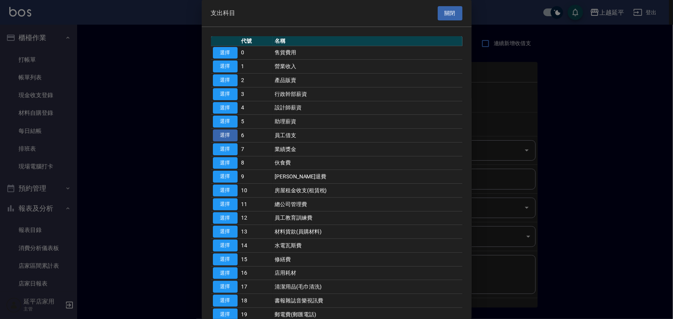
click at [226, 132] on button "選擇" at bounding box center [225, 136] width 25 height 12
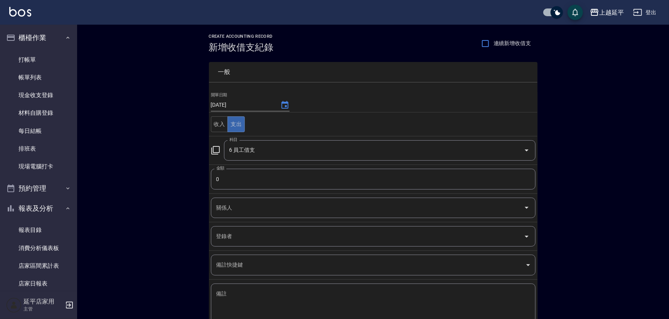
click at [232, 176] on input "0" at bounding box center [373, 179] width 325 height 21
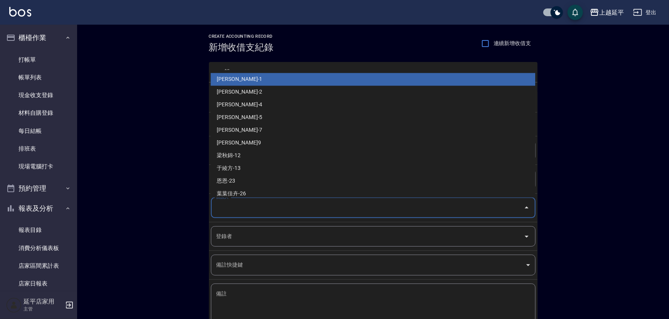
click at [234, 210] on input "關係人" at bounding box center [367, 208] width 306 height 14
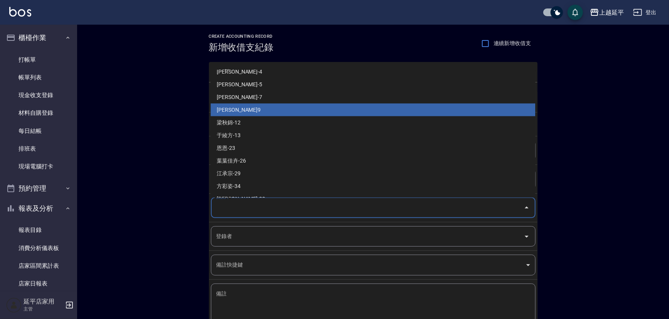
scroll to position [70, 0]
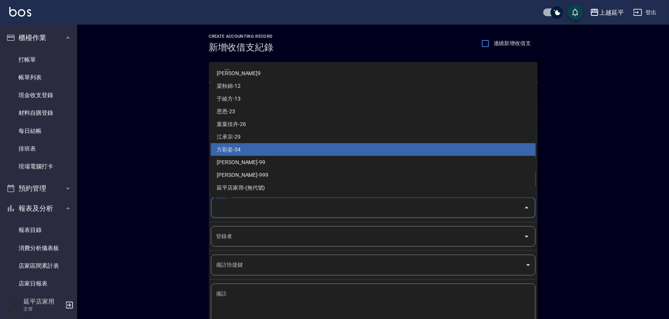
click at [246, 148] on li "方彩姿-34" at bounding box center [373, 149] width 325 height 13
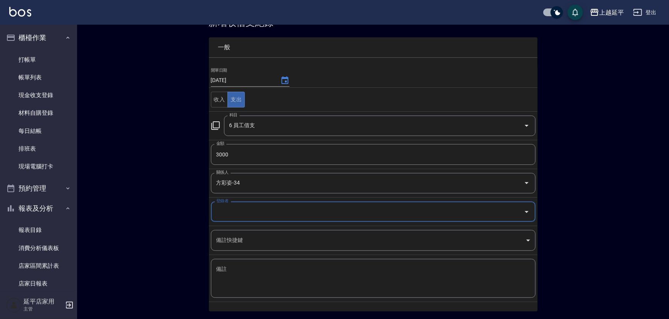
scroll to position [49, 0]
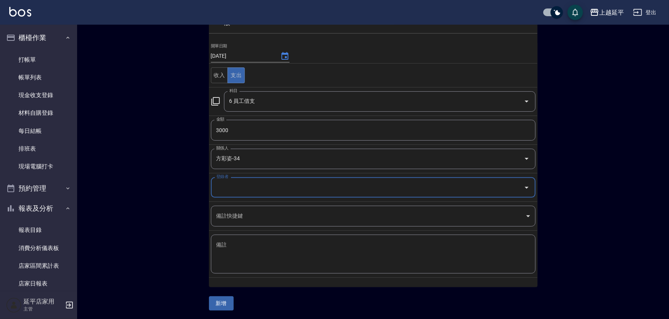
click at [225, 301] on button "新增" at bounding box center [221, 304] width 25 height 14
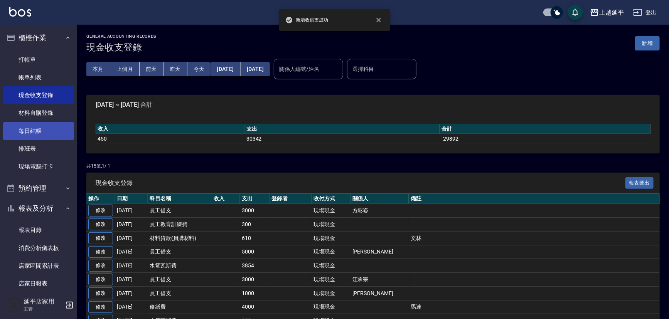
click at [31, 132] on link "每日結帳" at bounding box center [38, 131] width 71 height 18
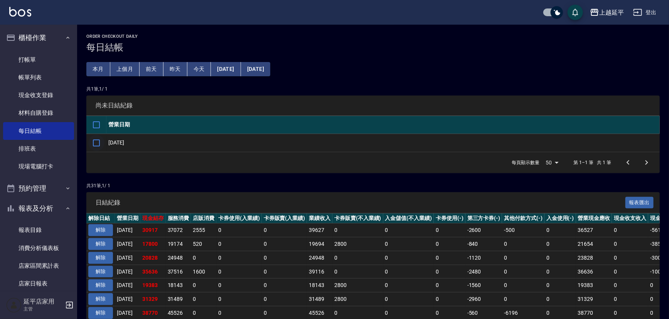
click at [93, 142] on input "checkbox" at bounding box center [96, 143] width 16 height 16
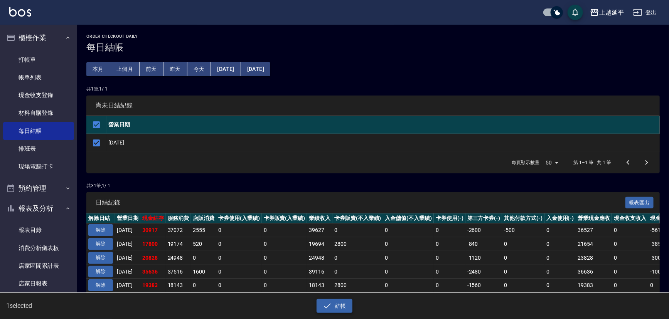
click at [335, 305] on button "結帳" at bounding box center [335, 306] width 36 height 14
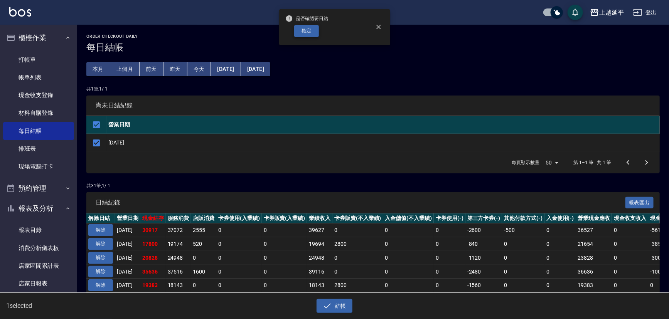
click at [314, 31] on button "確定" at bounding box center [306, 31] width 25 height 12
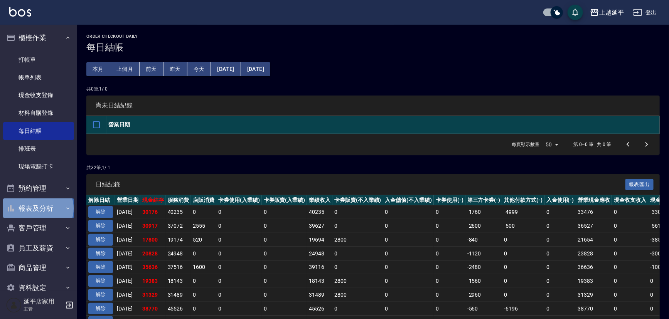
click at [37, 209] on button "報表及分析" at bounding box center [38, 209] width 71 height 20
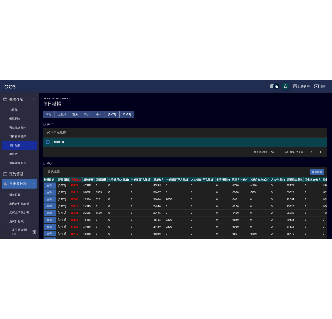
scroll to position [70, 0]
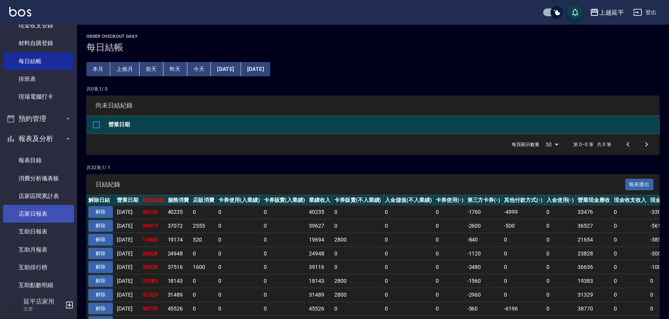
click at [30, 217] on link "店家日報表" at bounding box center [38, 214] width 71 height 18
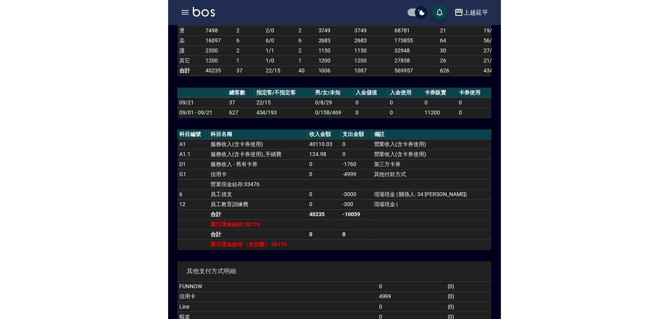
scroll to position [140, 0]
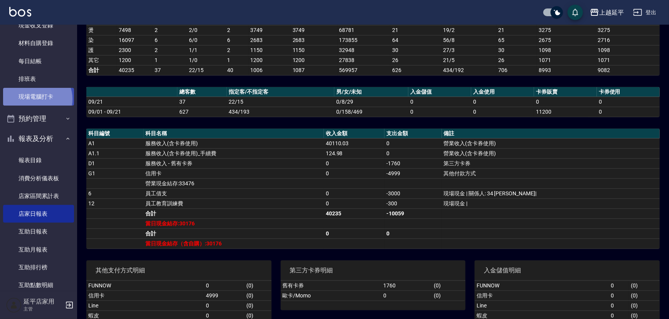
click at [36, 99] on link "現場電腦打卡" at bounding box center [38, 97] width 71 height 18
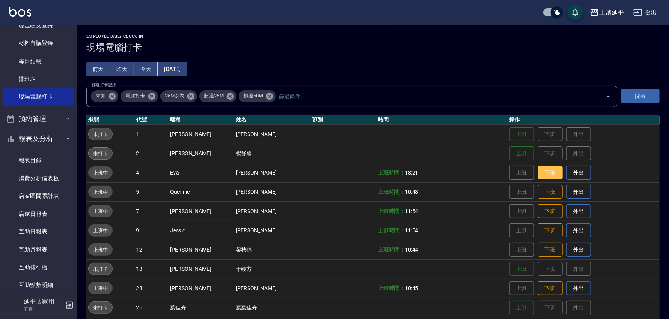
click at [542, 171] on button "下班" at bounding box center [550, 173] width 25 height 14
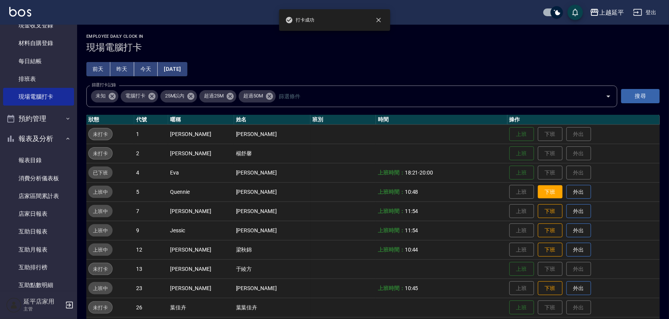
click at [548, 191] on button "下班" at bounding box center [550, 193] width 25 height 14
click at [540, 211] on button "下班" at bounding box center [550, 212] width 25 height 14
click at [540, 231] on button "下班" at bounding box center [550, 231] width 25 height 14
click at [540, 249] on button "下班" at bounding box center [550, 250] width 25 height 14
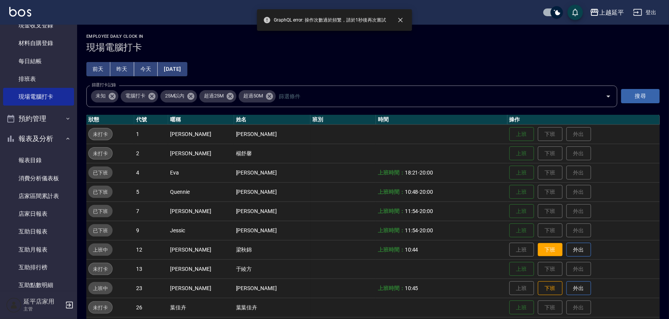
click at [542, 252] on button "下班" at bounding box center [550, 250] width 25 height 14
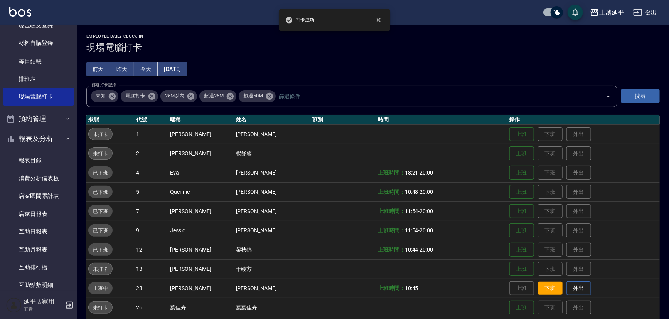
click at [541, 287] on button "下班" at bounding box center [550, 289] width 25 height 14
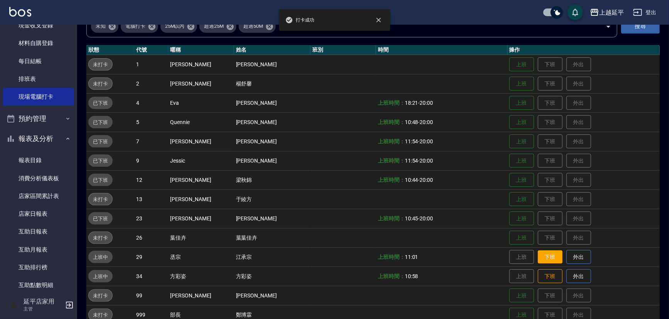
click at [542, 258] on button "下班" at bounding box center [550, 258] width 25 height 14
click at [544, 277] on button "下班" at bounding box center [550, 277] width 25 height 14
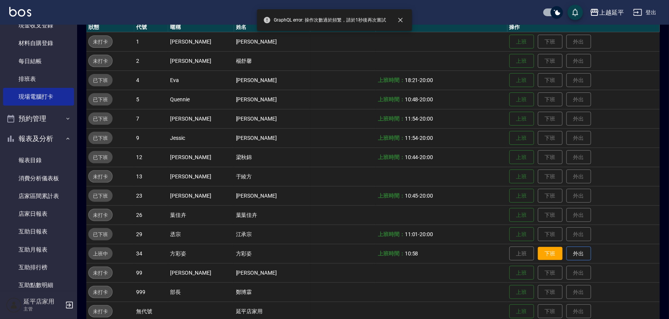
scroll to position [105, 0]
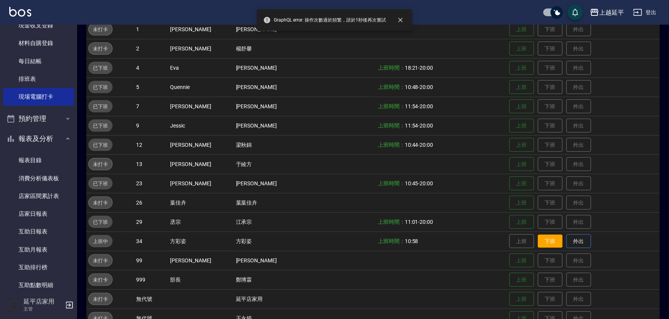
click at [544, 243] on button "下班" at bounding box center [550, 242] width 25 height 14
